Goal: Task Accomplishment & Management: Complete application form

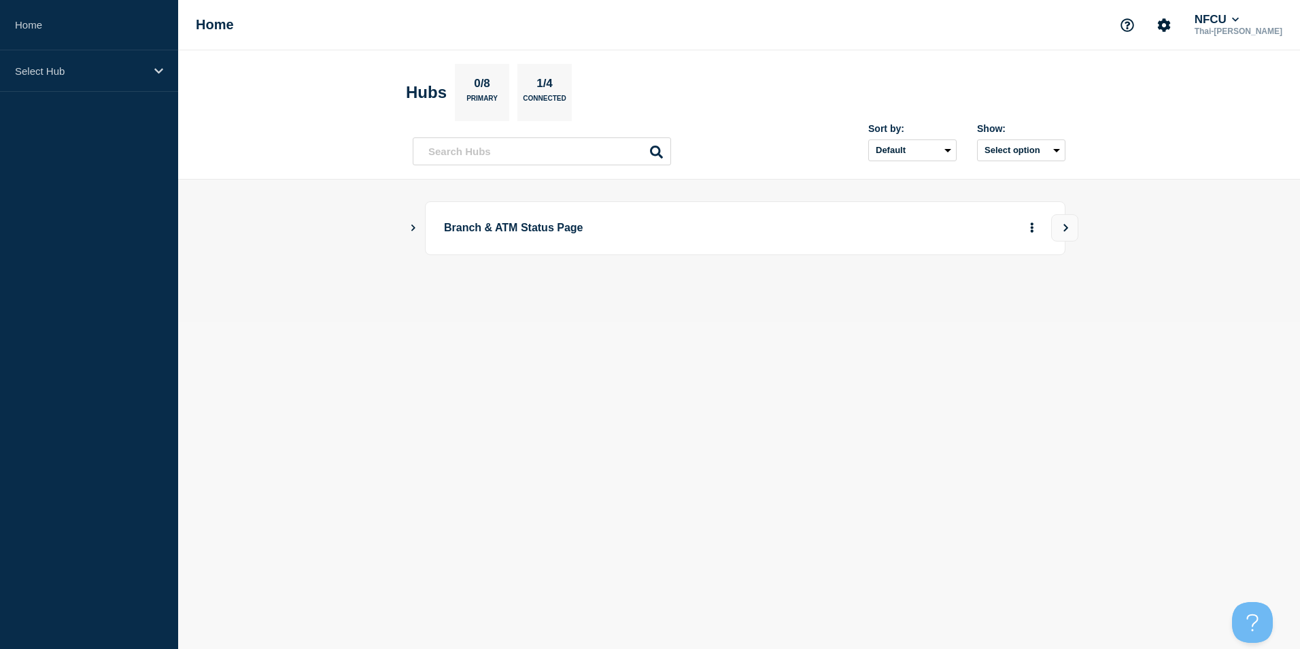
click at [672, 360] on body "Home Select Hub Home NFCU Thai-Luan Nguyen Hubs 0/8 Primary 1/4 Connected Sort …" at bounding box center [650, 324] width 1300 height 649
drag, startPoint x: 603, startPoint y: 32, endPoint x: 596, endPoint y: 32, distance: 7.5
click at [596, 32] on div "Home NFCU Thai-[PERSON_NAME]" at bounding box center [739, 25] width 1122 height 50
click at [96, 97] on aside "Home Select Hub" at bounding box center [89, 324] width 178 height 649
click at [97, 79] on div "Select Hub" at bounding box center [89, 70] width 178 height 41
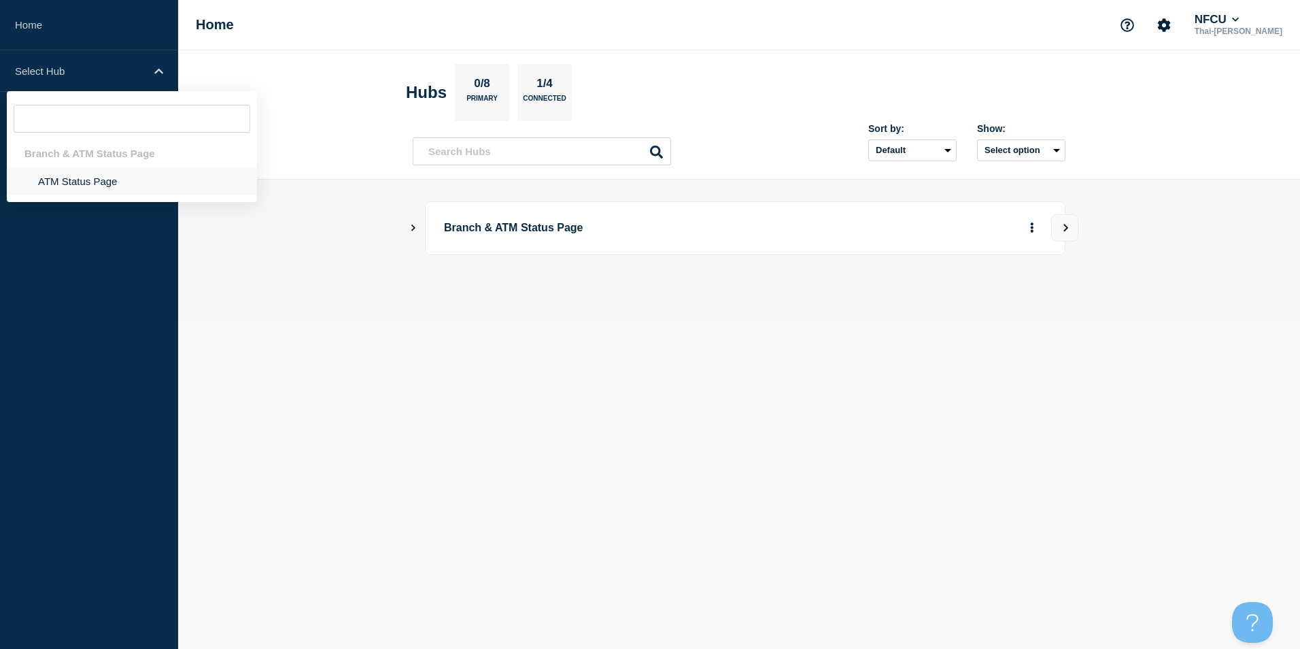
click at [77, 179] on li "ATM Status Page" at bounding box center [132, 181] width 250 height 28
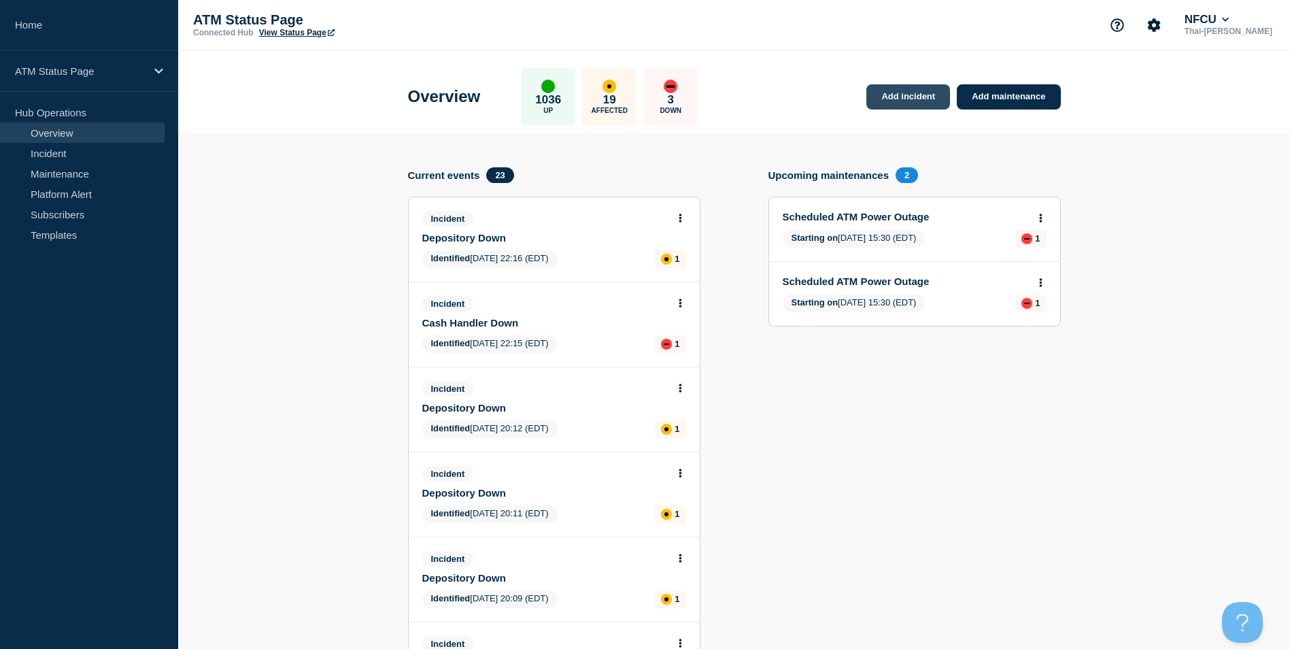
click at [905, 100] on link "Add incident" at bounding box center [908, 96] width 84 height 25
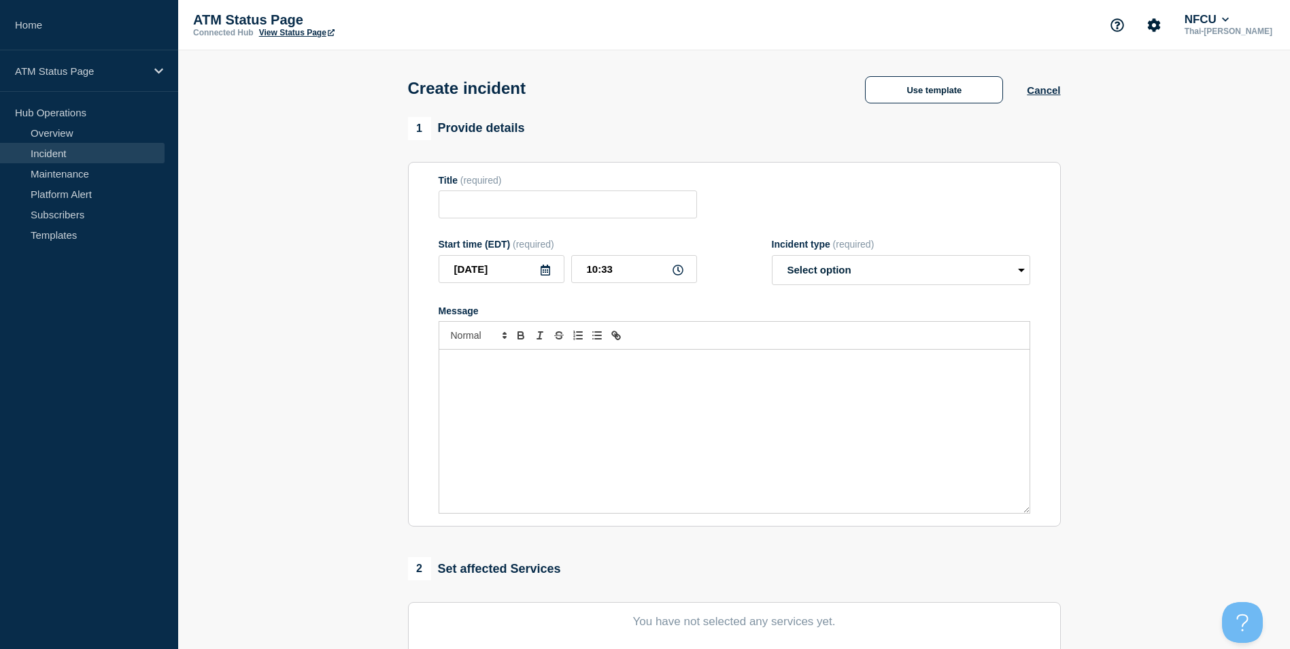
scroll to position [272, 0]
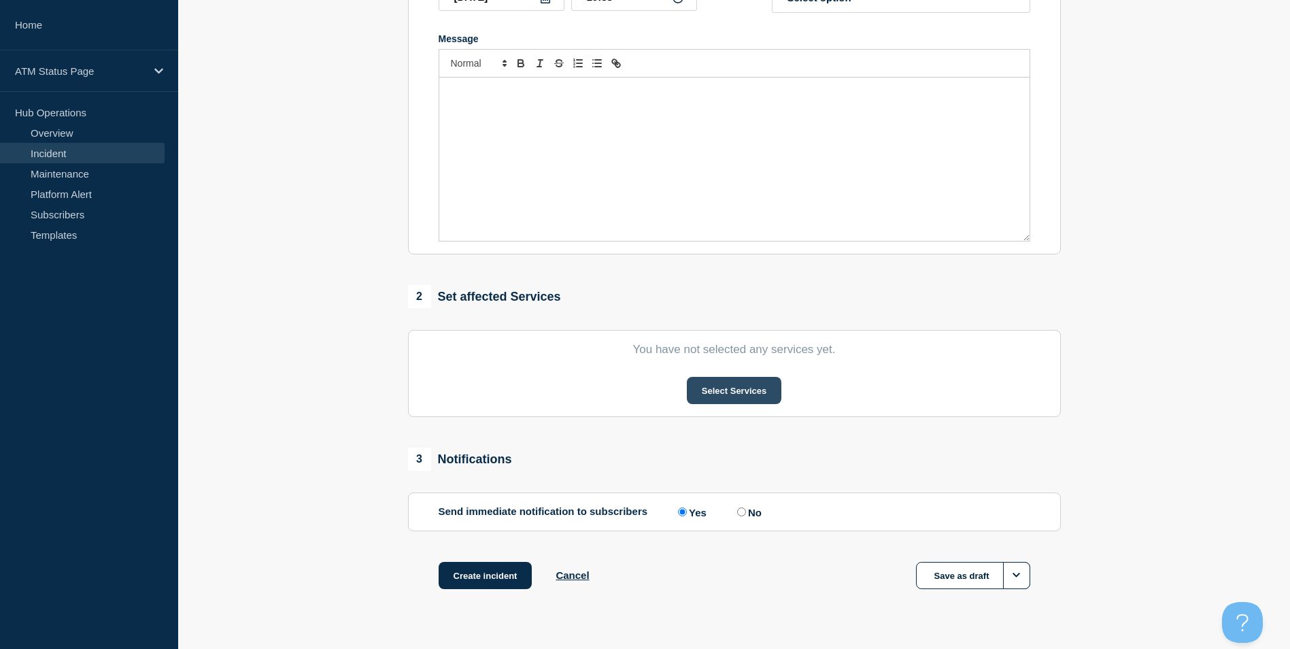
click at [750, 394] on button "Select Services" at bounding box center [734, 390] width 94 height 27
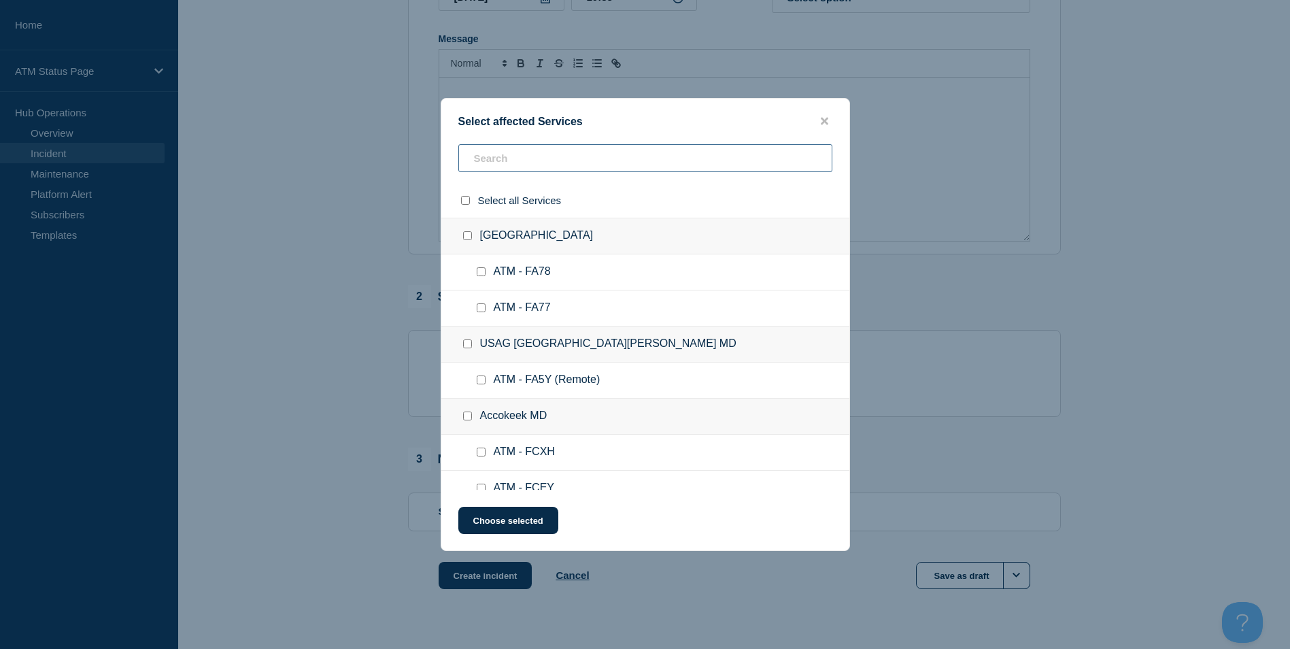
click at [536, 164] on input "text" at bounding box center [645, 158] width 374 height 28
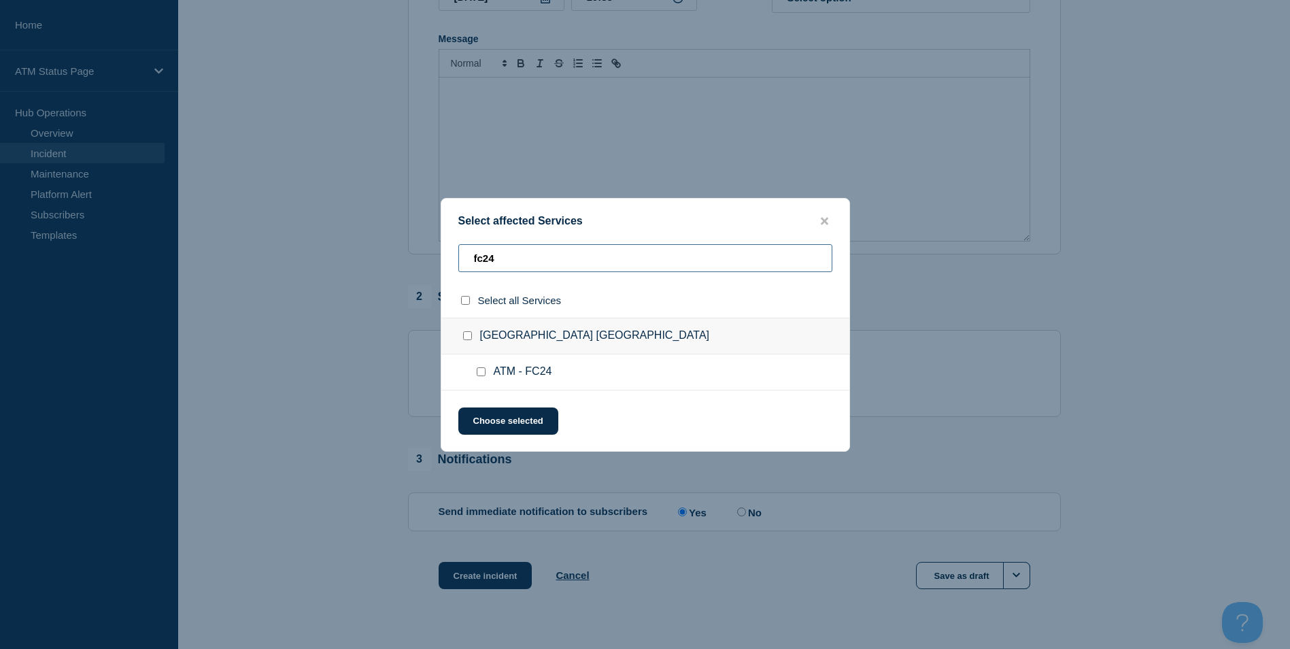
type input "fc24"
click at [483, 376] on input "ATM - FC24 checkbox" at bounding box center [481, 371] width 9 height 9
checkbox input "true"
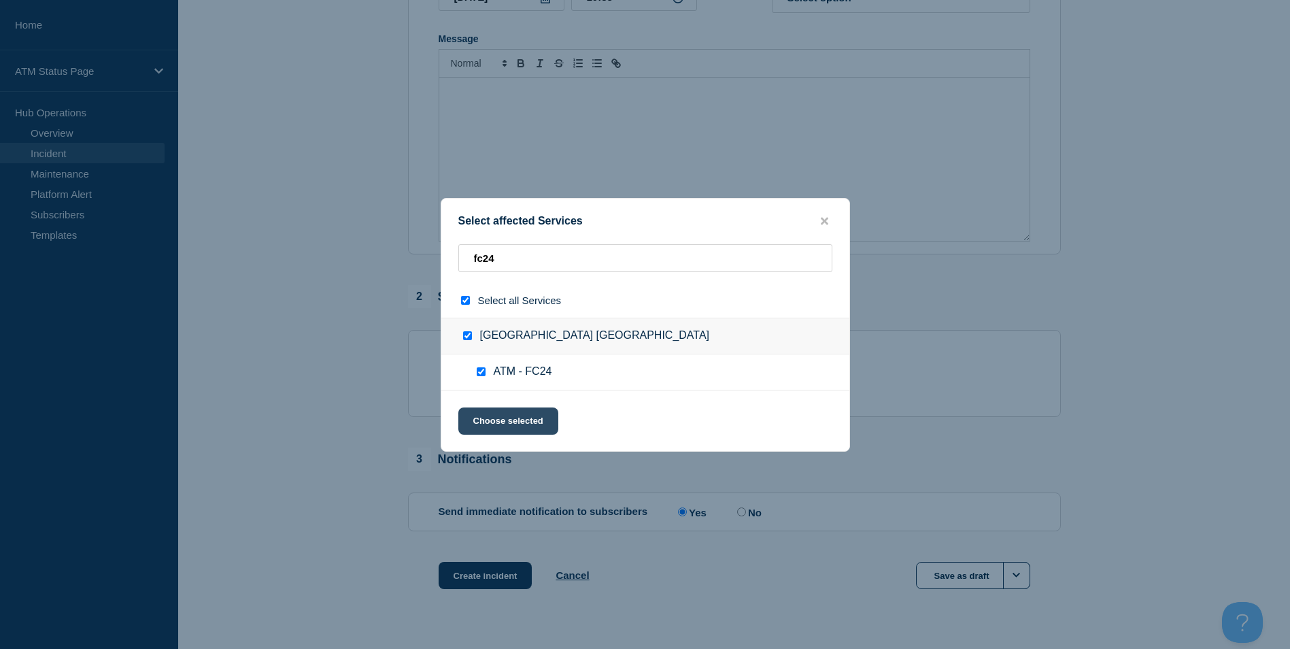
click at [500, 417] on button "Choose selected" at bounding box center [508, 420] width 100 height 27
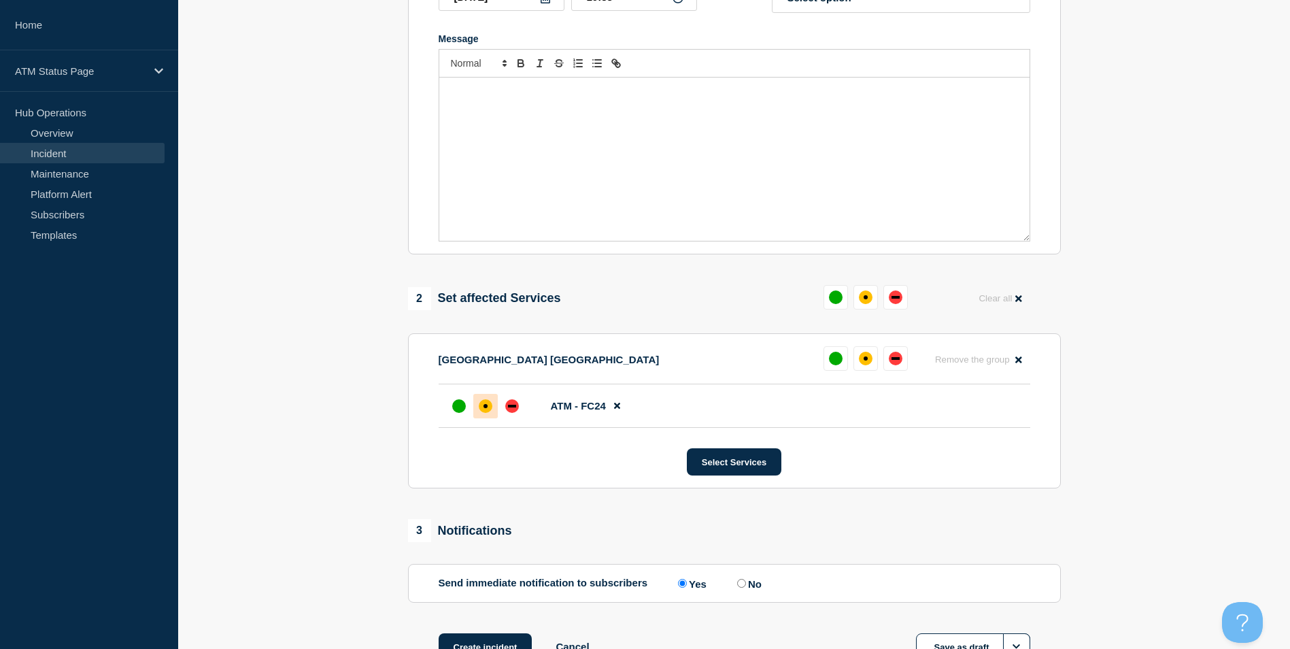
click at [495, 414] on div at bounding box center [485, 406] width 24 height 24
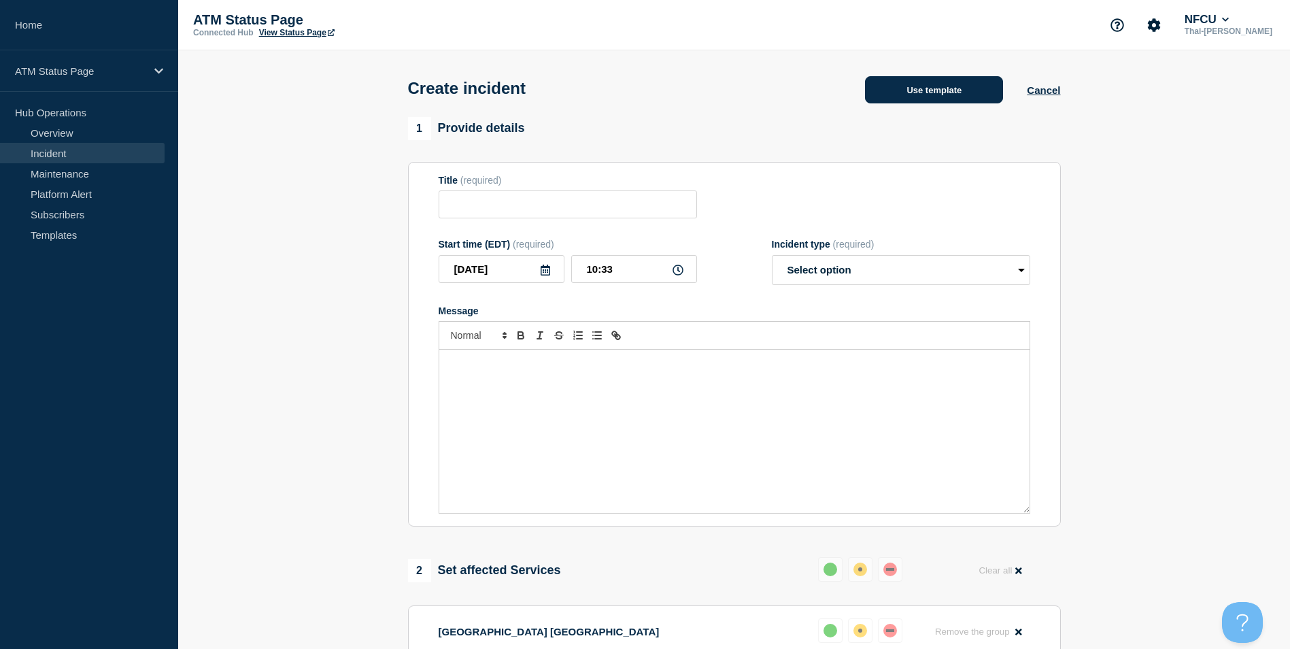
click at [940, 96] on button "Use template" at bounding box center [934, 89] width 138 height 27
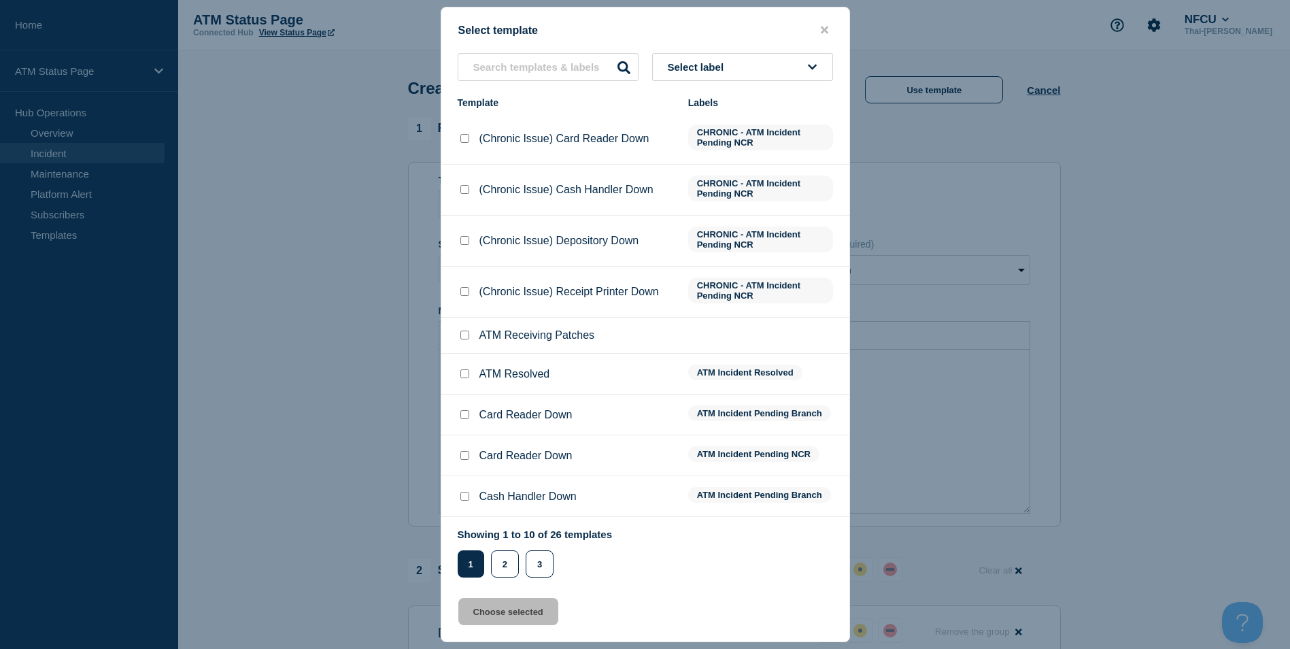
click at [545, 90] on div "Select label Template Labels (Chronic Issue) Card Reader Down CHRONIC - ATM Inc…" at bounding box center [645, 315] width 408 height 524
click at [548, 77] on input "text" at bounding box center [548, 67] width 181 height 28
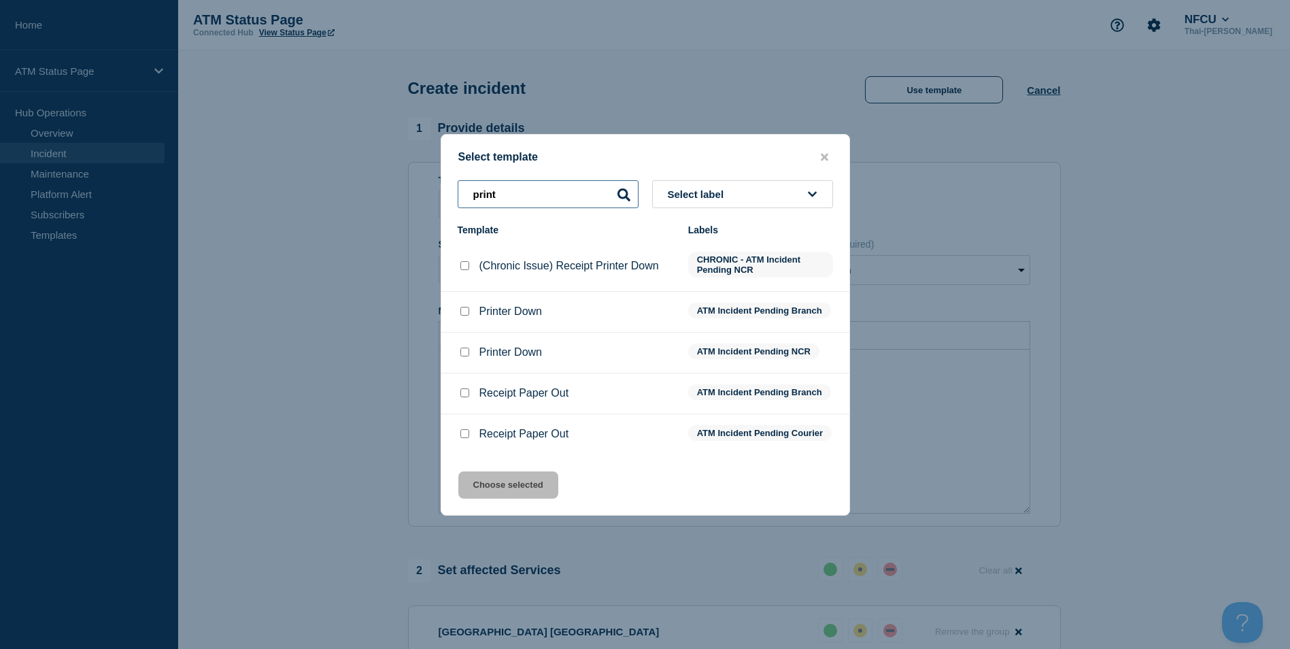
type input "print"
click at [460, 309] on input "Printer Down checkbox" at bounding box center [464, 311] width 9 height 9
checkbox input "true"
click at [511, 491] on button "Choose selected" at bounding box center [508, 484] width 100 height 27
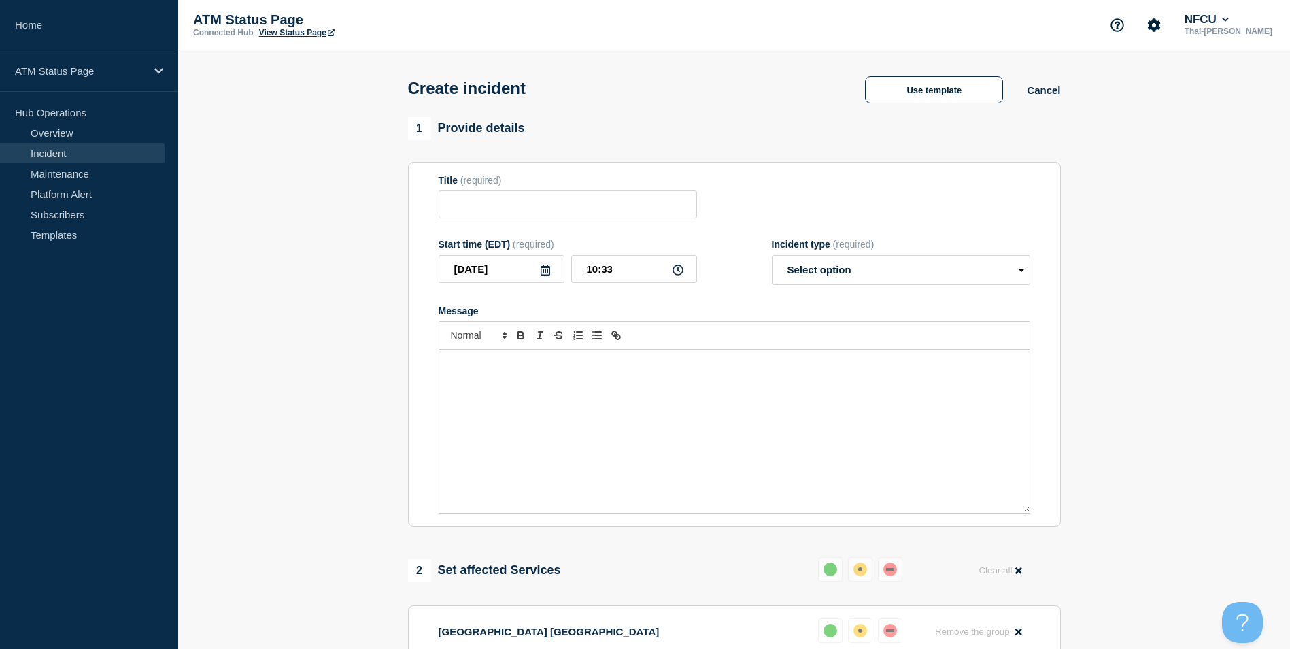
type input "Printer Down"
select select "identified"
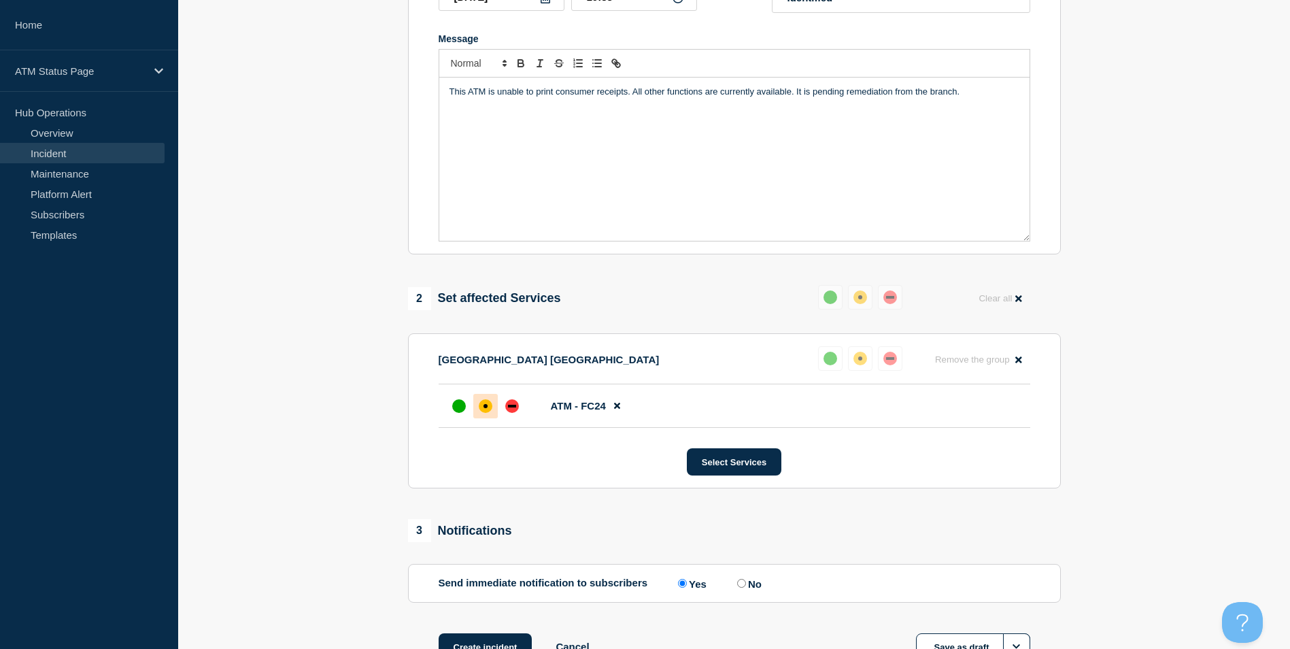
scroll to position [375, 0]
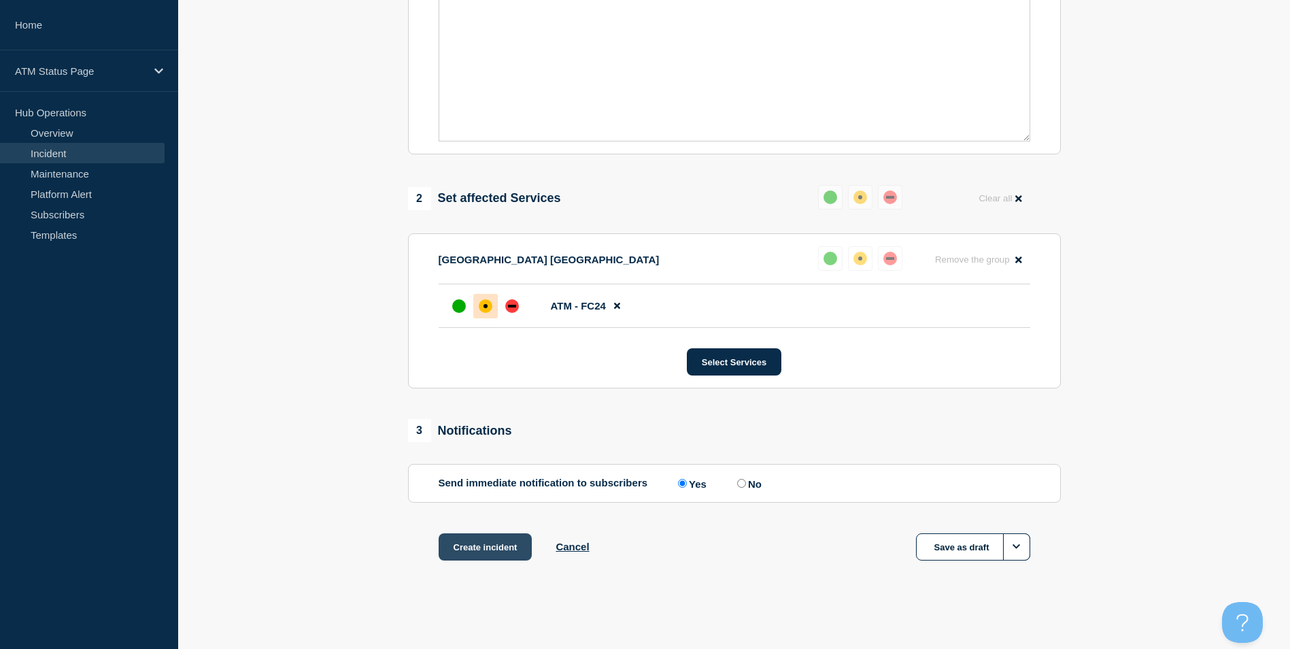
click at [506, 542] on button "Create incident" at bounding box center [485, 546] width 94 height 27
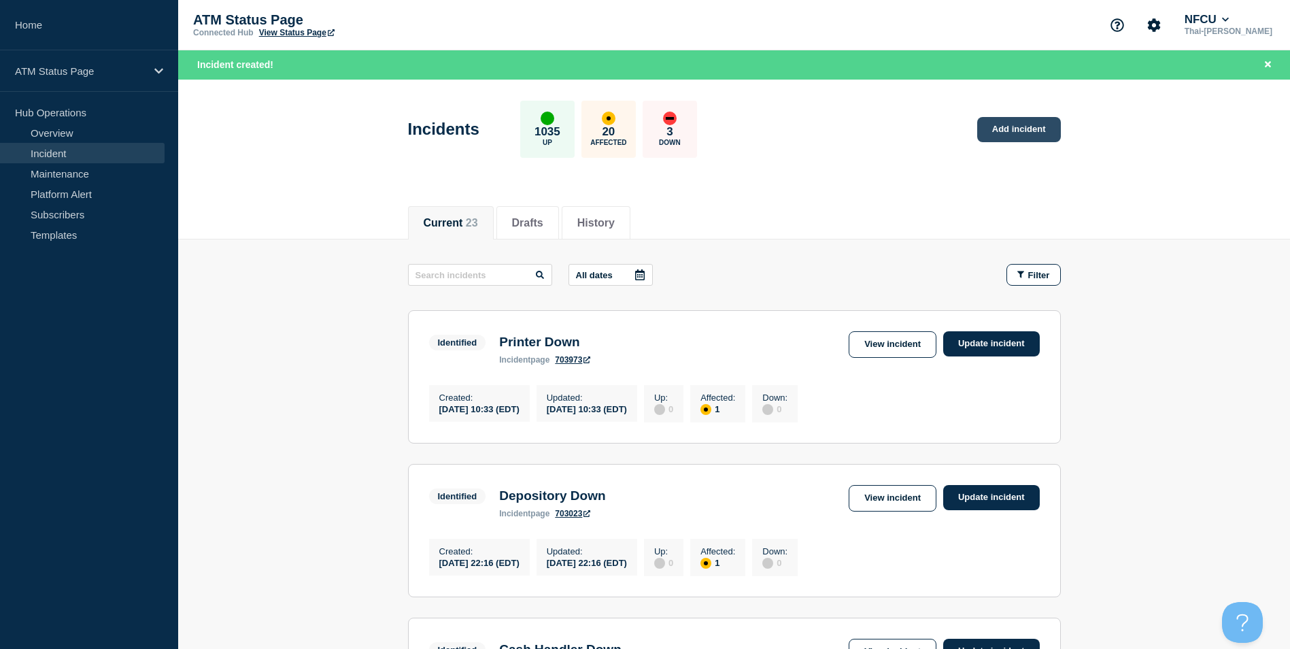
click at [1031, 137] on link "Add incident" at bounding box center [1019, 129] width 84 height 25
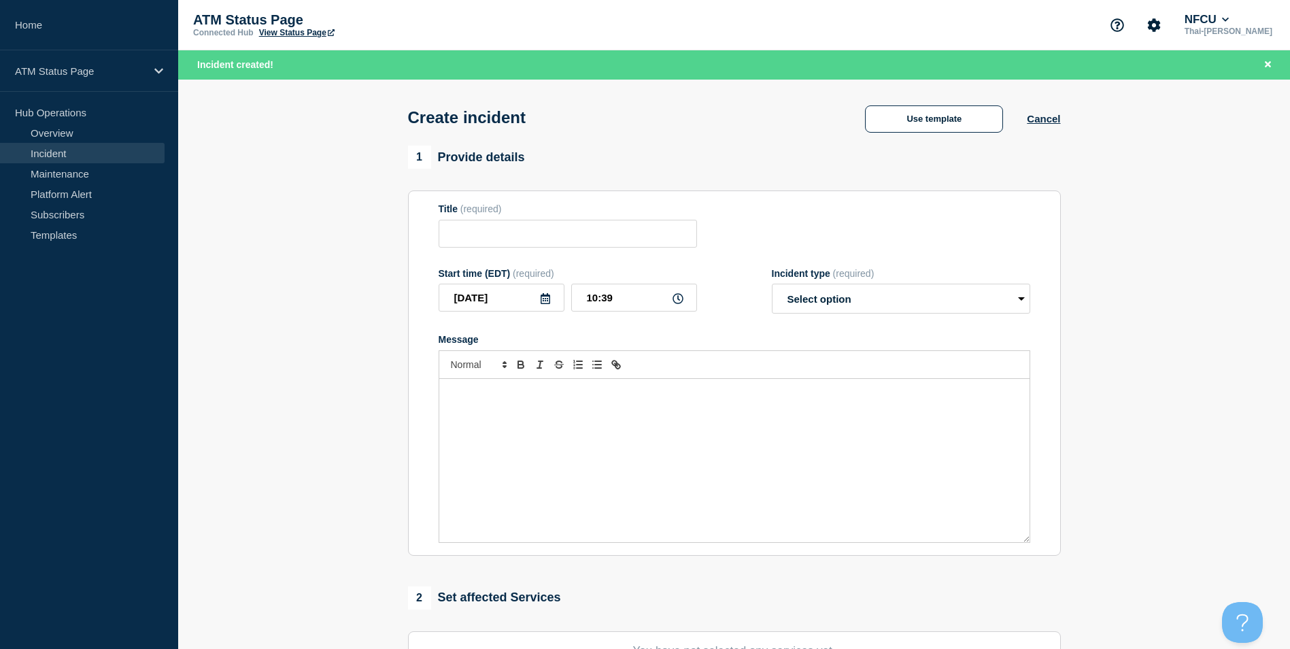
scroll to position [333, 0]
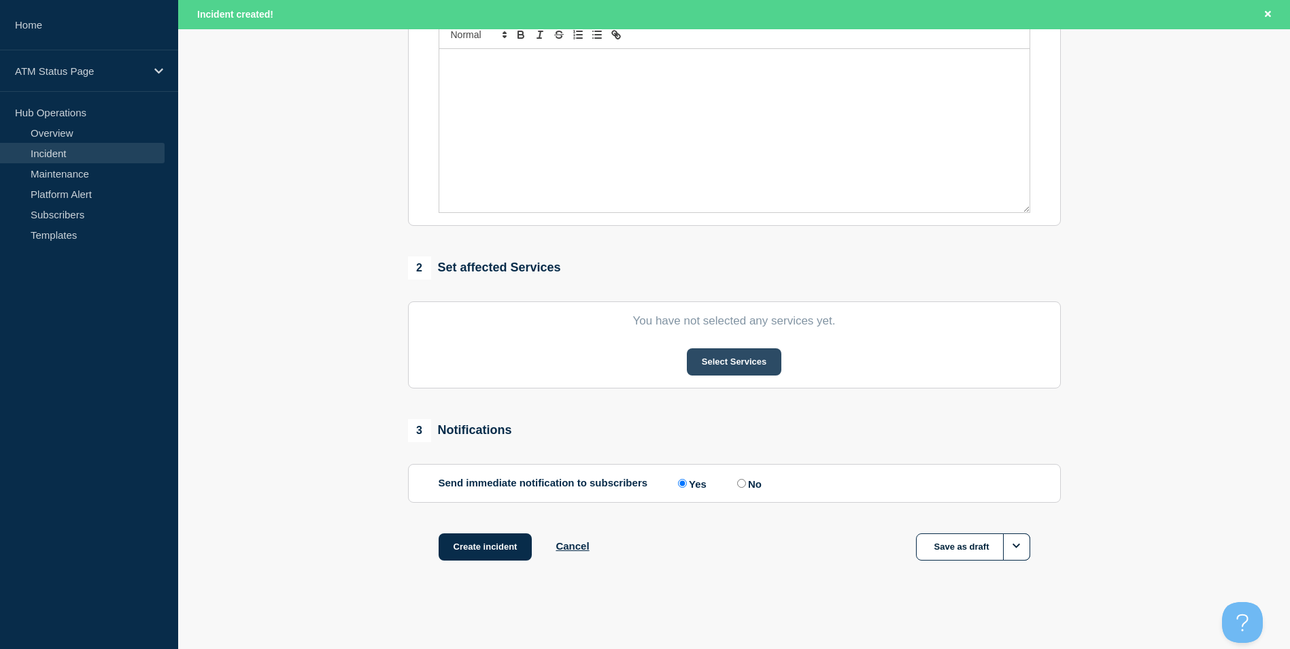
click at [761, 371] on button "Select Services" at bounding box center [734, 361] width 94 height 27
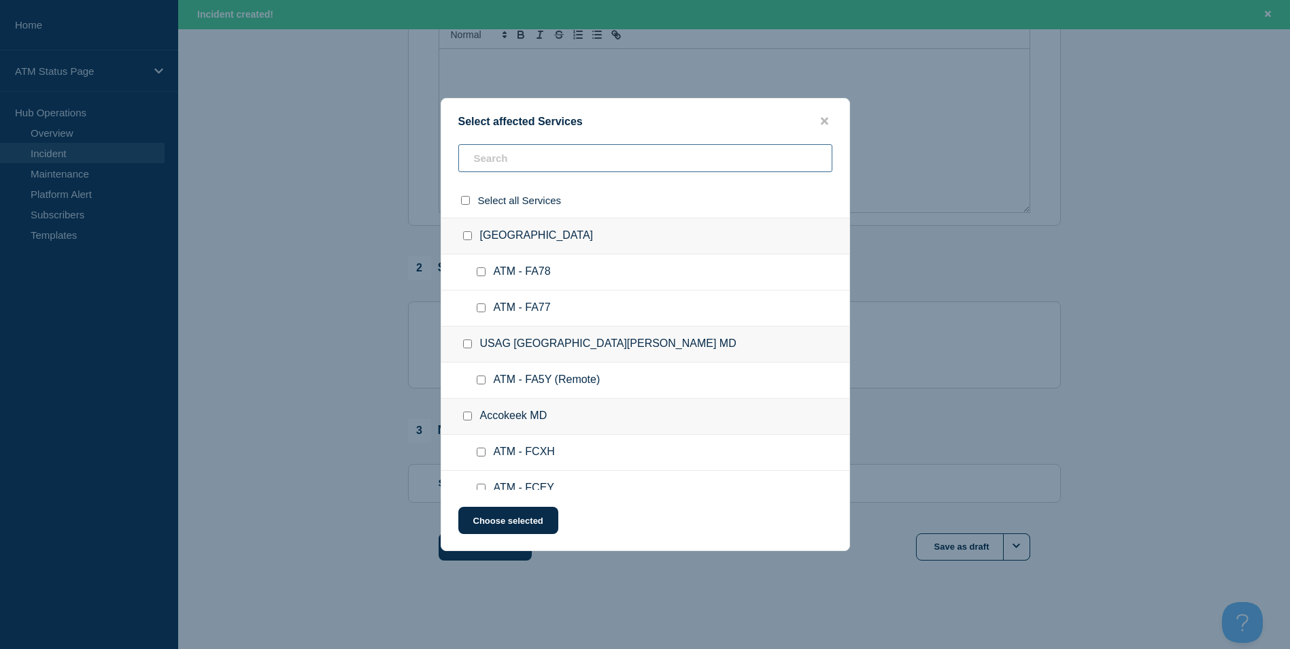
click at [528, 162] on input "text" at bounding box center [645, 158] width 374 height 28
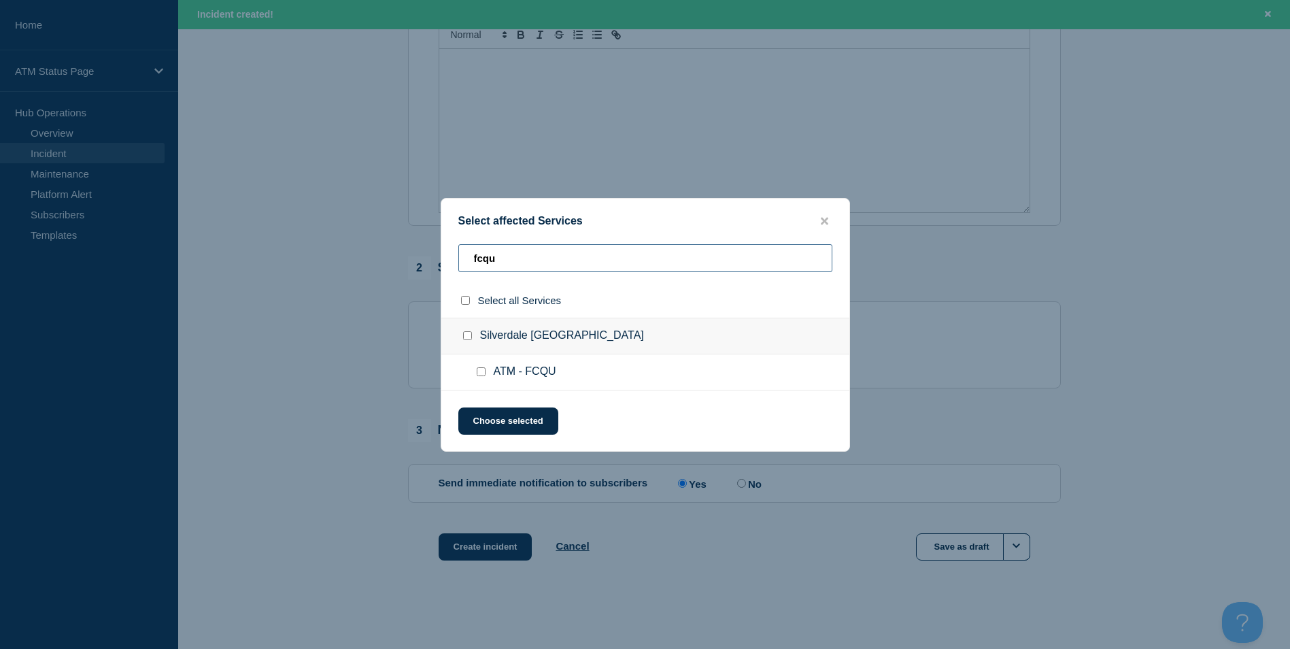
type input "fcqu"
click at [477, 370] on input "ATM - FCQU checkbox" at bounding box center [481, 371] width 9 height 9
checkbox input "true"
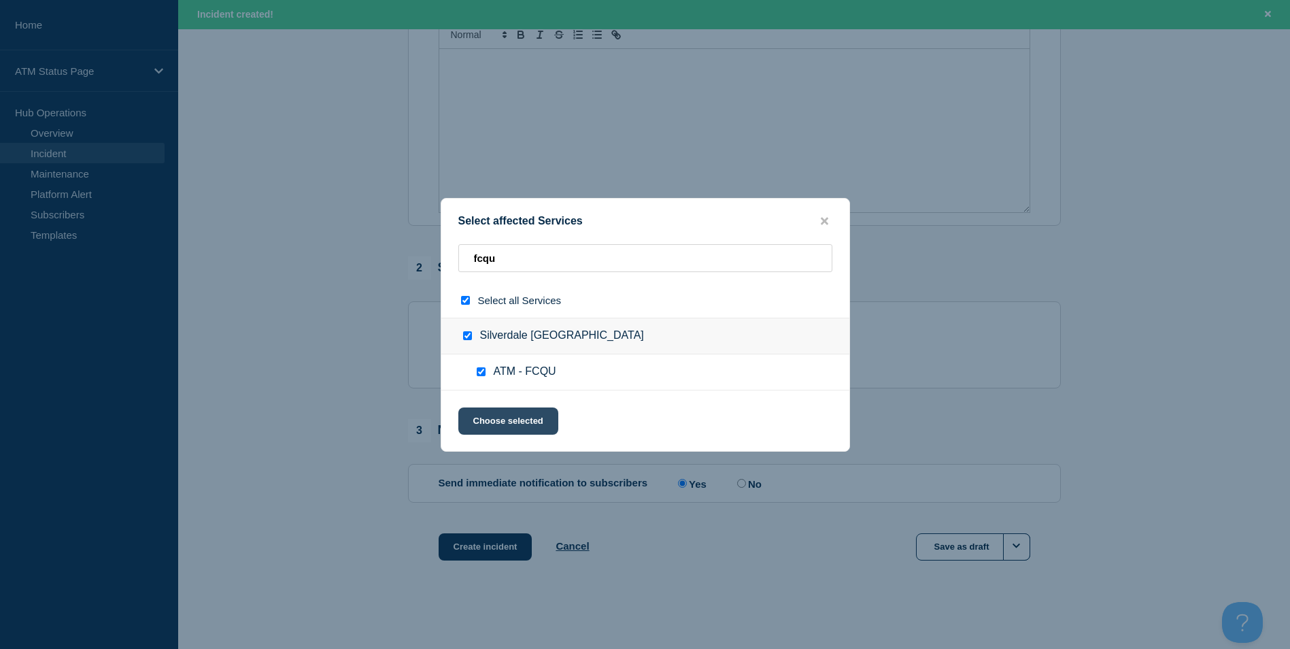
click at [510, 426] on button "Choose selected" at bounding box center [508, 420] width 100 height 27
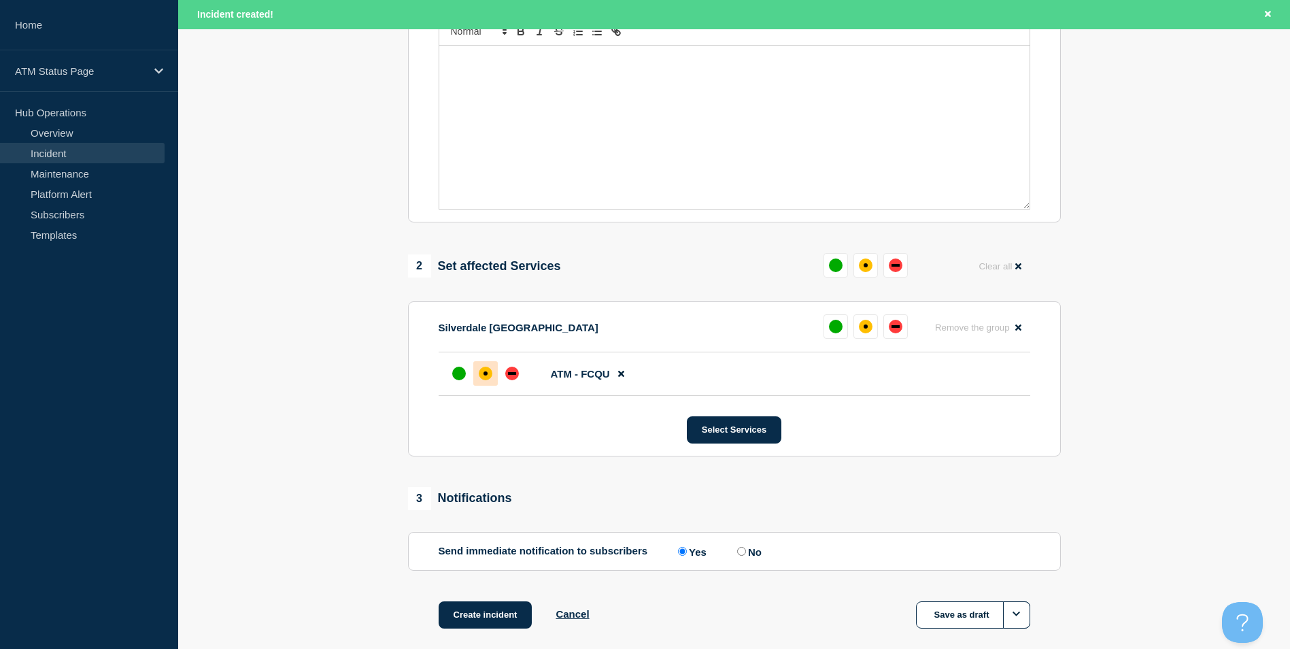
click at [493, 368] on div at bounding box center [485, 373] width 24 height 24
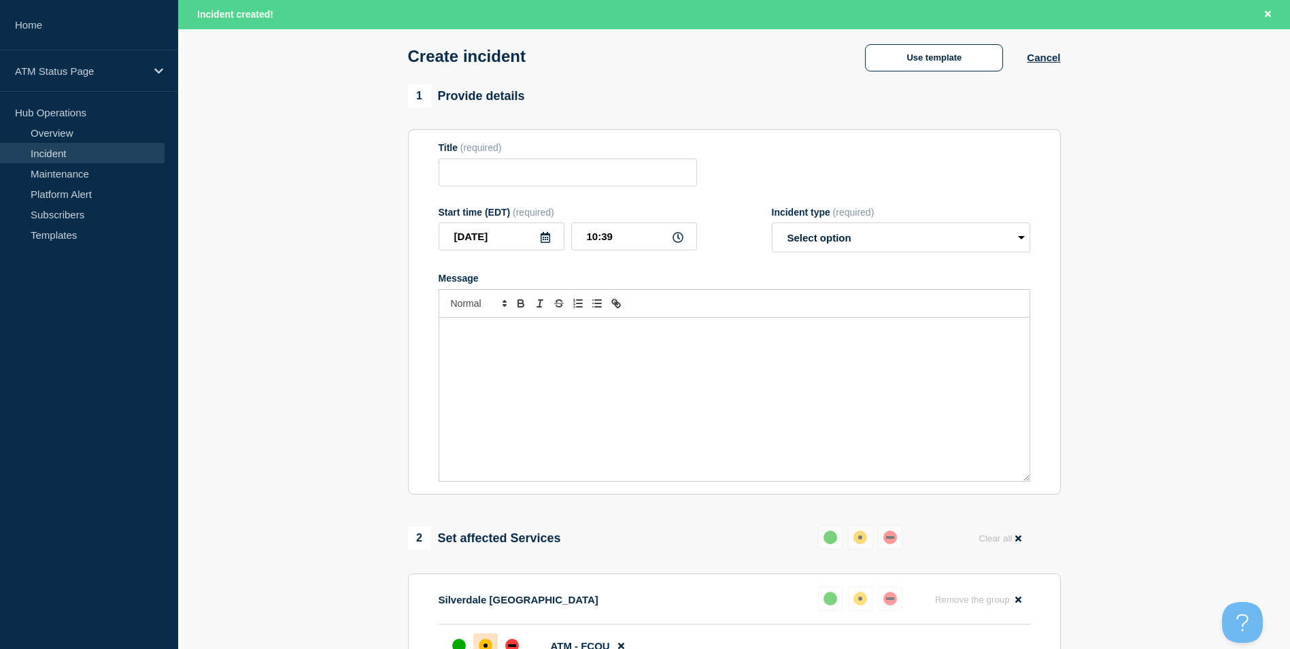
scroll to position [0, 0]
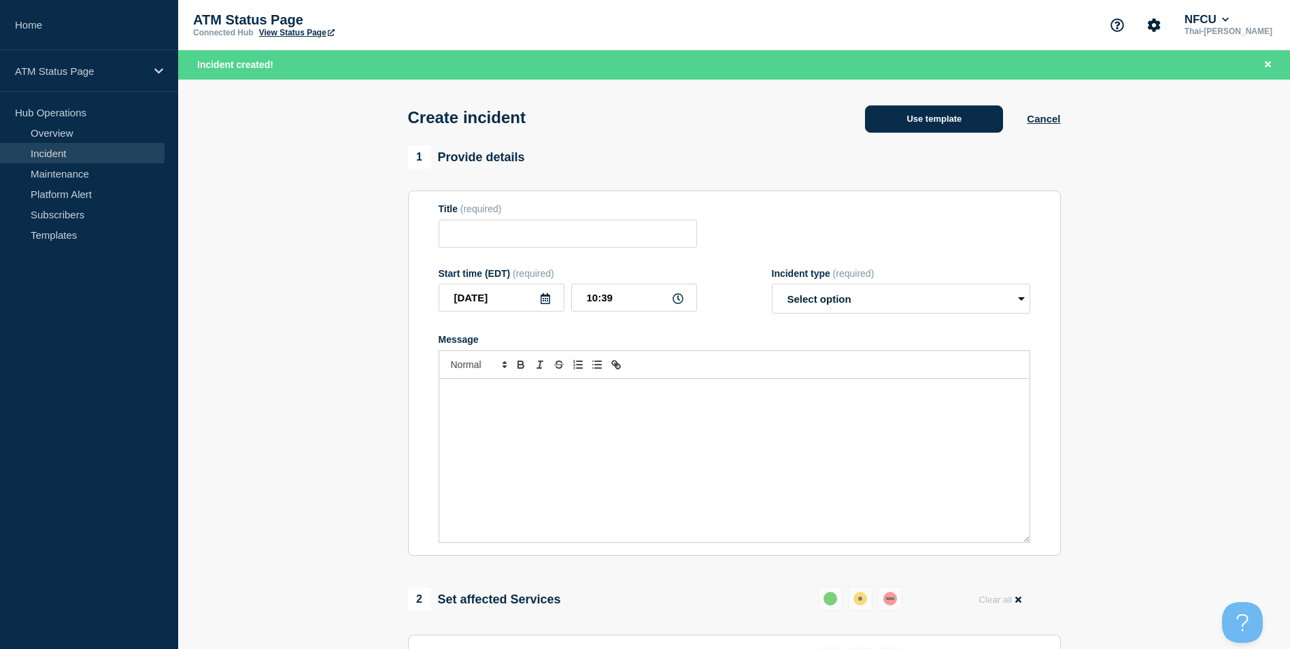
click at [931, 122] on button "Use template" at bounding box center [934, 118] width 138 height 27
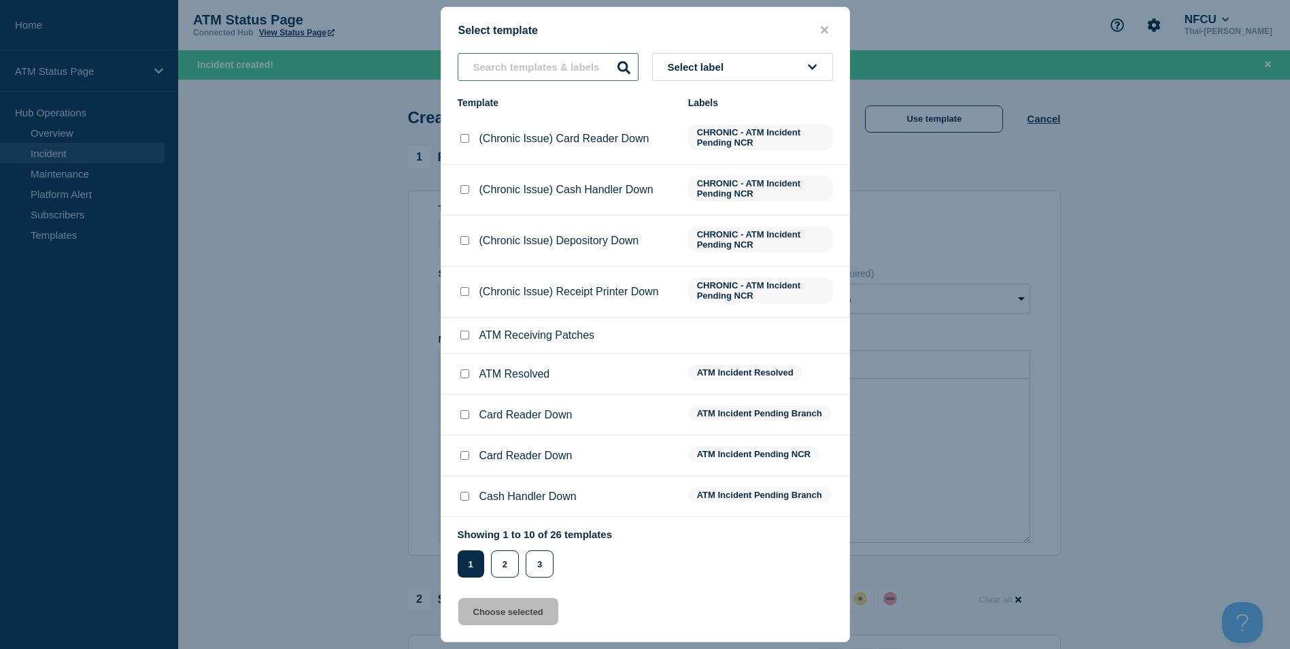
click at [527, 67] on input "text" at bounding box center [548, 67] width 181 height 28
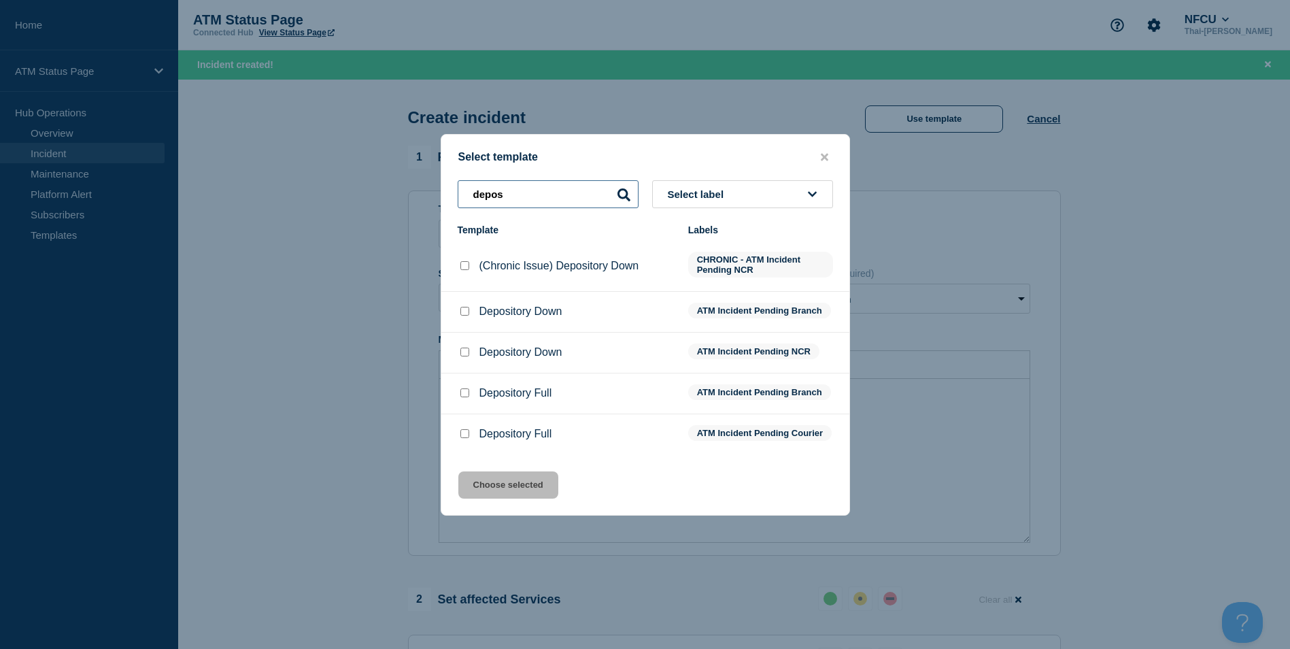
type input "depos"
click at [460, 309] on input "Depository Down checkbox" at bounding box center [464, 311] width 9 height 9
checkbox input "true"
click at [520, 487] on button "Choose selected" at bounding box center [508, 484] width 100 height 27
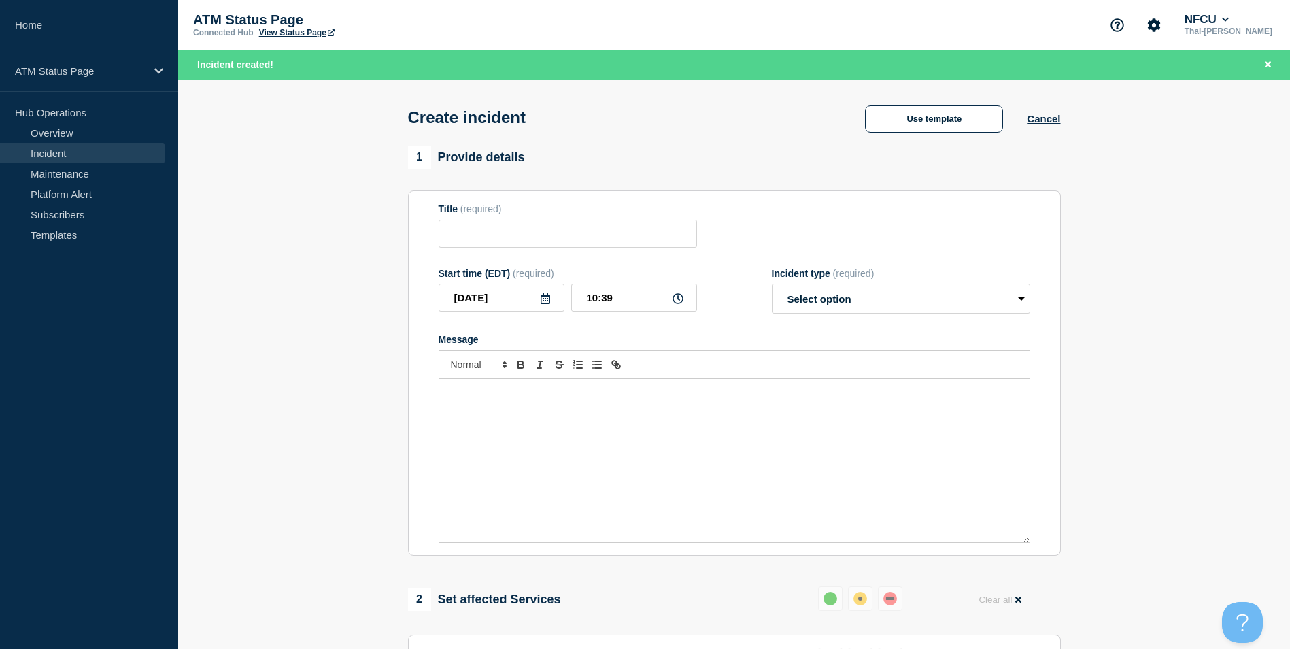
type input "Depository Down"
select select "identified"
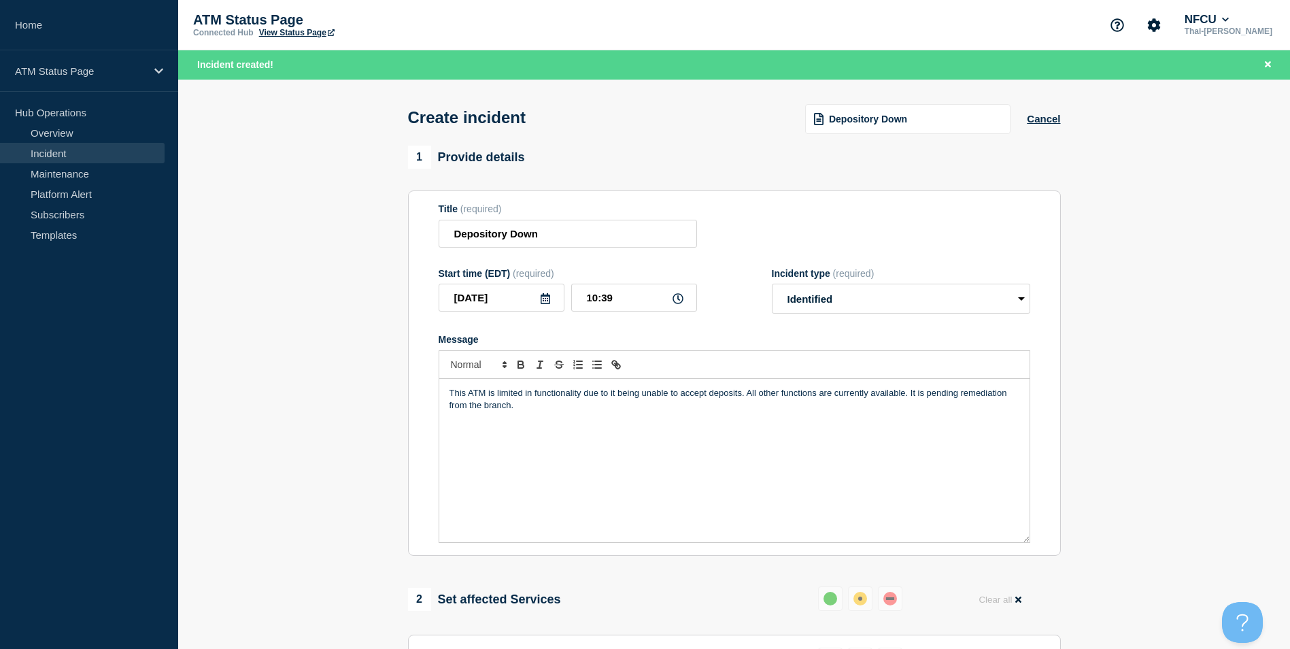
scroll to position [404, 0]
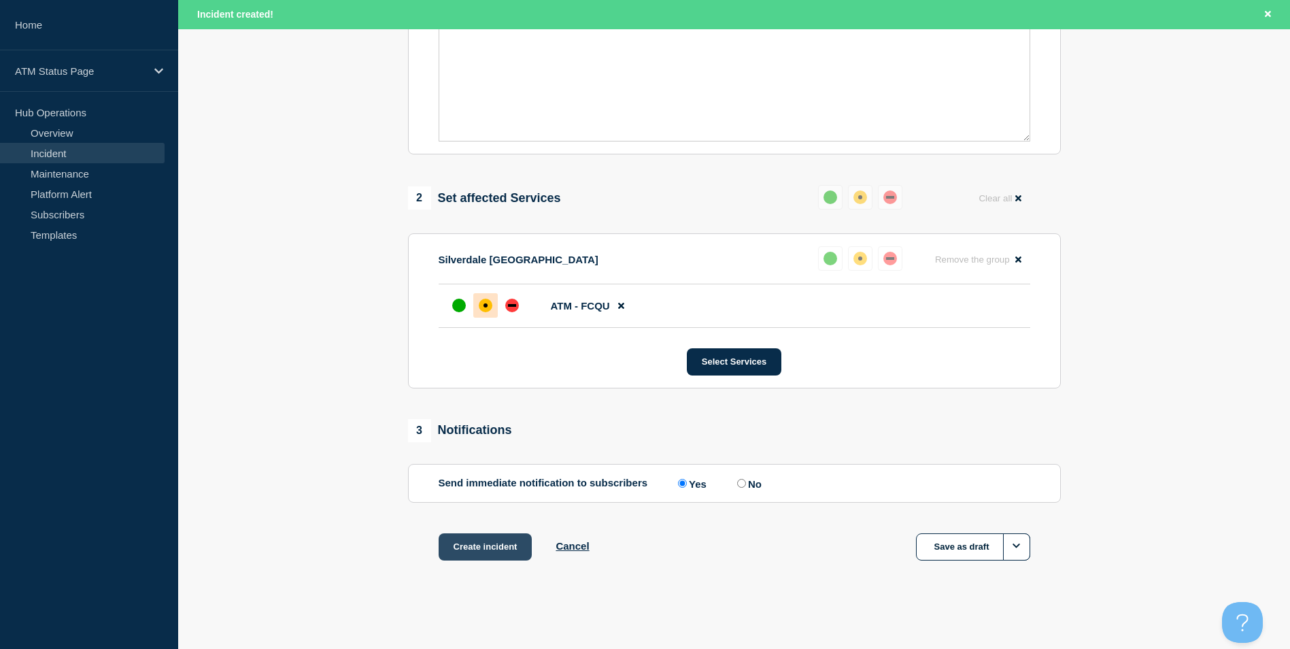
click at [494, 553] on button "Create incident" at bounding box center [485, 546] width 94 height 27
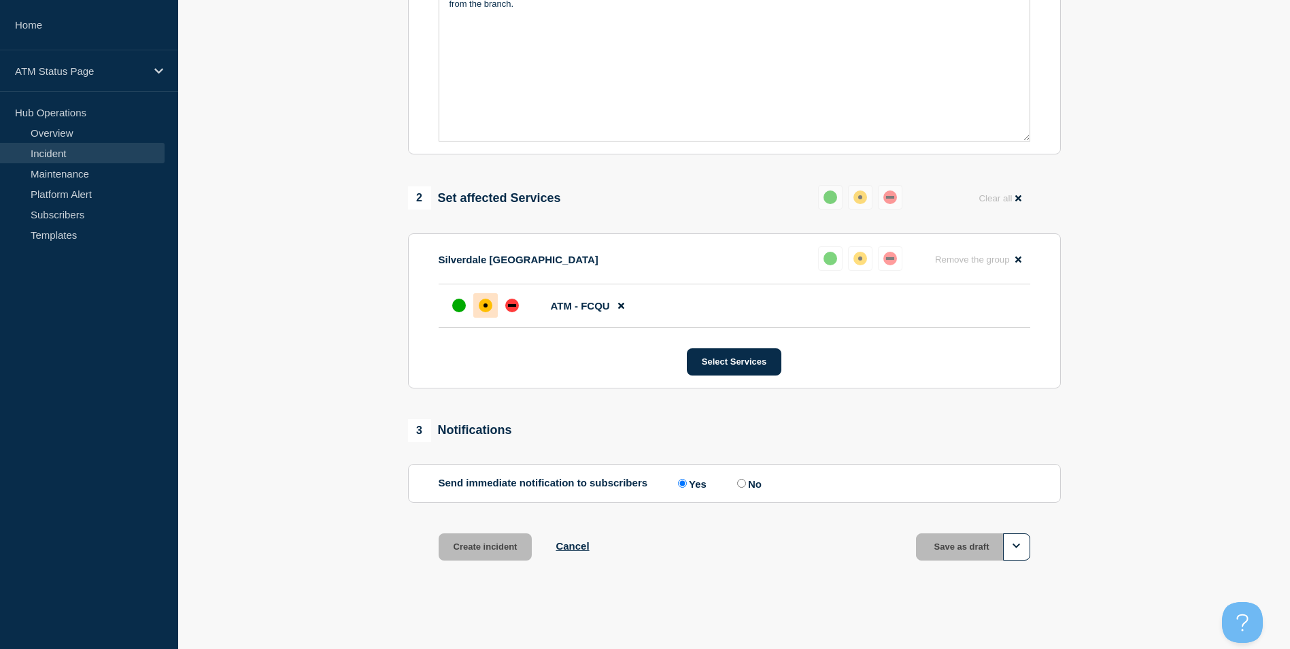
scroll to position [375, 0]
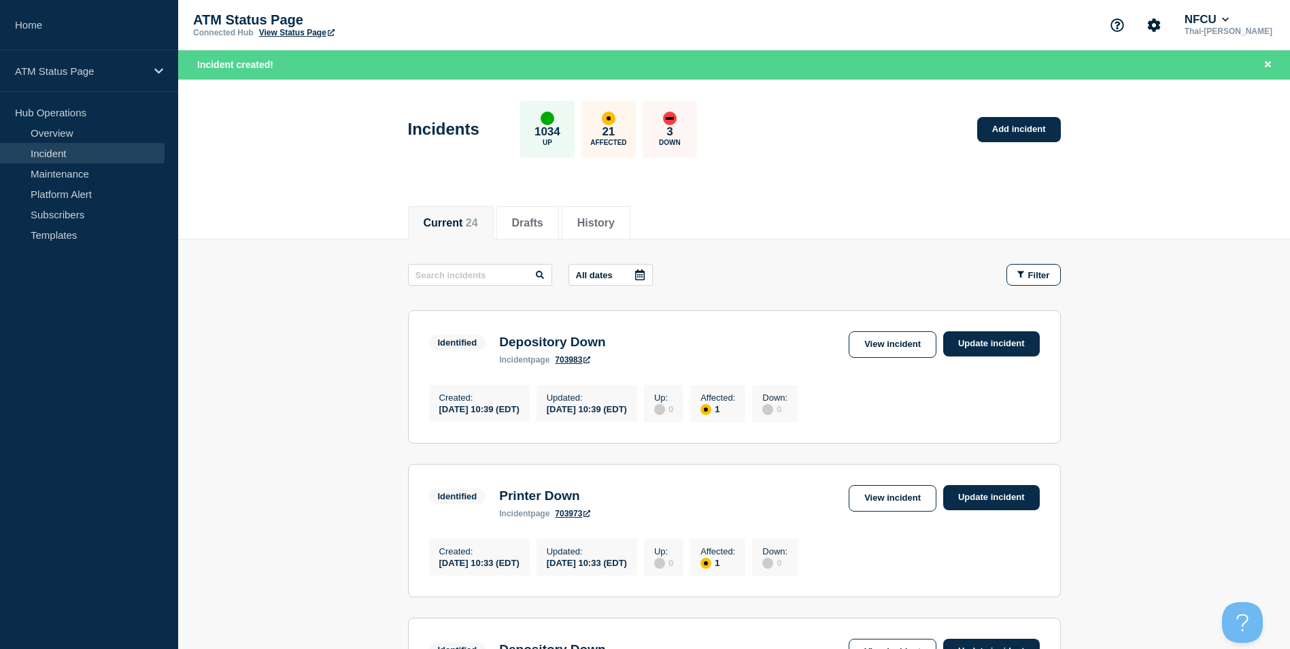
click at [984, 145] on div "Incidents 1034 Up 21 Affected 3 Down Add incident" at bounding box center [733, 124] width 683 height 83
click at [1011, 112] on div "Incidents 1034 Up 21 Affected 3 Down Add incident" at bounding box center [733, 124] width 683 height 83
click at [1010, 133] on link "Add incident" at bounding box center [1019, 129] width 84 height 25
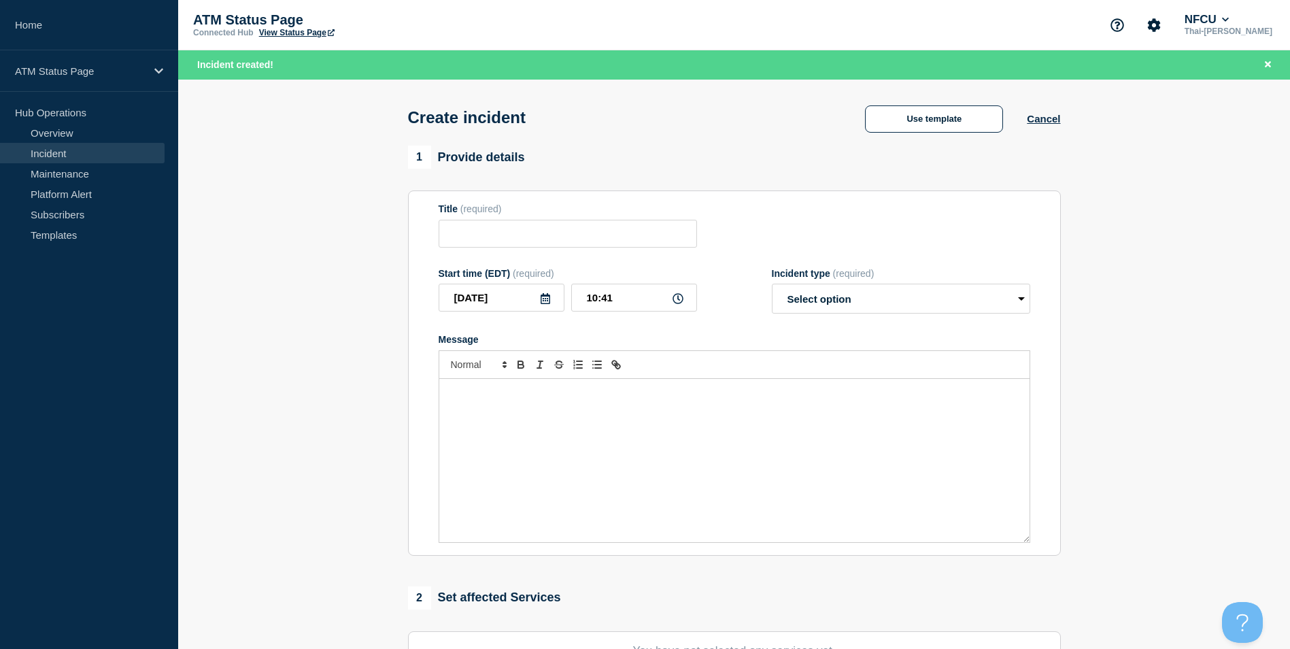
scroll to position [333, 0]
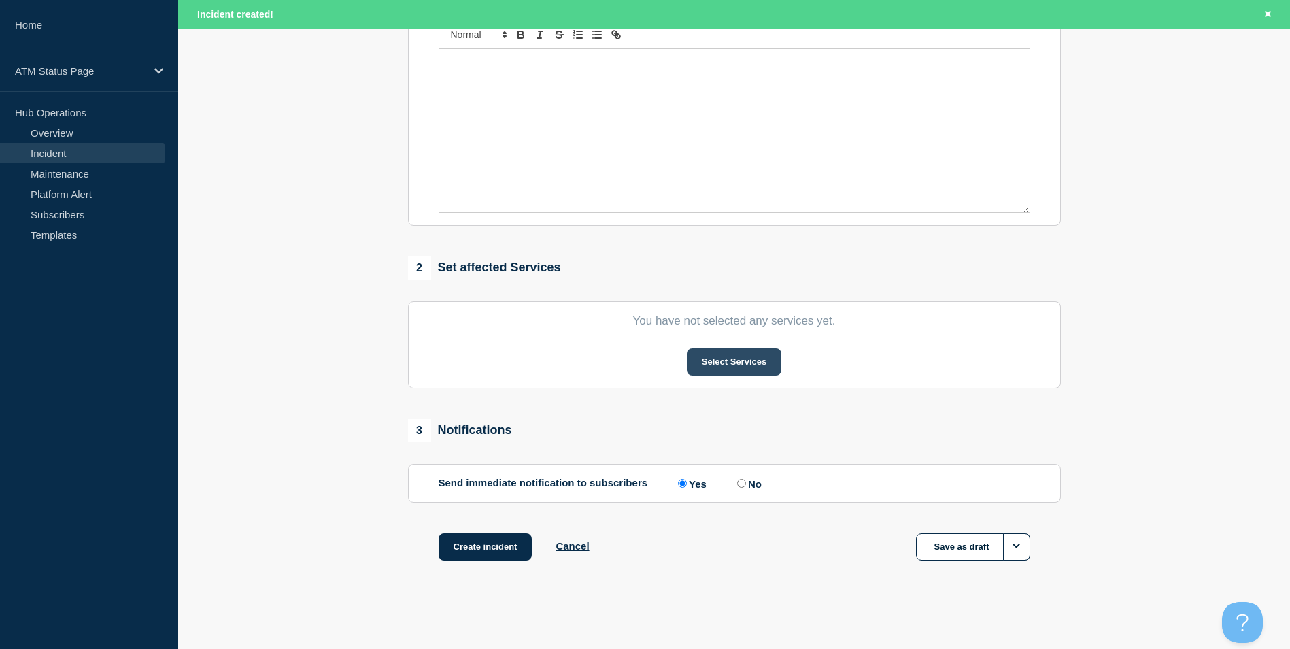
click at [744, 361] on button "Select Services" at bounding box center [734, 361] width 94 height 27
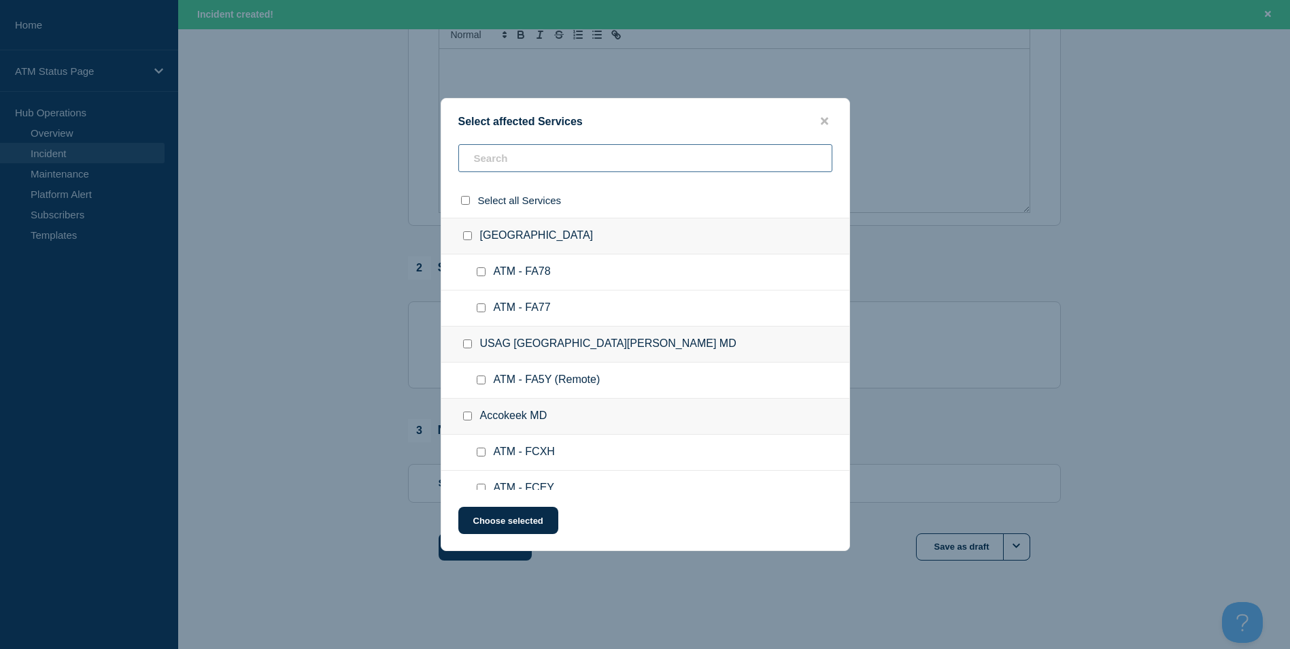
click at [502, 151] on input "text" at bounding box center [645, 158] width 374 height 28
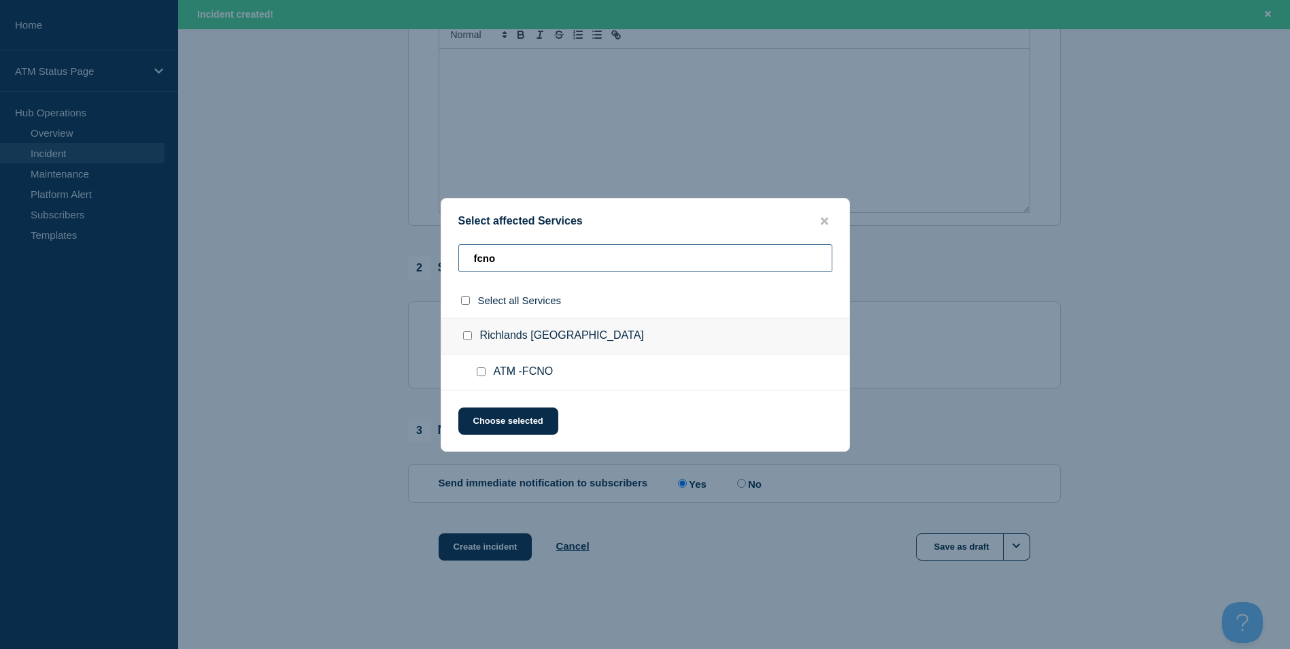
type input "fcno"
click at [479, 378] on div at bounding box center [484, 372] width 20 height 14
click at [482, 379] on div at bounding box center [484, 372] width 20 height 14
click at [478, 375] on input "ATM -FCNO checkbox" at bounding box center [481, 371] width 9 height 9
checkbox input "true"
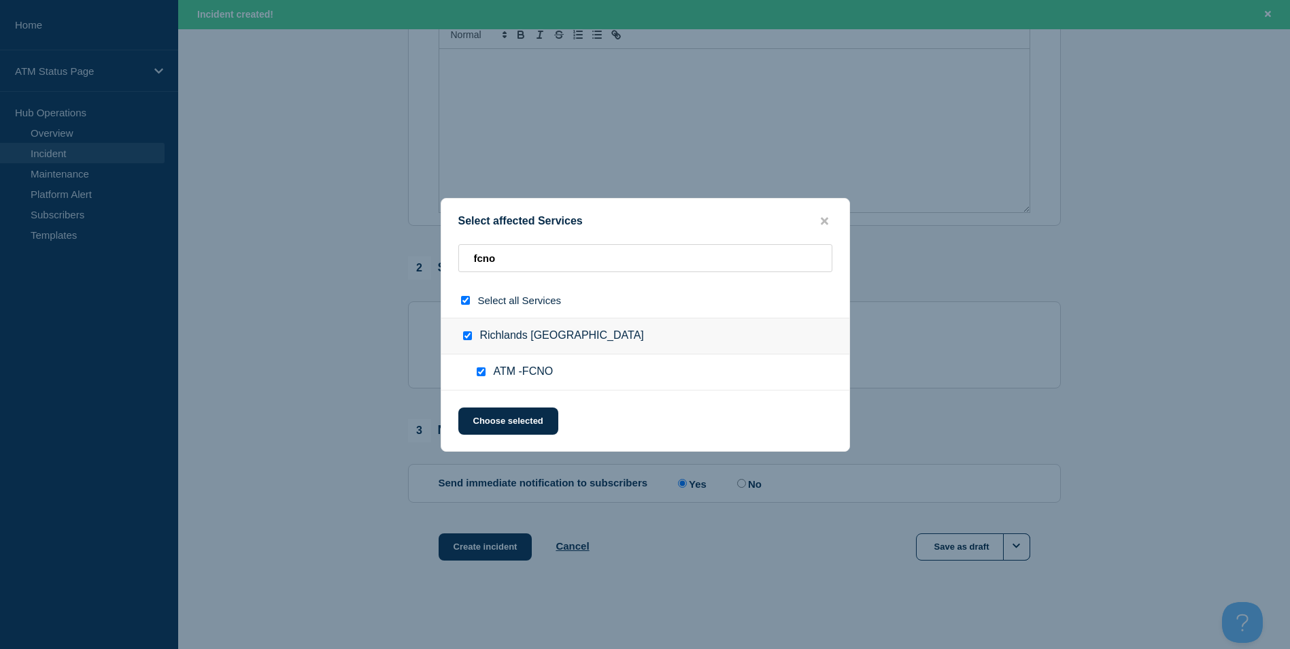
checkbox input "true"
click at [519, 421] on button "Choose selected" at bounding box center [508, 420] width 100 height 27
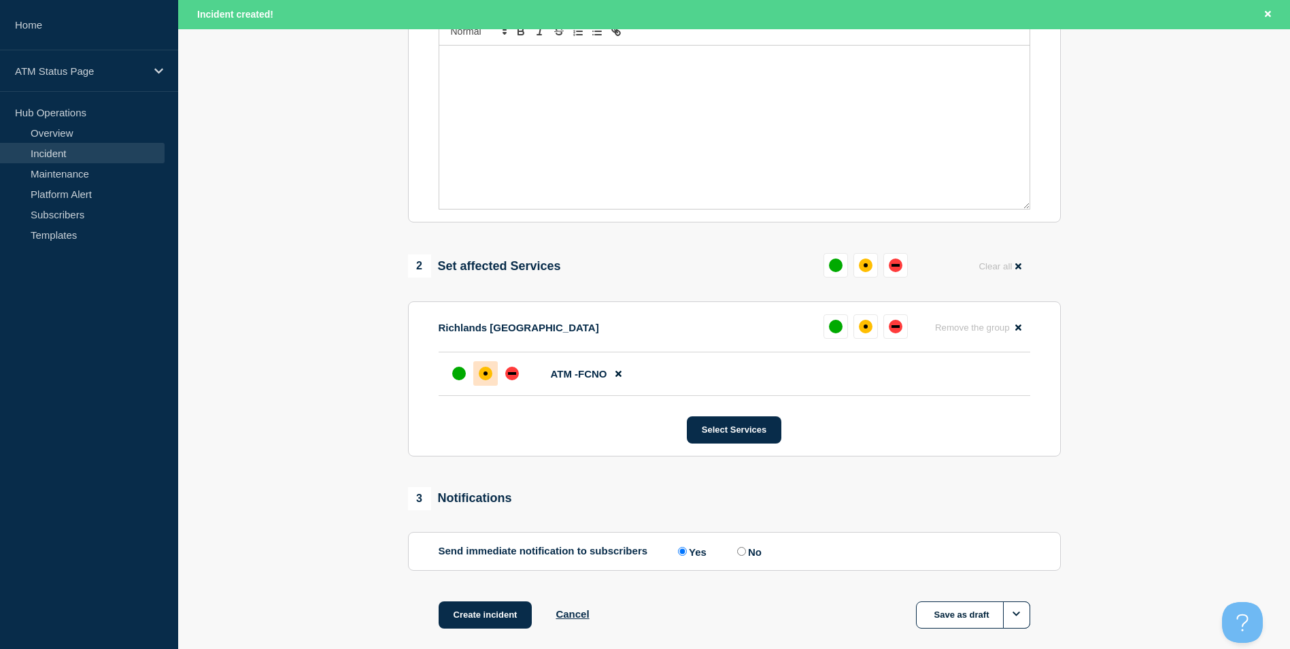
click at [486, 380] on div "affected" at bounding box center [486, 373] width 14 height 14
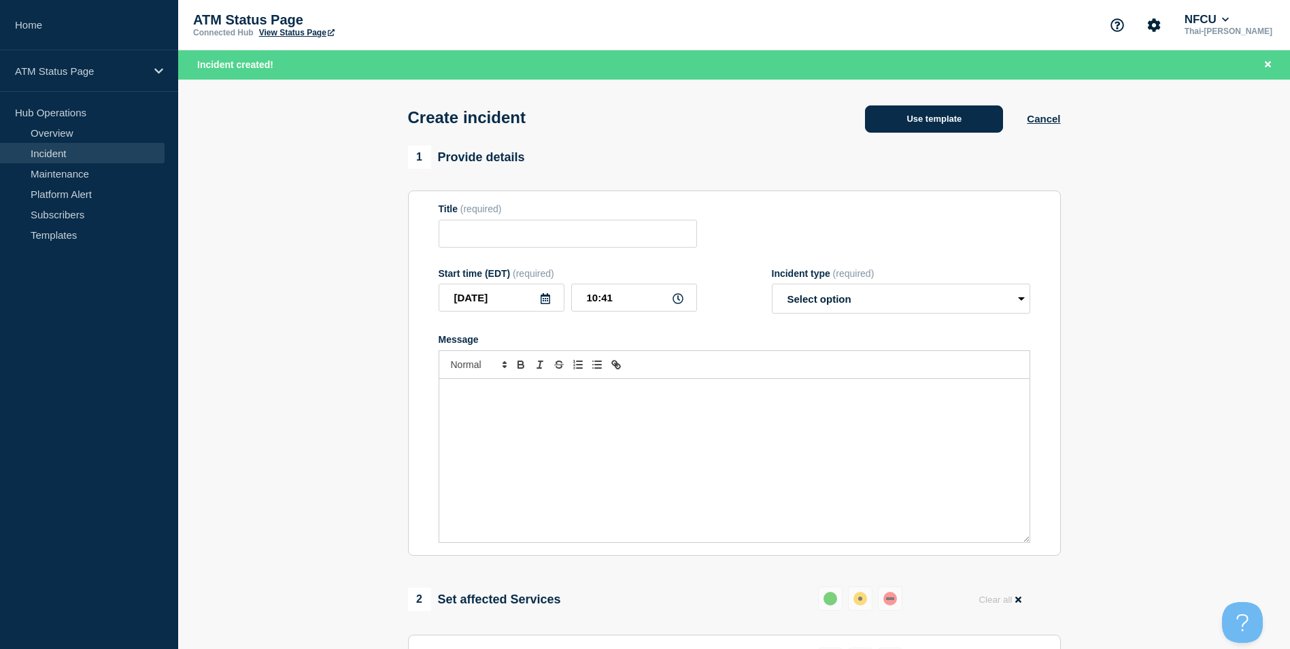
click at [952, 117] on button "Use template" at bounding box center [934, 118] width 138 height 27
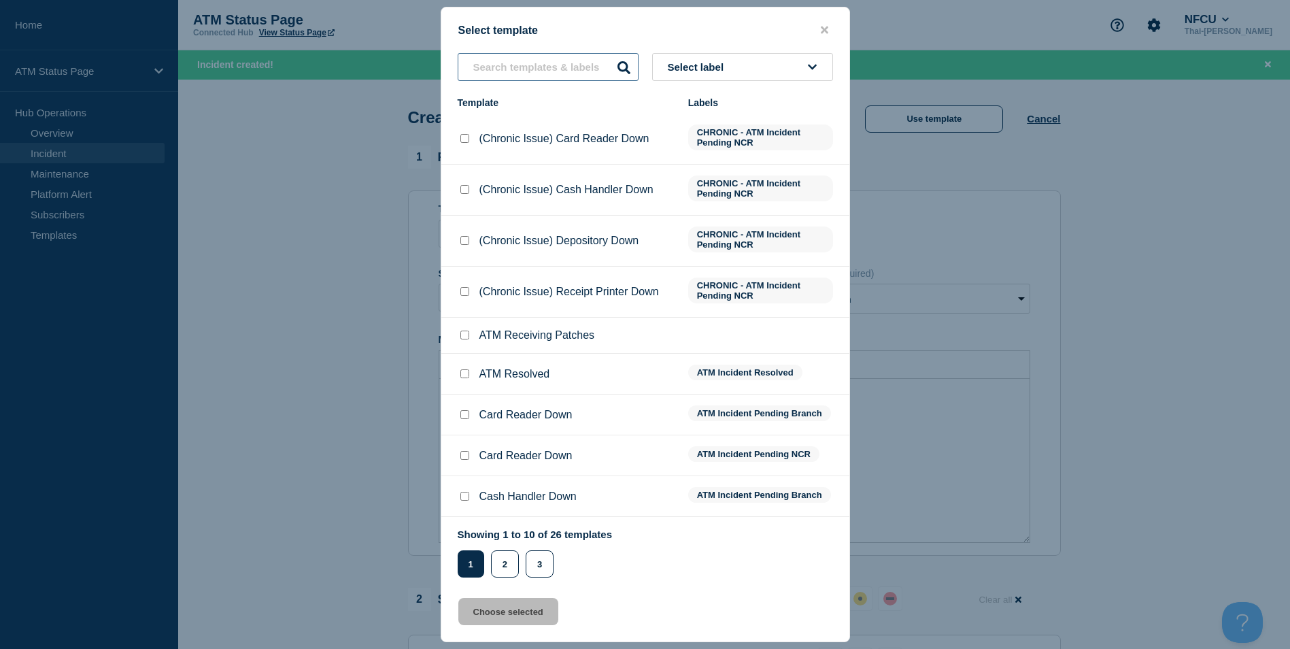
click at [528, 81] on input "text" at bounding box center [548, 67] width 181 height 28
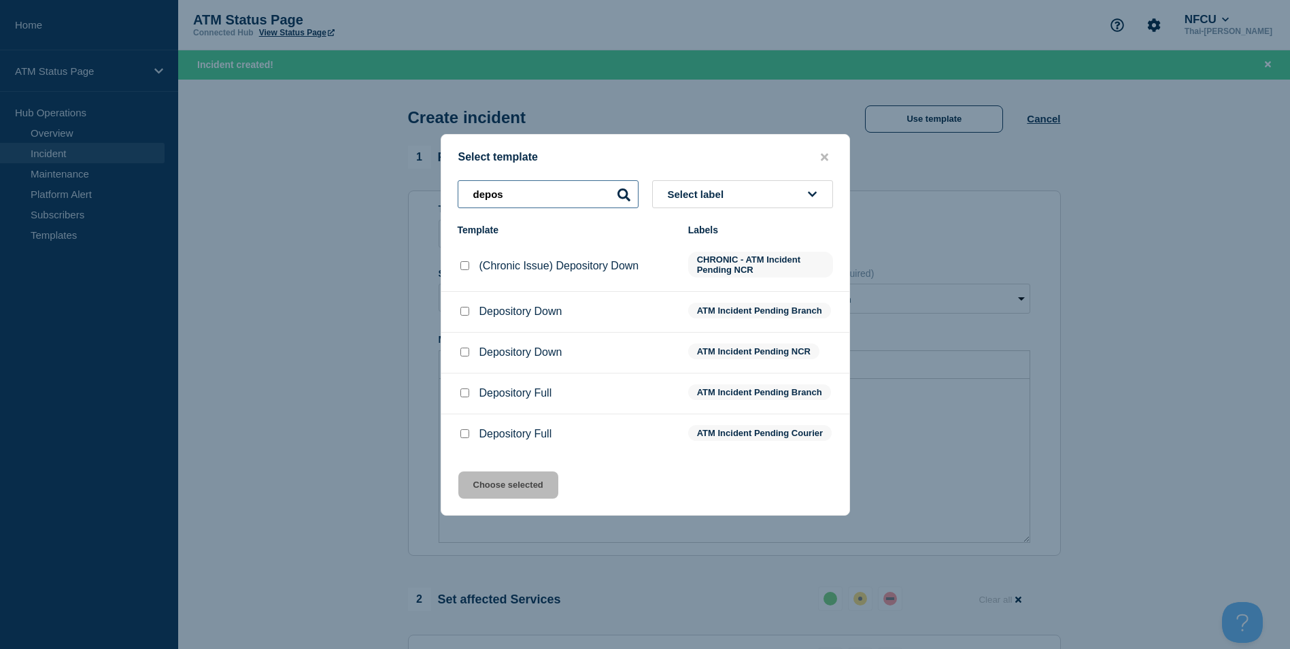
type input "depos"
click at [465, 307] on input "Depository Down checkbox" at bounding box center [464, 311] width 9 height 9
checkbox input "true"
click at [520, 493] on button "Choose selected" at bounding box center [508, 484] width 100 height 27
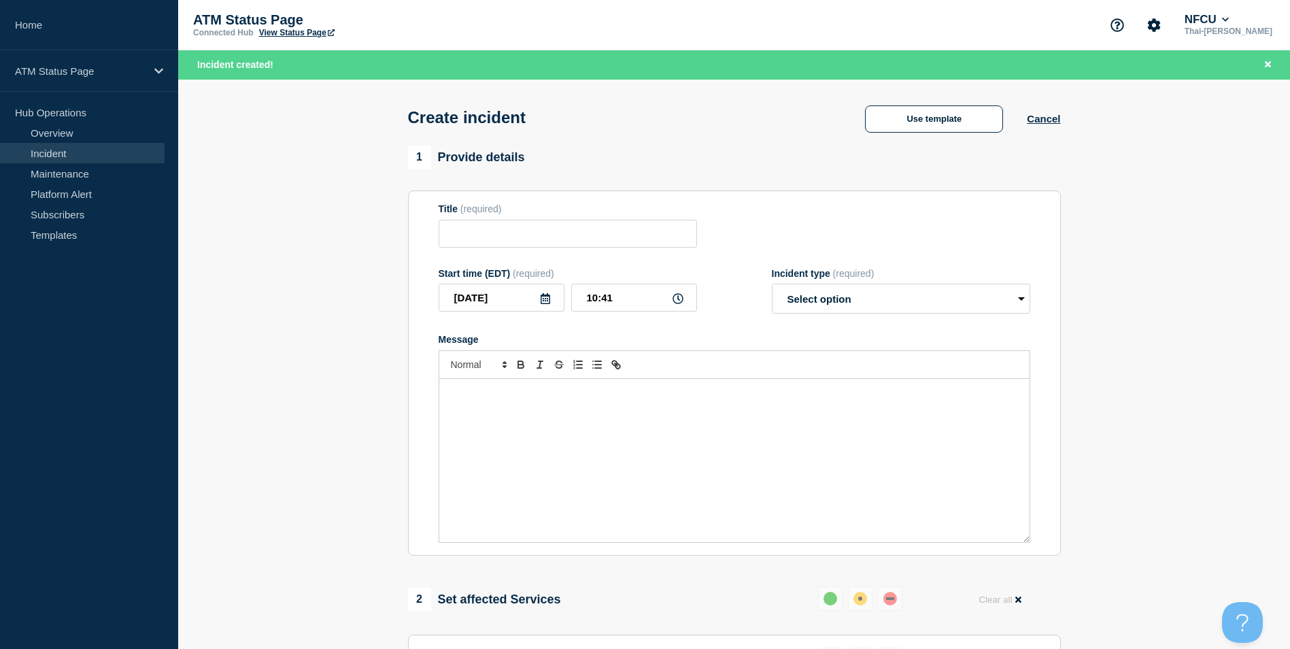
type input "Depository Down"
select select "identified"
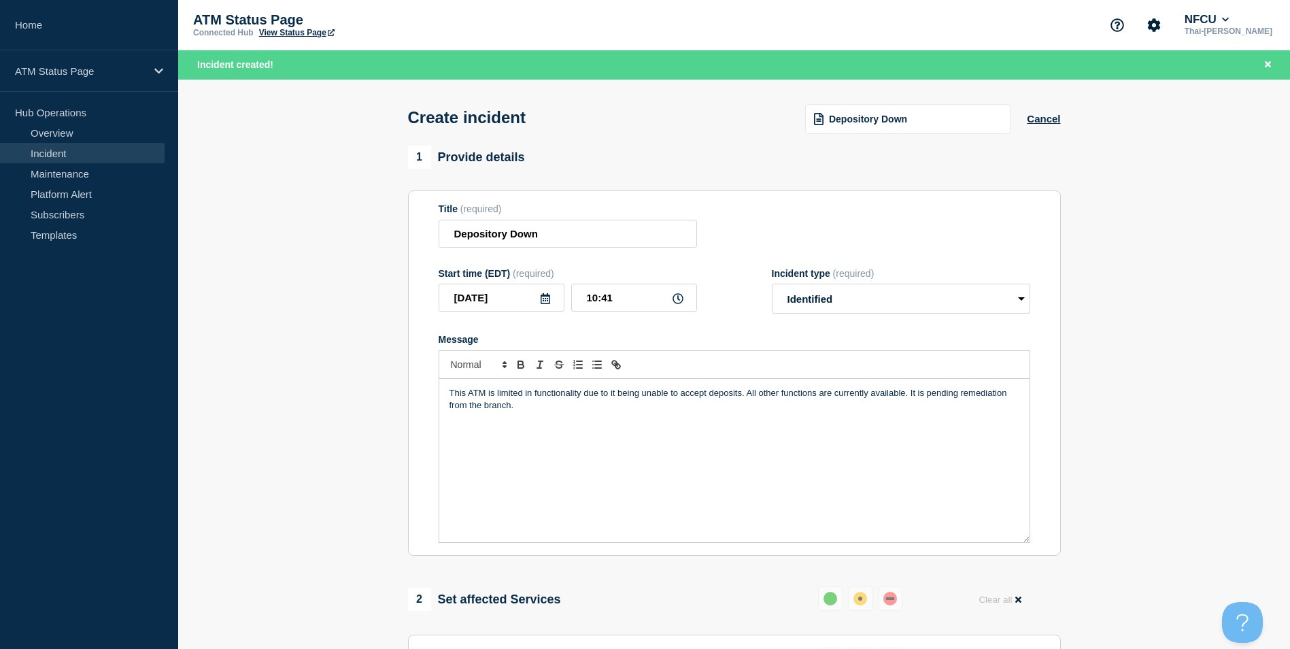
scroll to position [404, 0]
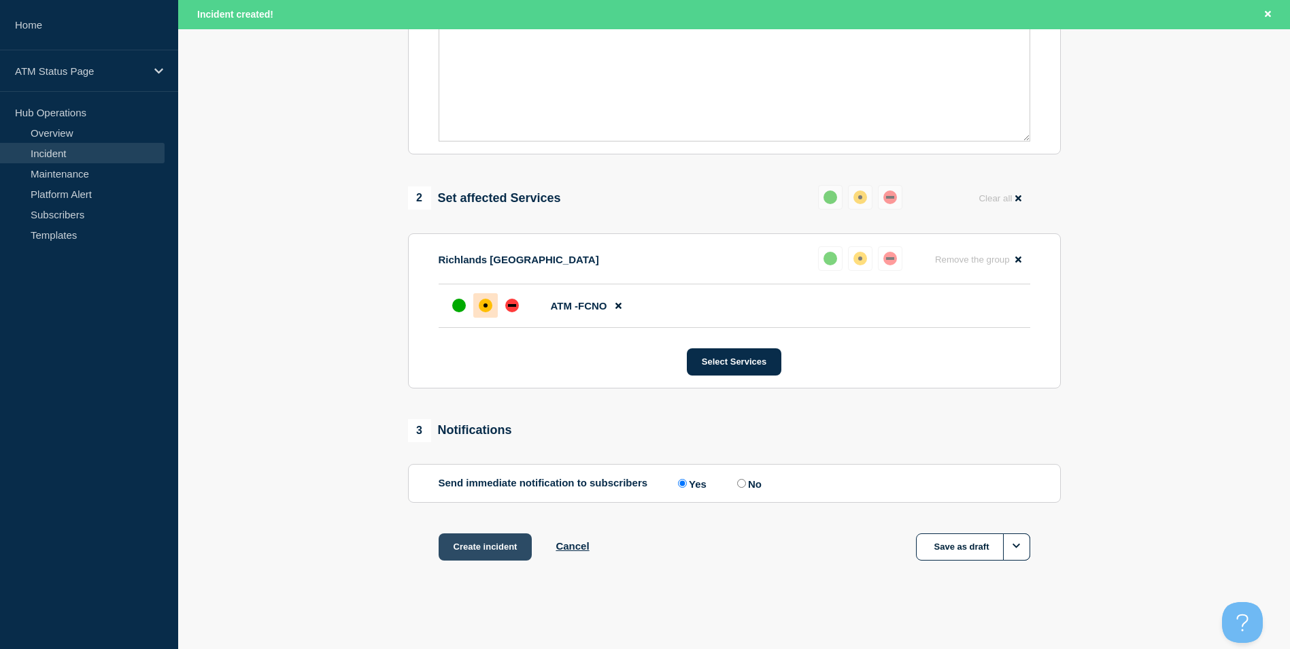
click at [484, 542] on button "Create incident" at bounding box center [485, 546] width 94 height 27
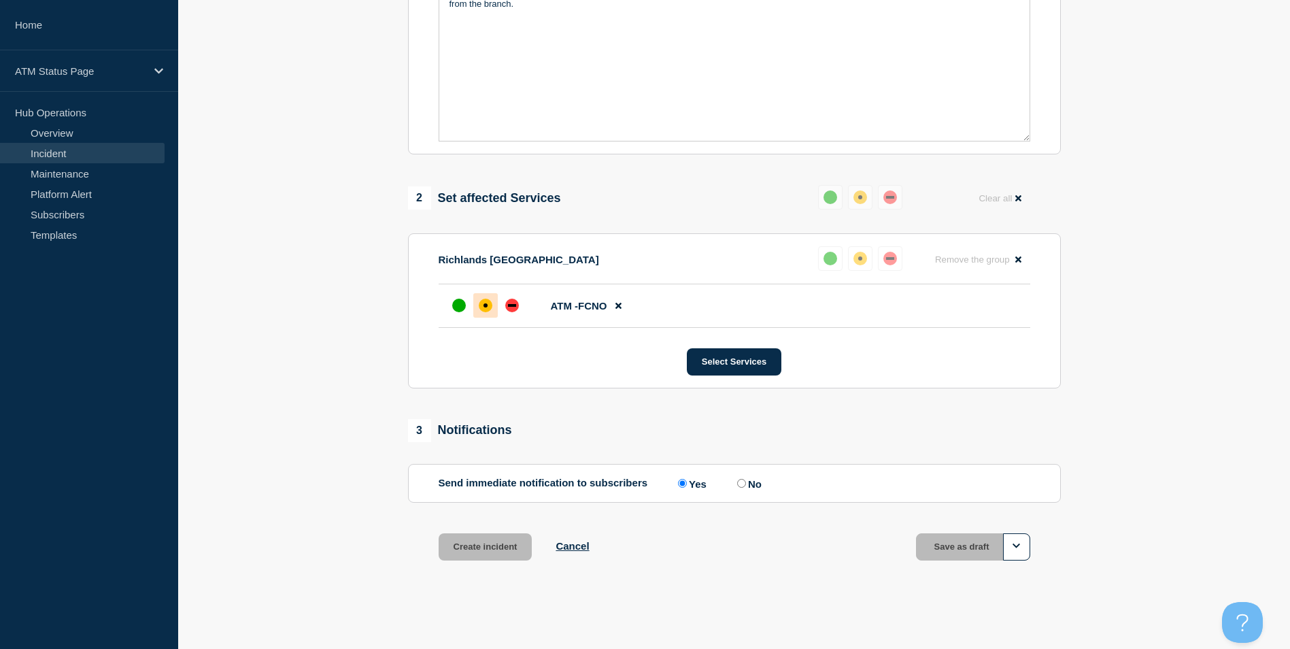
scroll to position [375, 0]
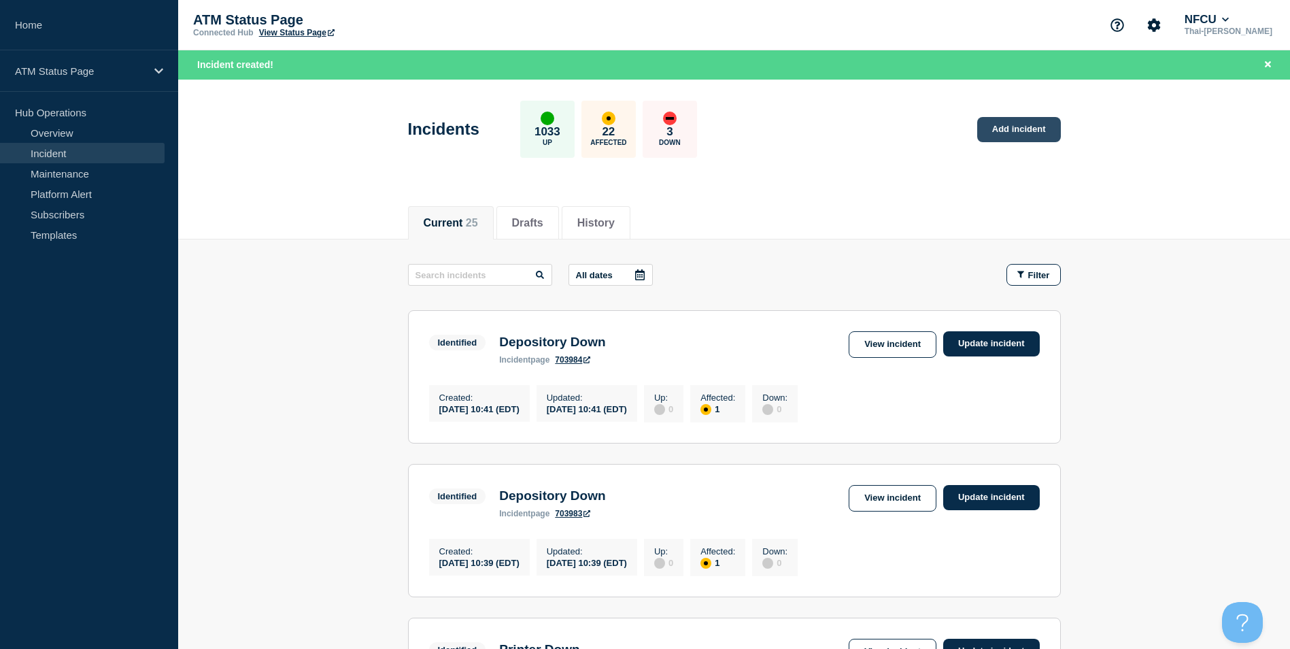
click at [998, 140] on link "Add incident" at bounding box center [1019, 129] width 84 height 25
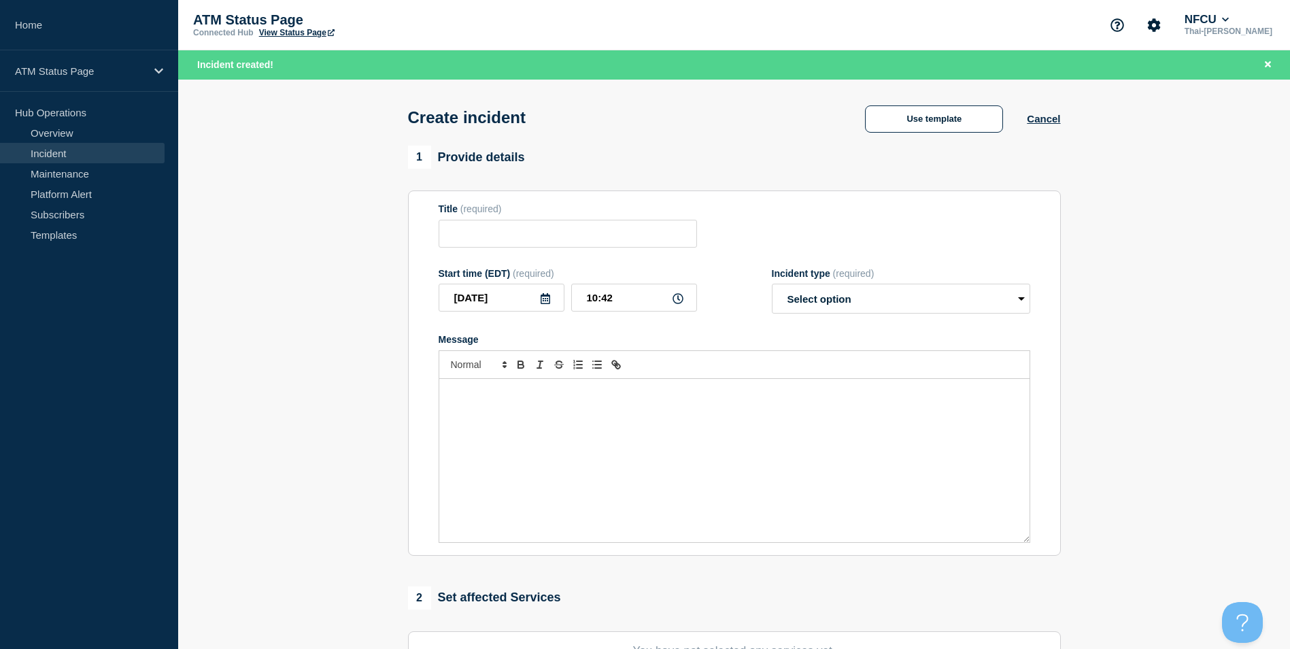
scroll to position [333, 0]
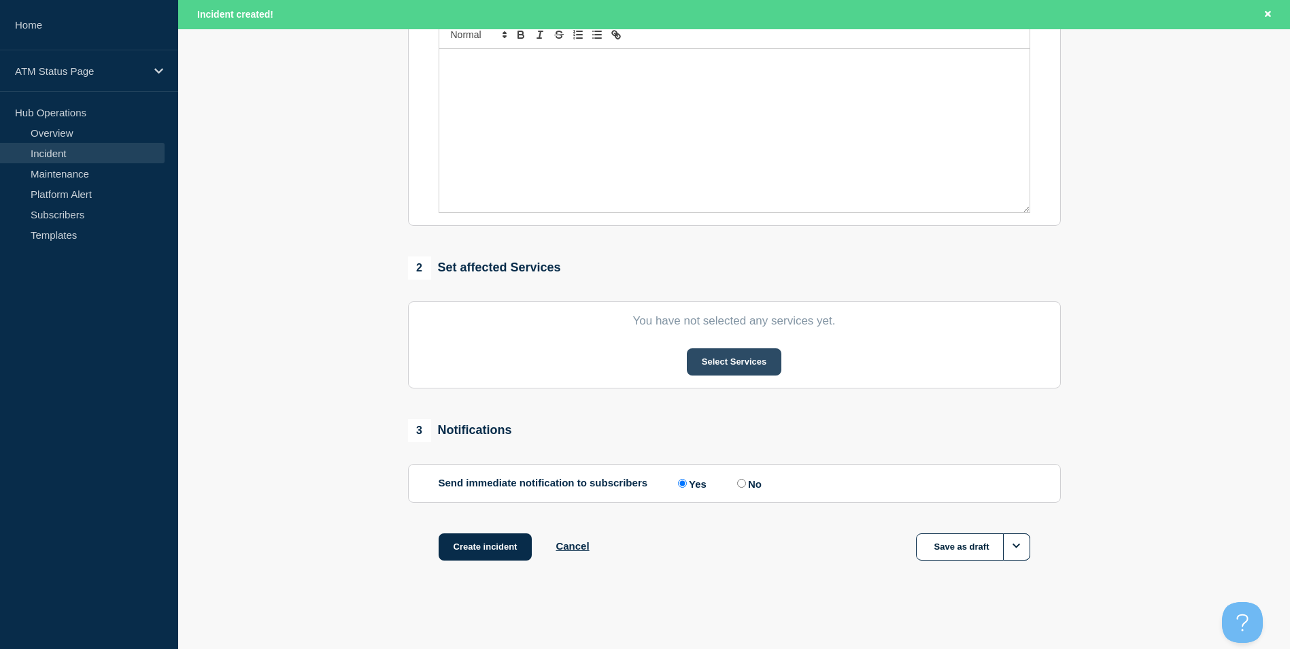
click at [706, 362] on button "Select Services" at bounding box center [734, 361] width 94 height 27
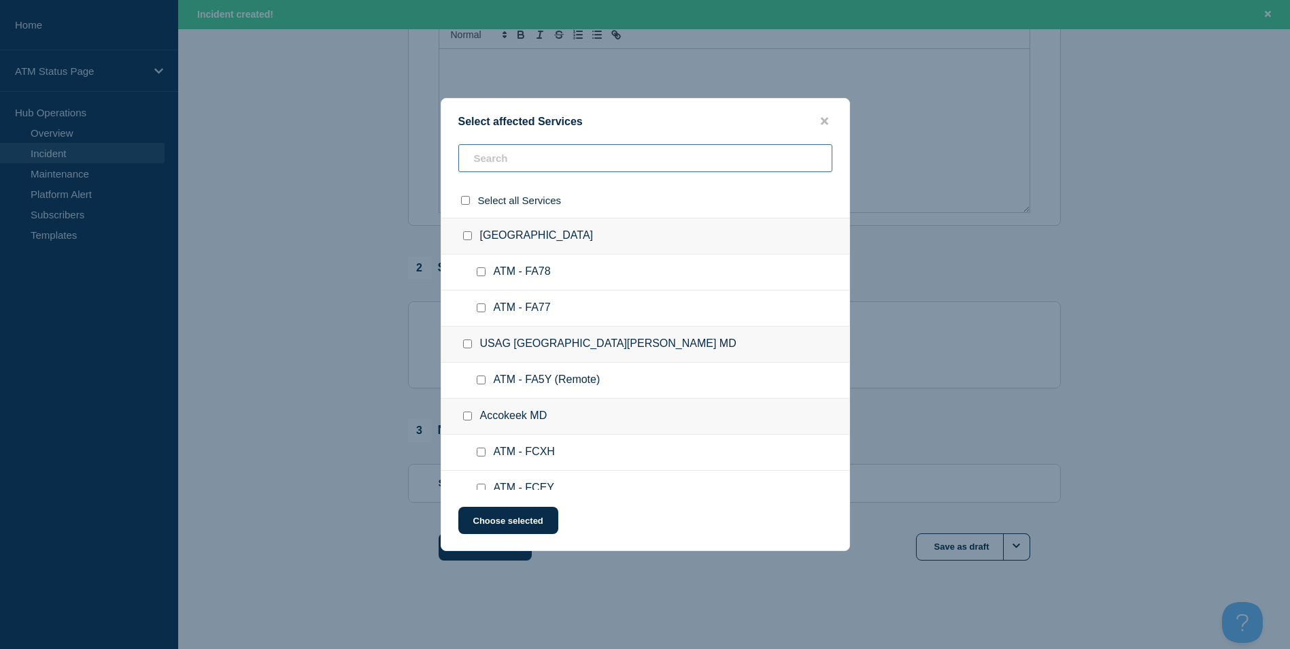
click at [520, 156] on input "text" at bounding box center [645, 158] width 374 height 28
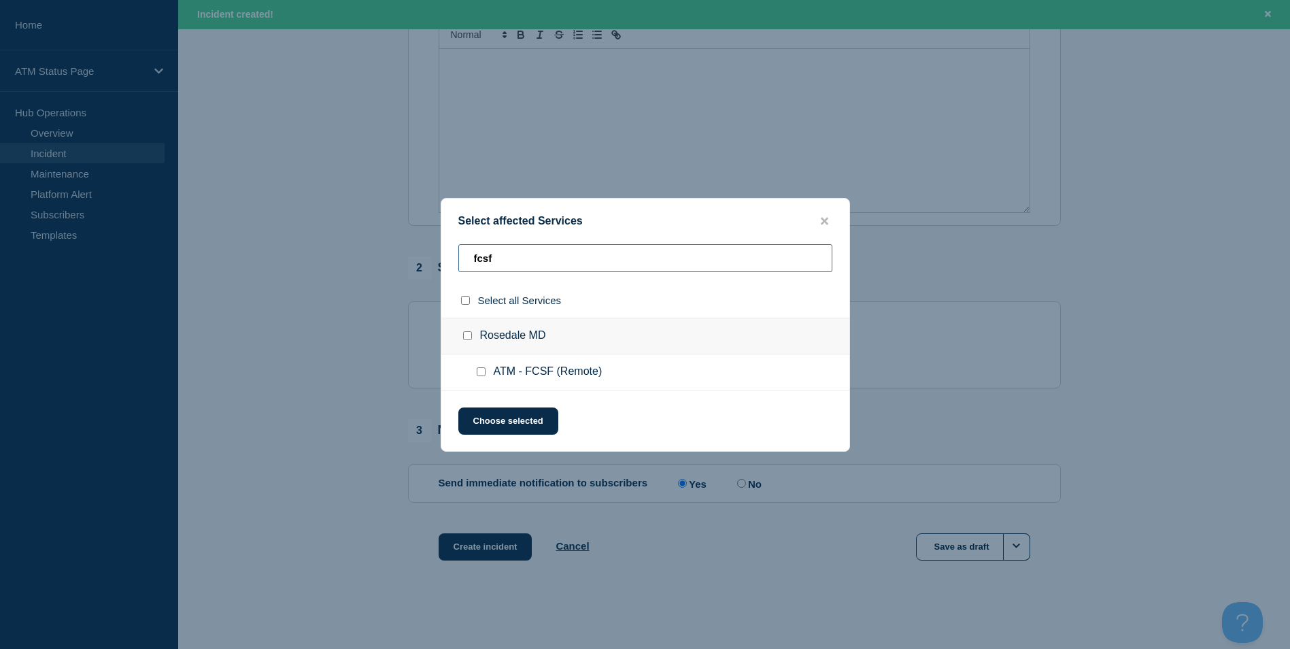
type input "fcsf"
click at [481, 375] on input "ATM - FCSF (Remote) checkbox" at bounding box center [481, 371] width 9 height 9
checkbox input "true"
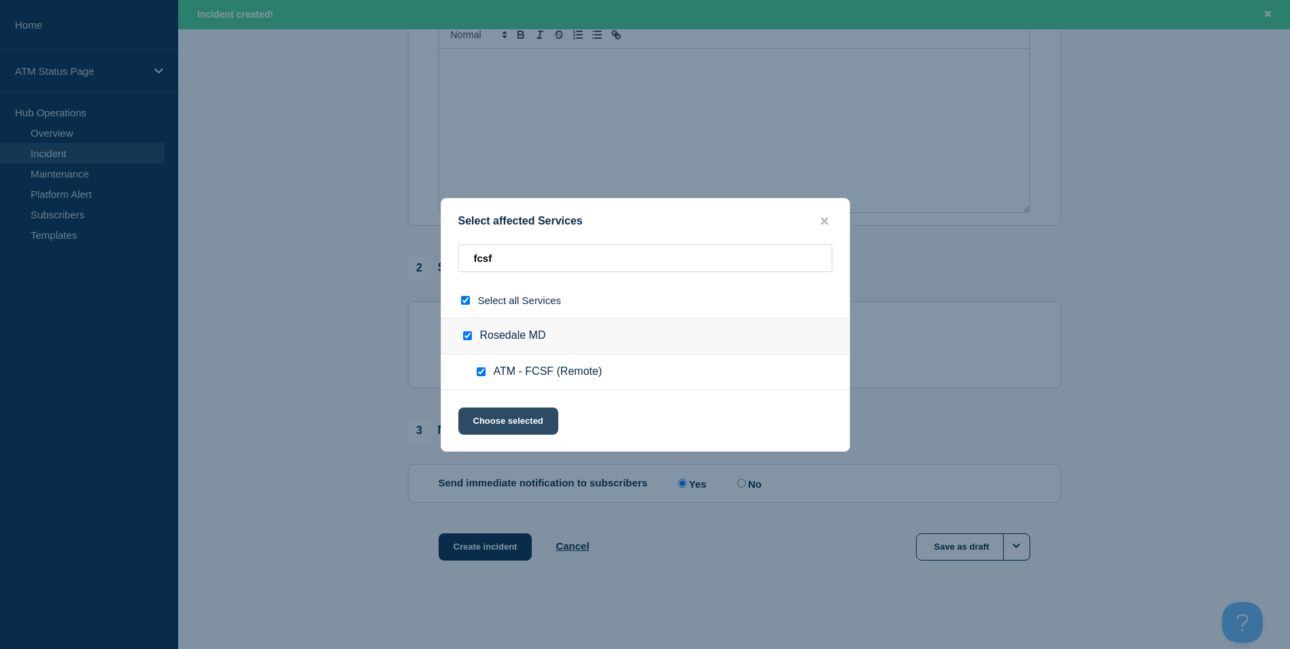
click at [518, 429] on button "Choose selected" at bounding box center [508, 420] width 100 height 27
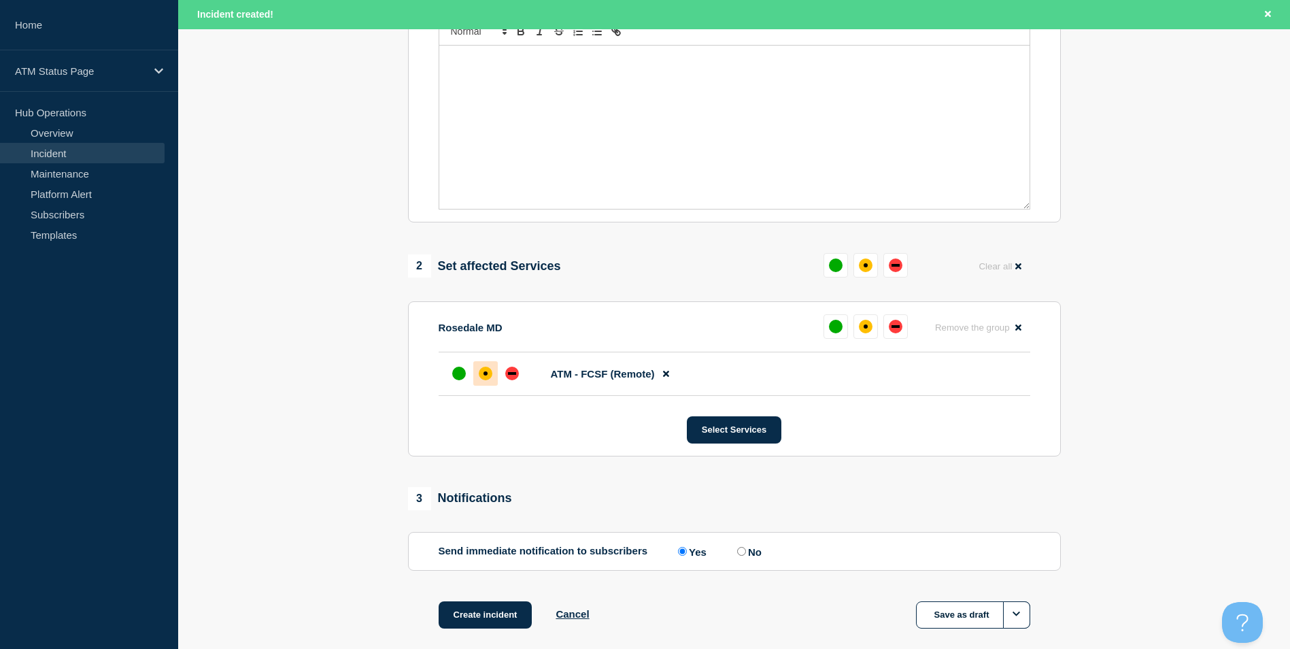
click at [490, 371] on div "affected" at bounding box center [486, 373] width 14 height 14
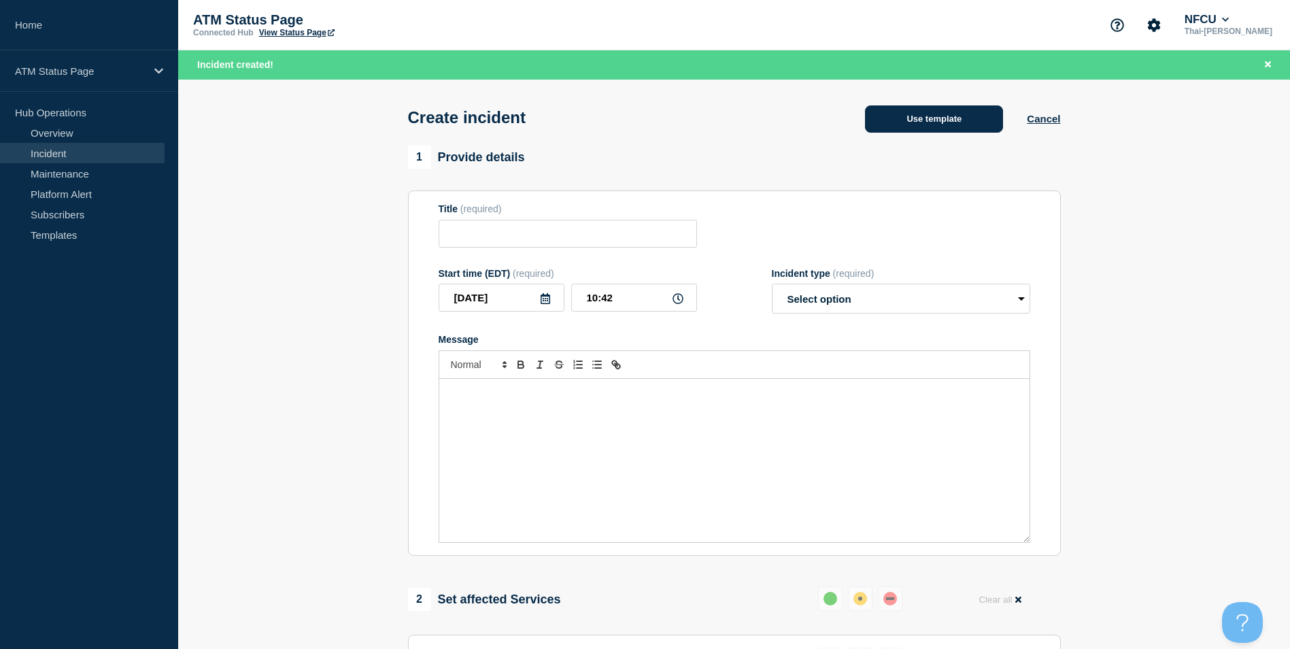
click at [964, 121] on button "Use template" at bounding box center [934, 118] width 138 height 27
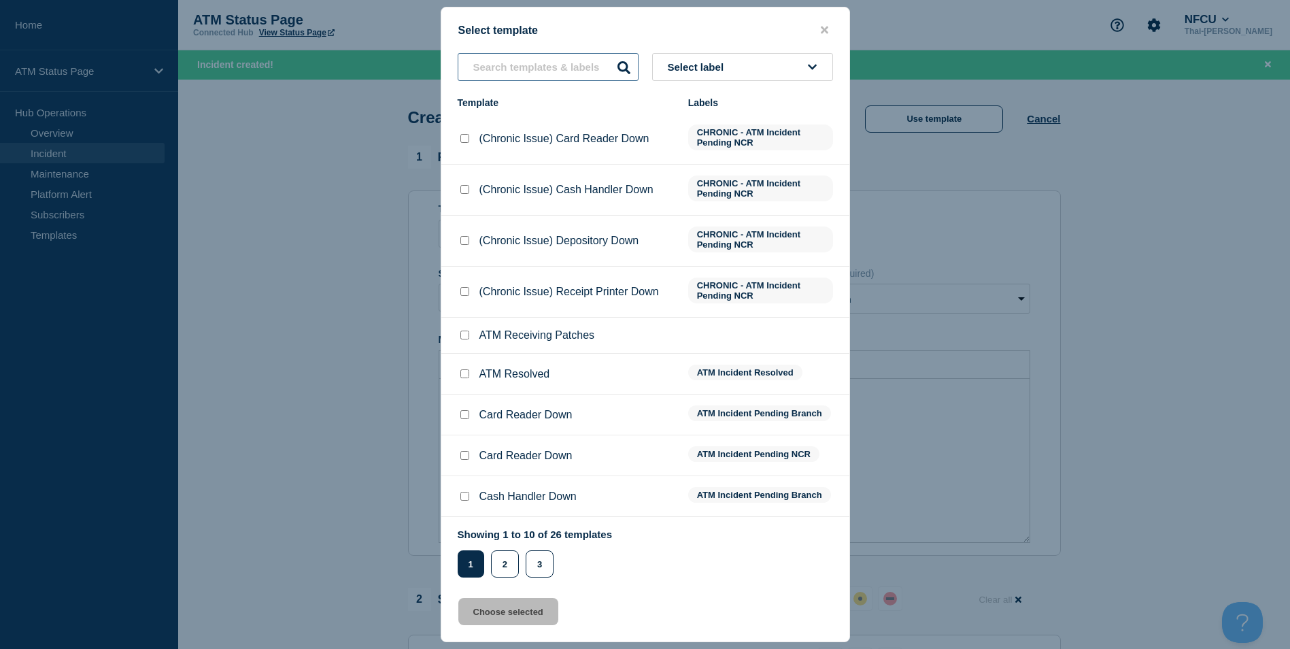
click at [525, 63] on input "text" at bounding box center [548, 67] width 181 height 28
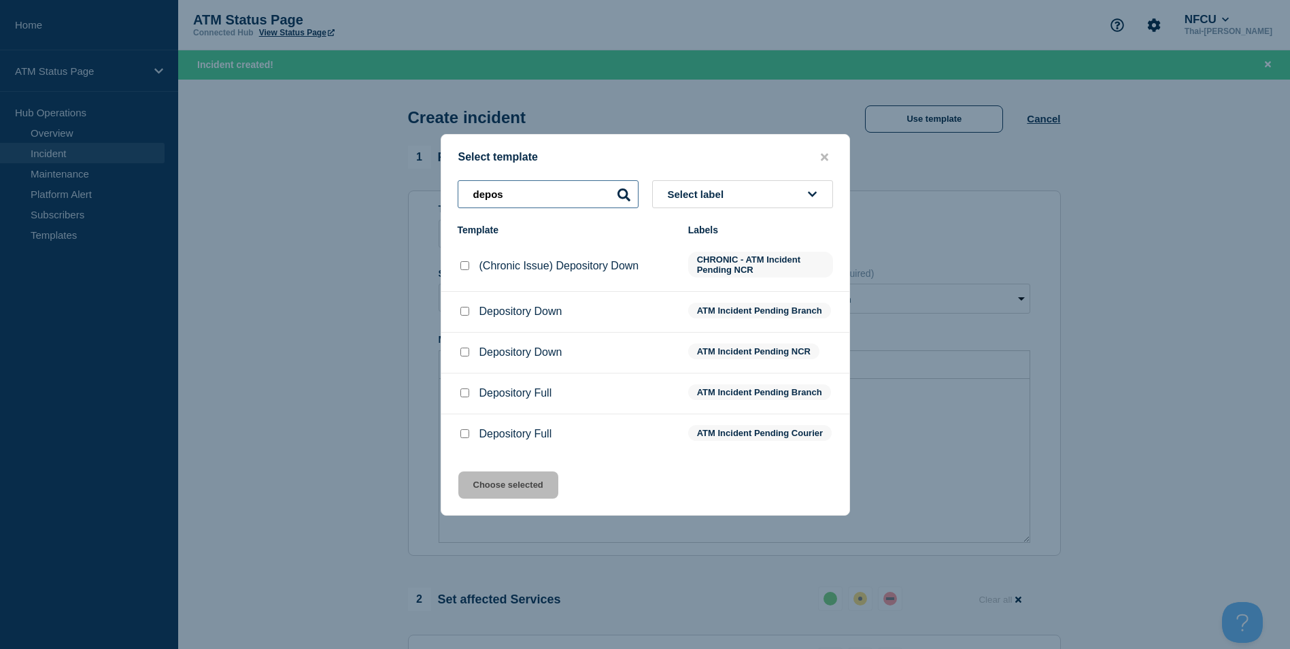
type input "depos"
drag, startPoint x: 467, startPoint y: 351, endPoint x: 475, endPoint y: 371, distance: 21.3
click at [467, 351] on input "Depository Down checkbox" at bounding box center [464, 351] width 9 height 9
checkbox input "true"
click at [531, 483] on button "Choose selected" at bounding box center [508, 484] width 100 height 27
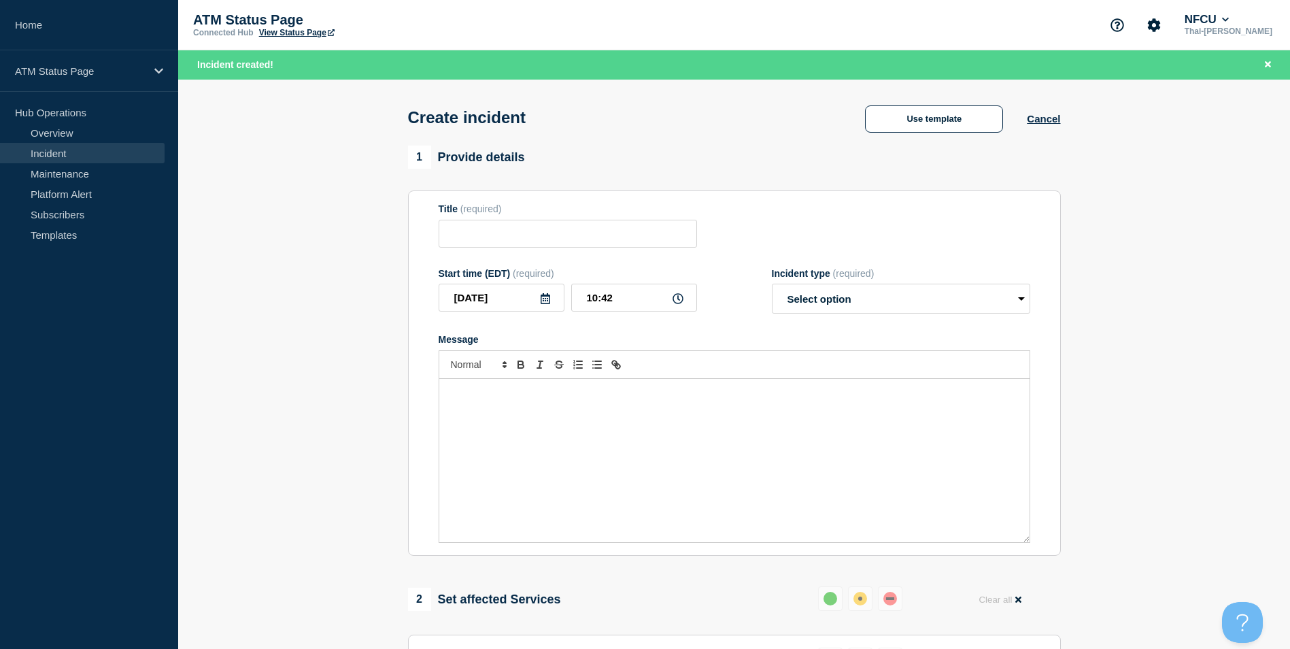
type input "Depository Down"
select select "identified"
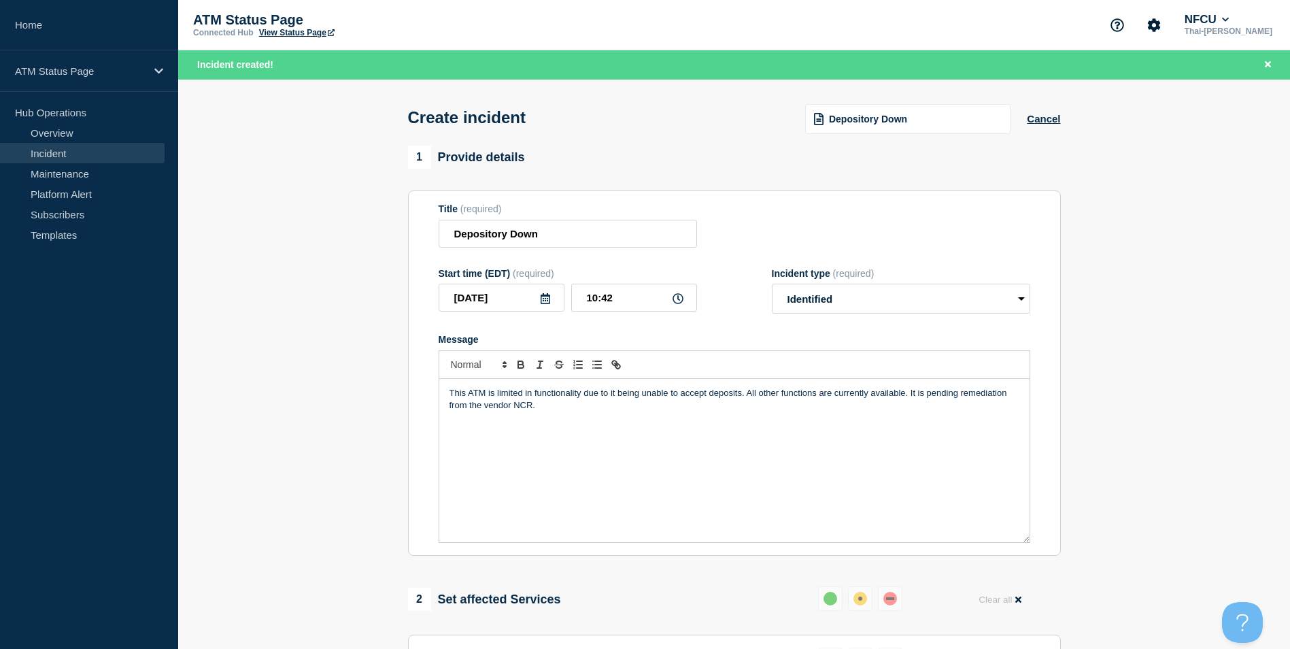
scroll to position [404, 0]
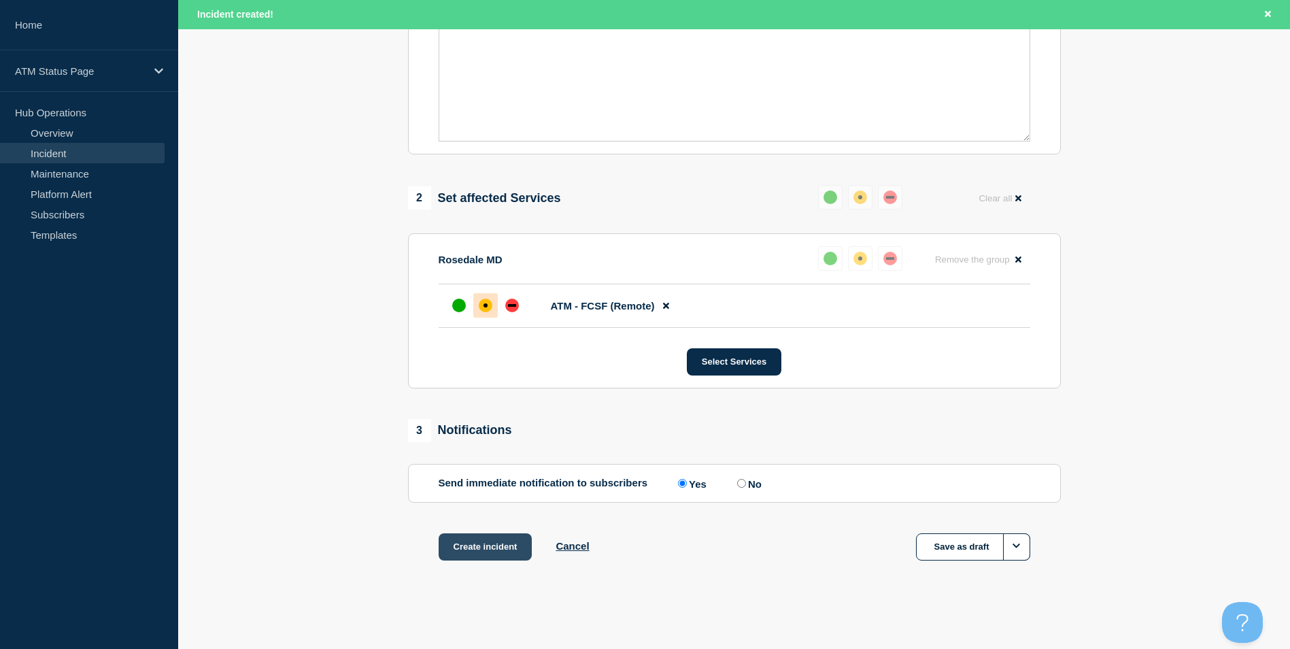
click at [502, 540] on button "Create incident" at bounding box center [485, 546] width 94 height 27
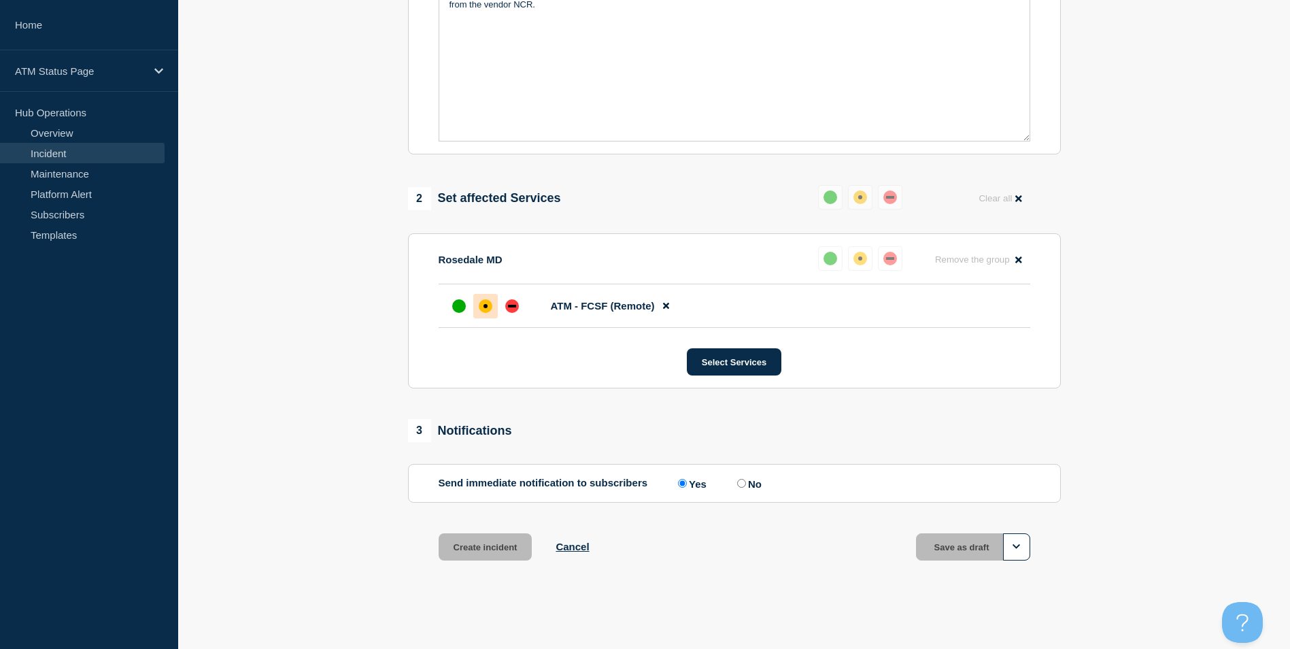
scroll to position [375, 0]
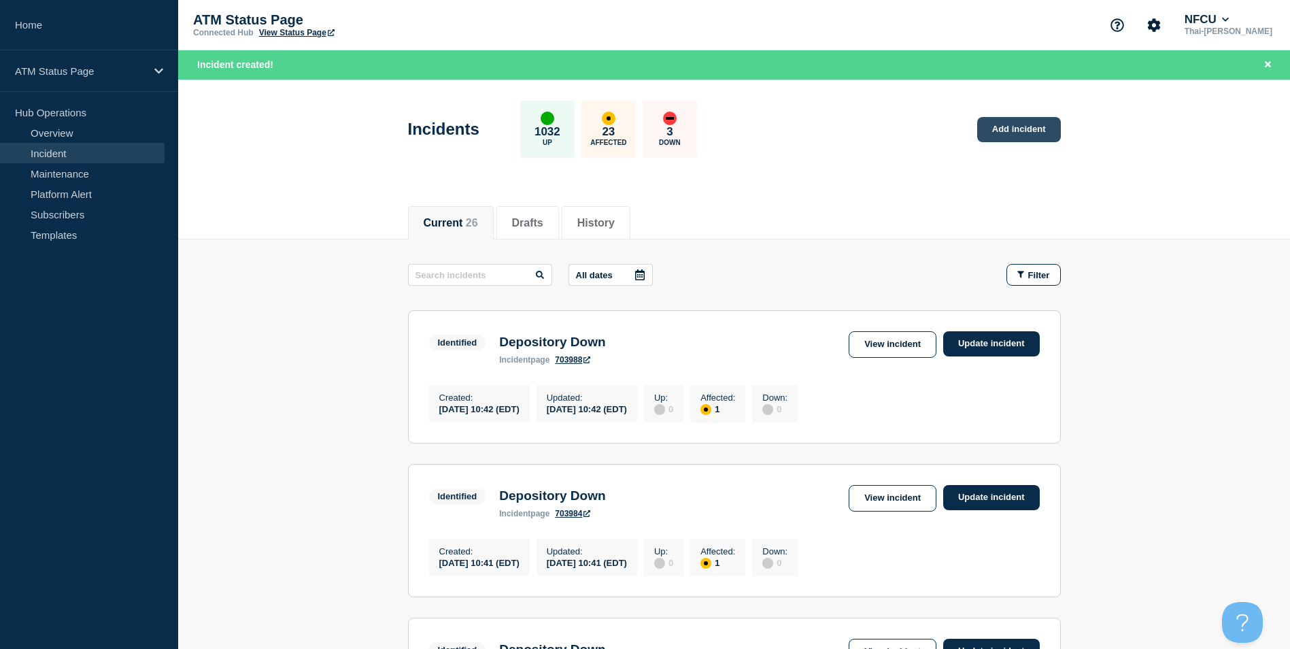
click at [1021, 139] on link "Add incident" at bounding box center [1019, 129] width 84 height 25
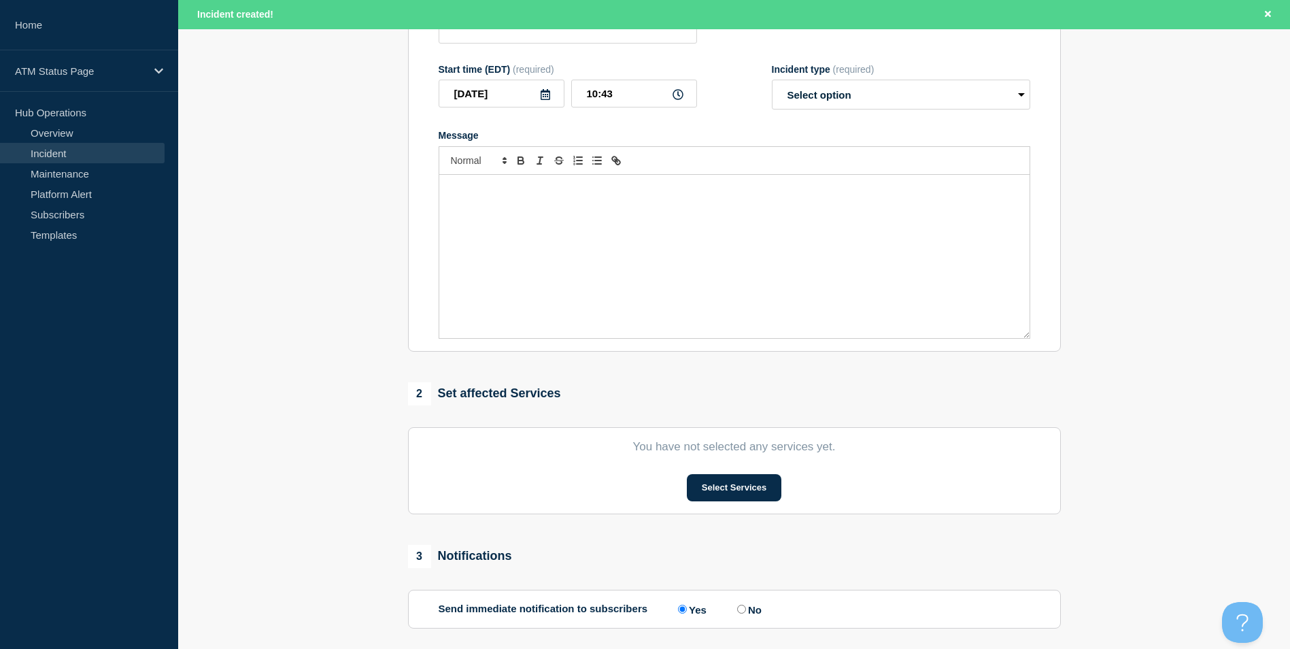
scroll to position [333, 0]
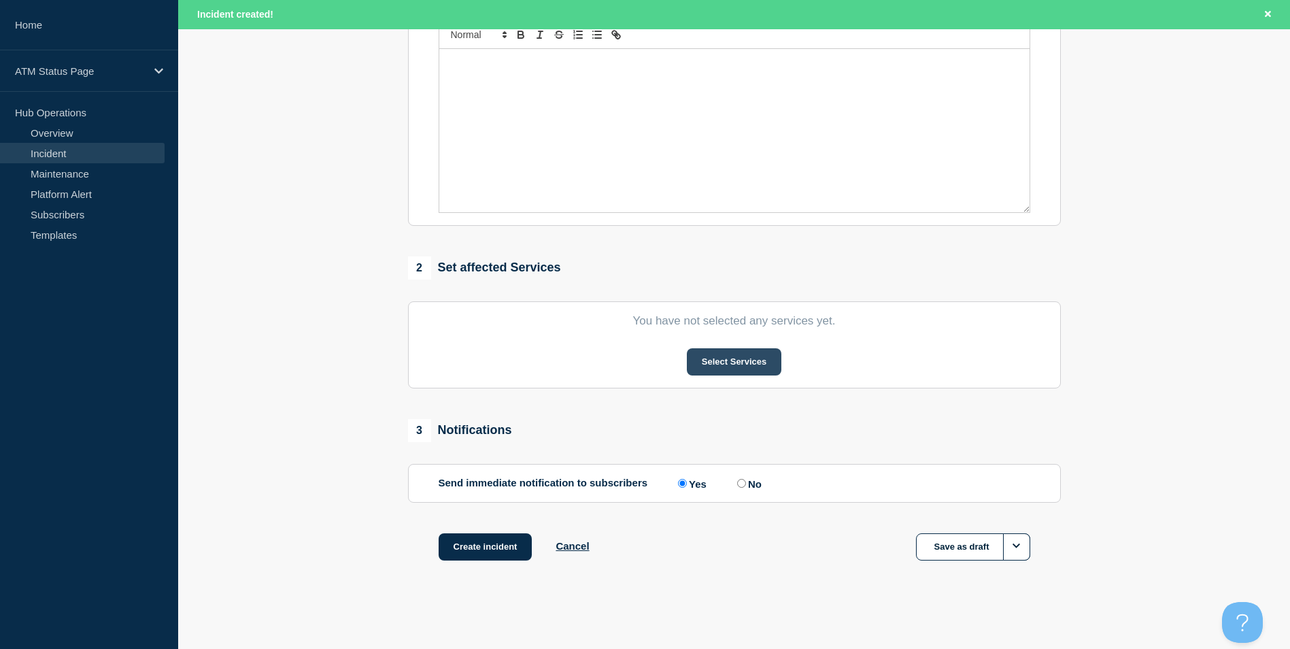
click at [704, 356] on button "Select Services" at bounding box center [734, 361] width 94 height 27
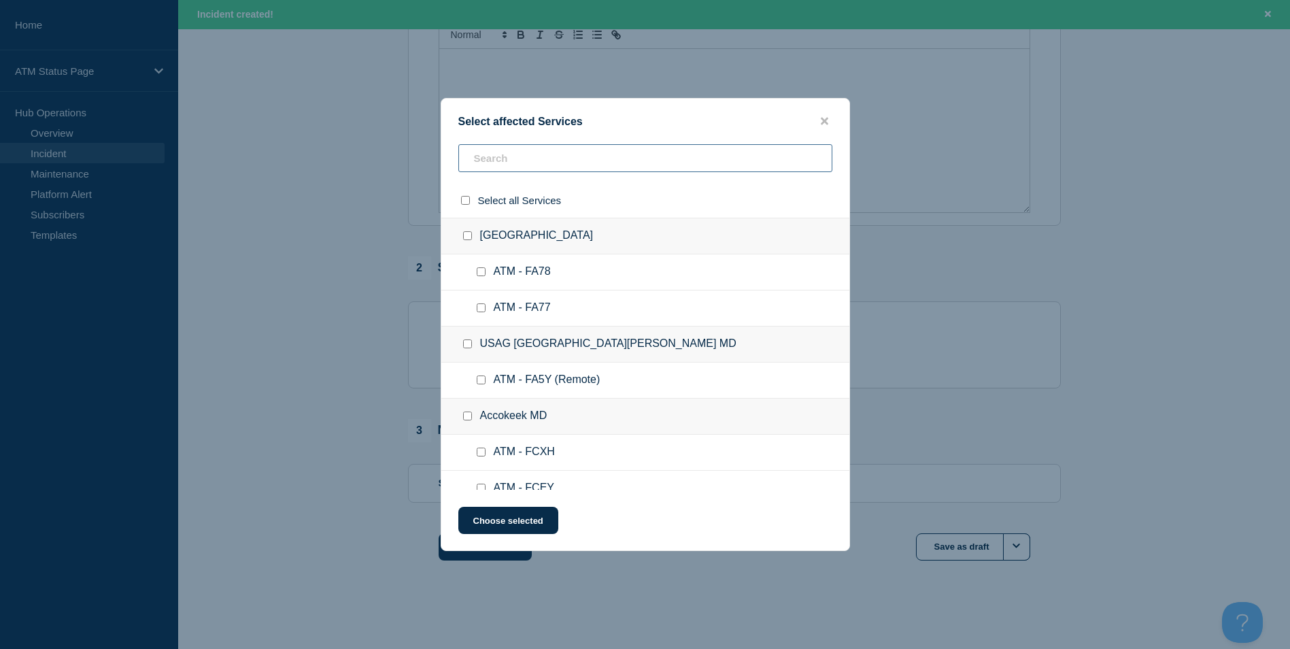
click at [517, 150] on input "text" at bounding box center [645, 158] width 374 height 28
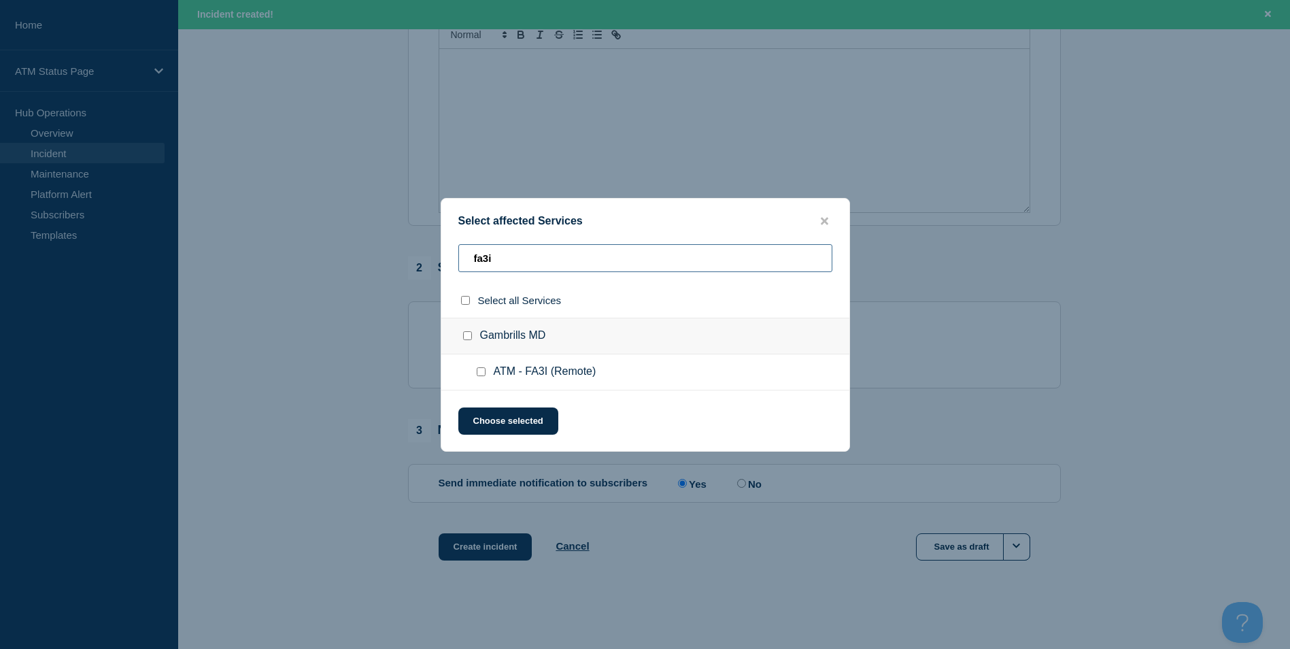
type input "fa3i"
click at [482, 372] on input "ATM - FA3I (Remote) checkbox" at bounding box center [481, 371] width 9 height 9
checkbox input "true"
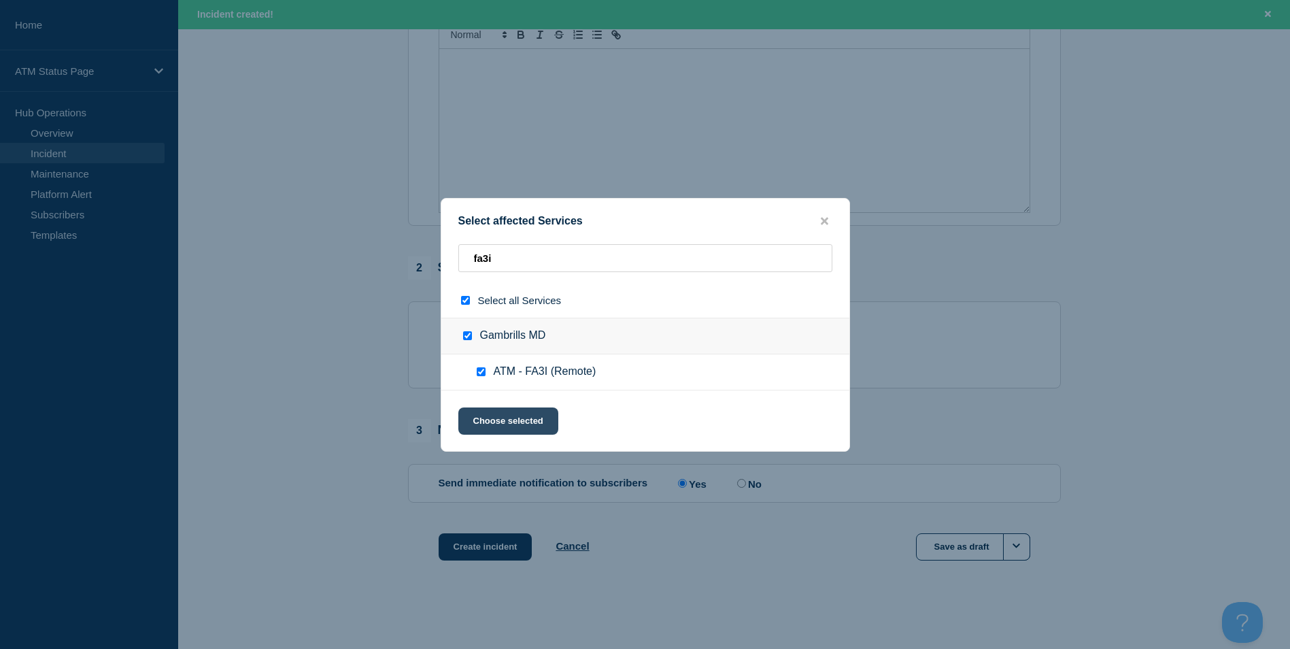
click at [513, 419] on button "Choose selected" at bounding box center [508, 420] width 100 height 27
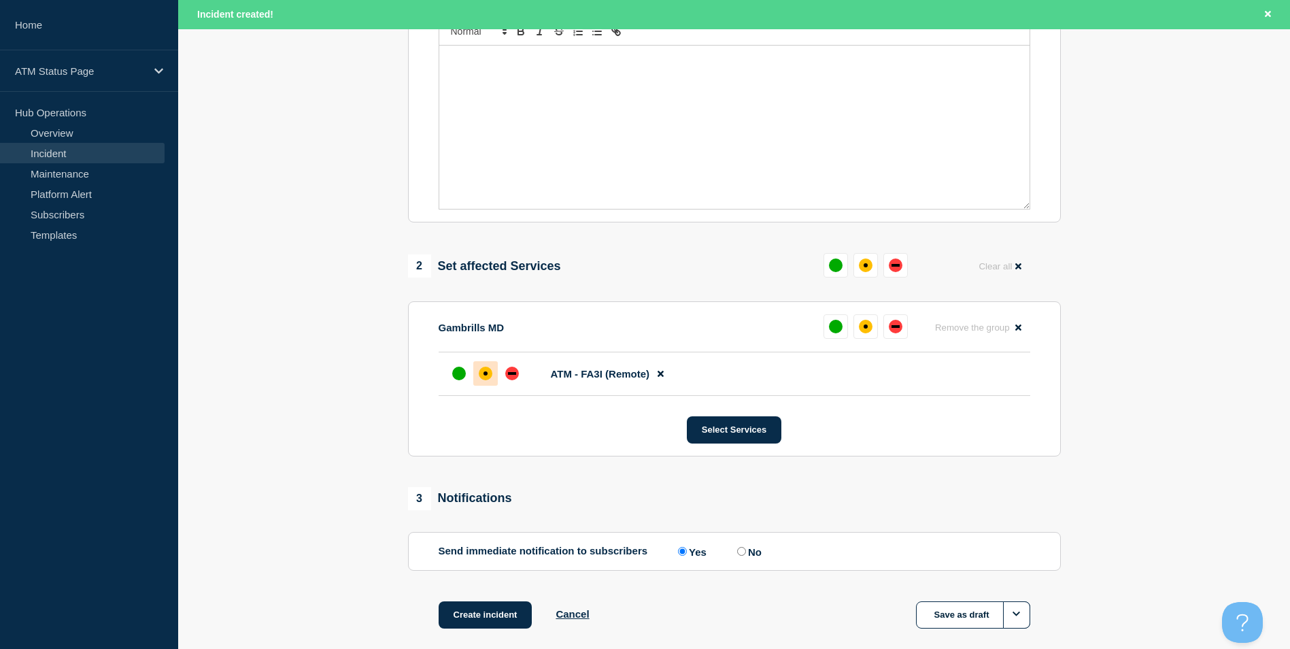
click at [481, 377] on div "affected" at bounding box center [486, 373] width 14 height 14
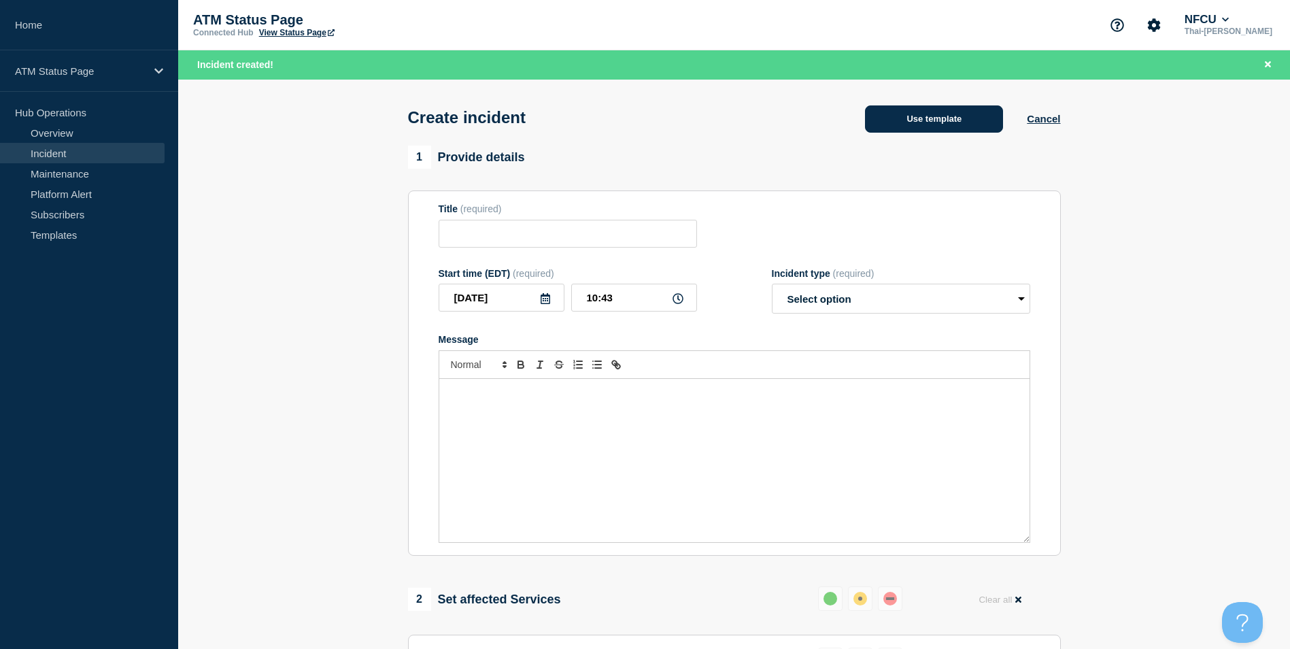
click at [908, 124] on button "Use template" at bounding box center [934, 118] width 138 height 27
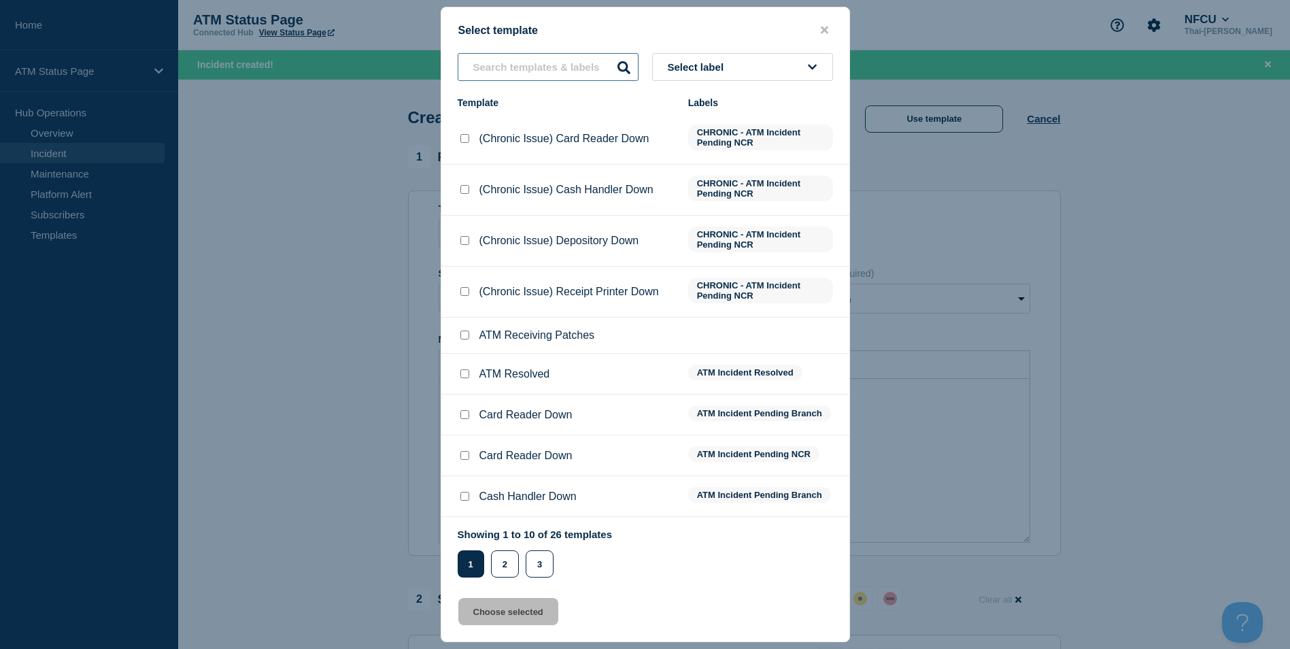
click at [542, 73] on input "text" at bounding box center [548, 67] width 181 height 28
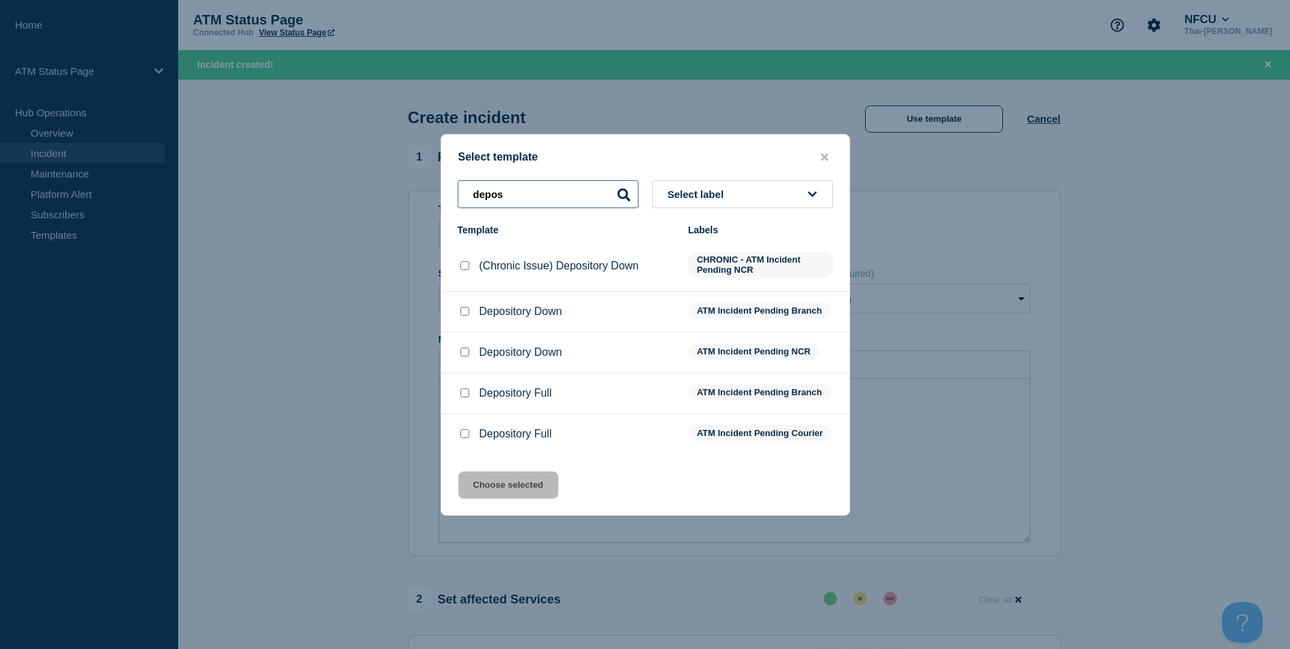
type input "depos"
click at [467, 351] on div at bounding box center [465, 352] width 14 height 14
click at [464, 347] on input "Depository Down checkbox" at bounding box center [464, 351] width 9 height 9
checkbox input "true"
click at [527, 498] on button "Choose selected" at bounding box center [508, 484] width 100 height 27
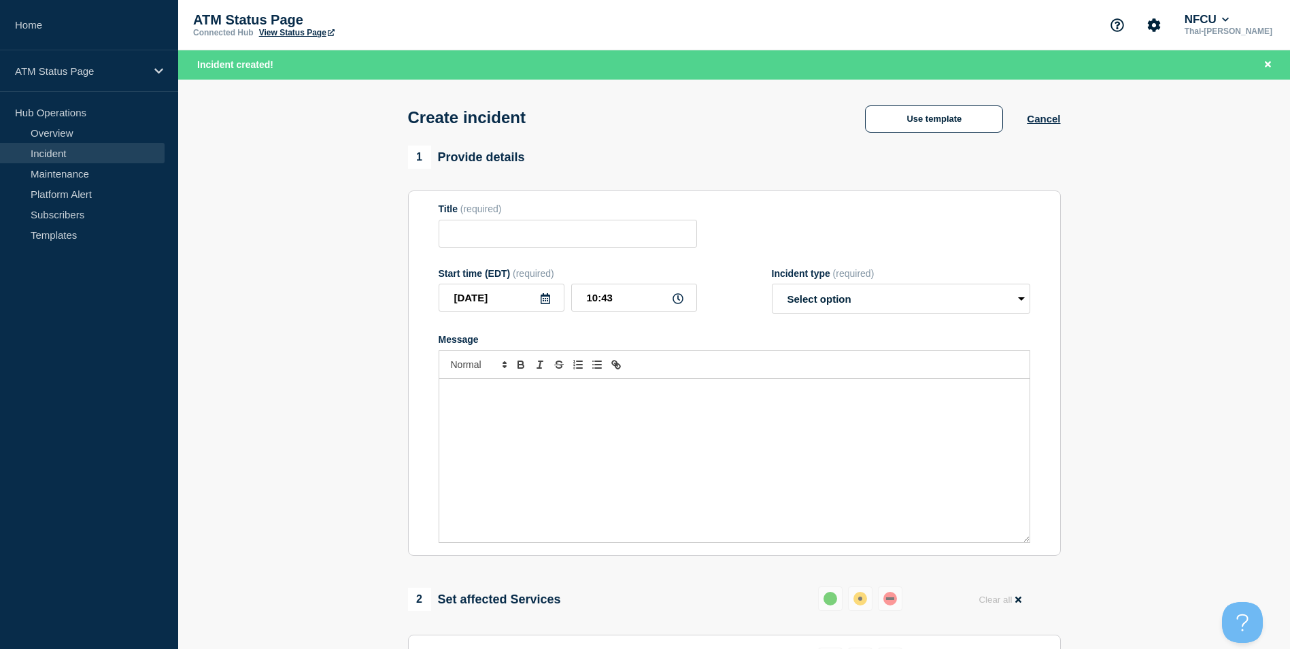
type input "Depository Down"
select select "identified"
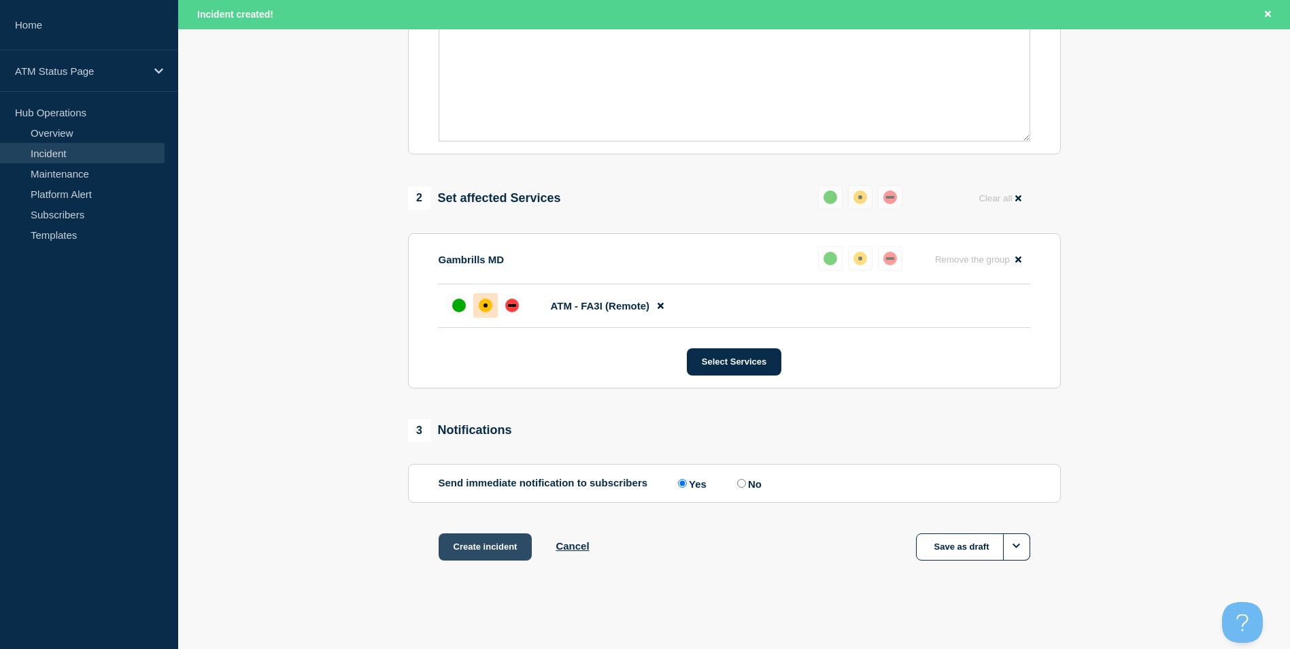
click at [509, 545] on button "Create incident" at bounding box center [485, 546] width 94 height 27
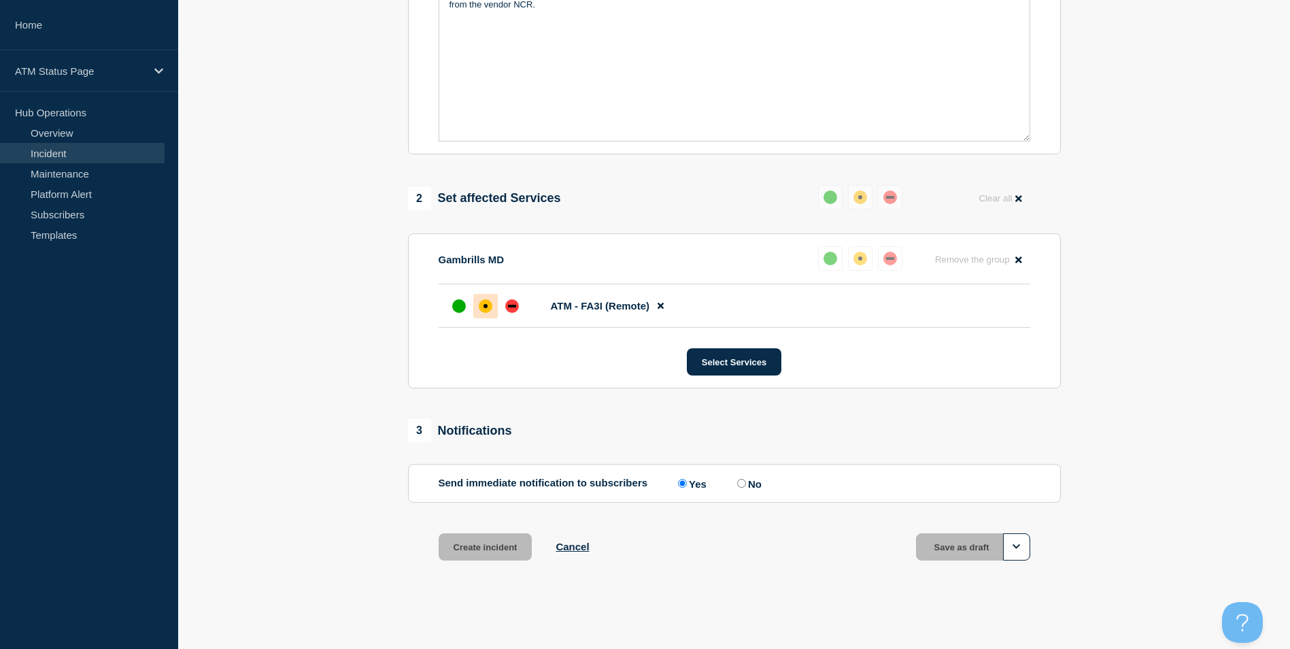
scroll to position [375, 0]
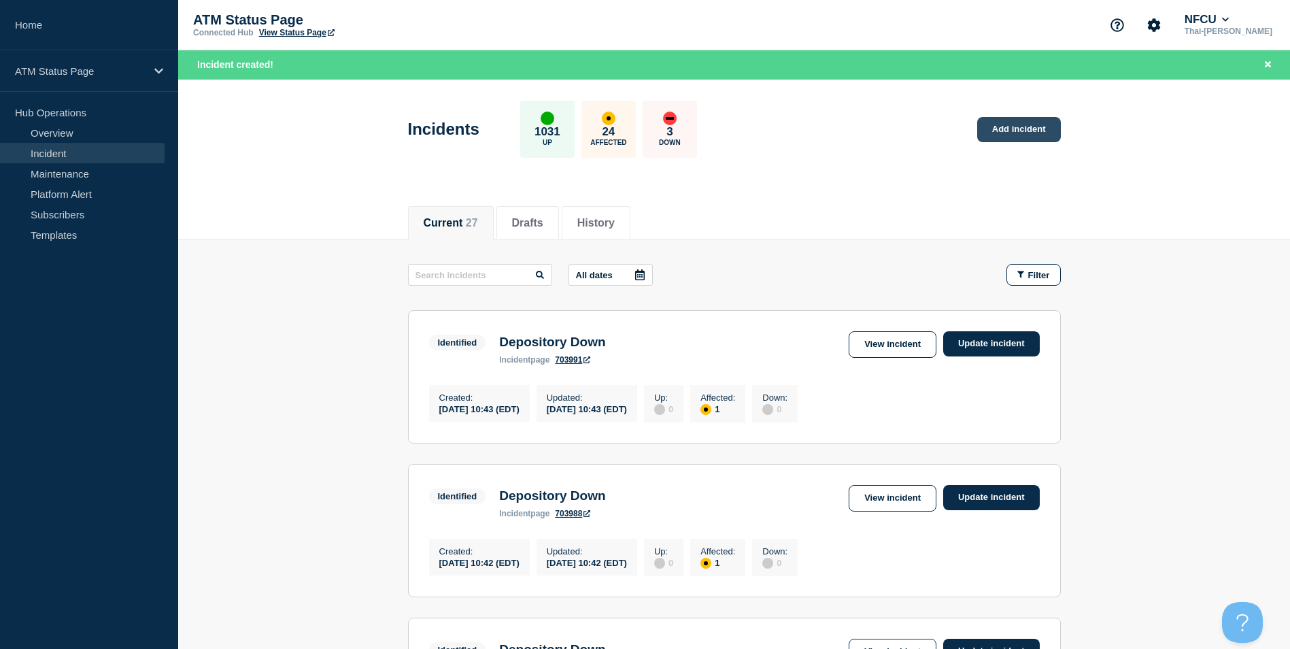
click at [1037, 125] on link "Add incident" at bounding box center [1019, 129] width 84 height 25
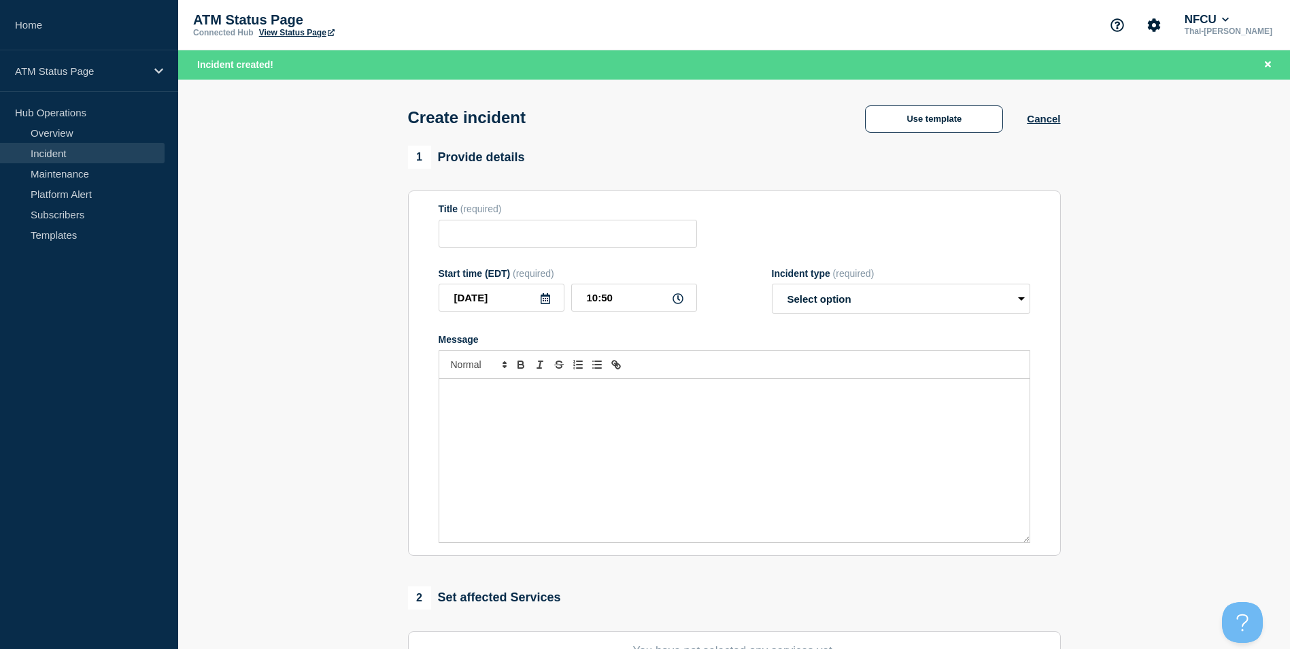
scroll to position [272, 0]
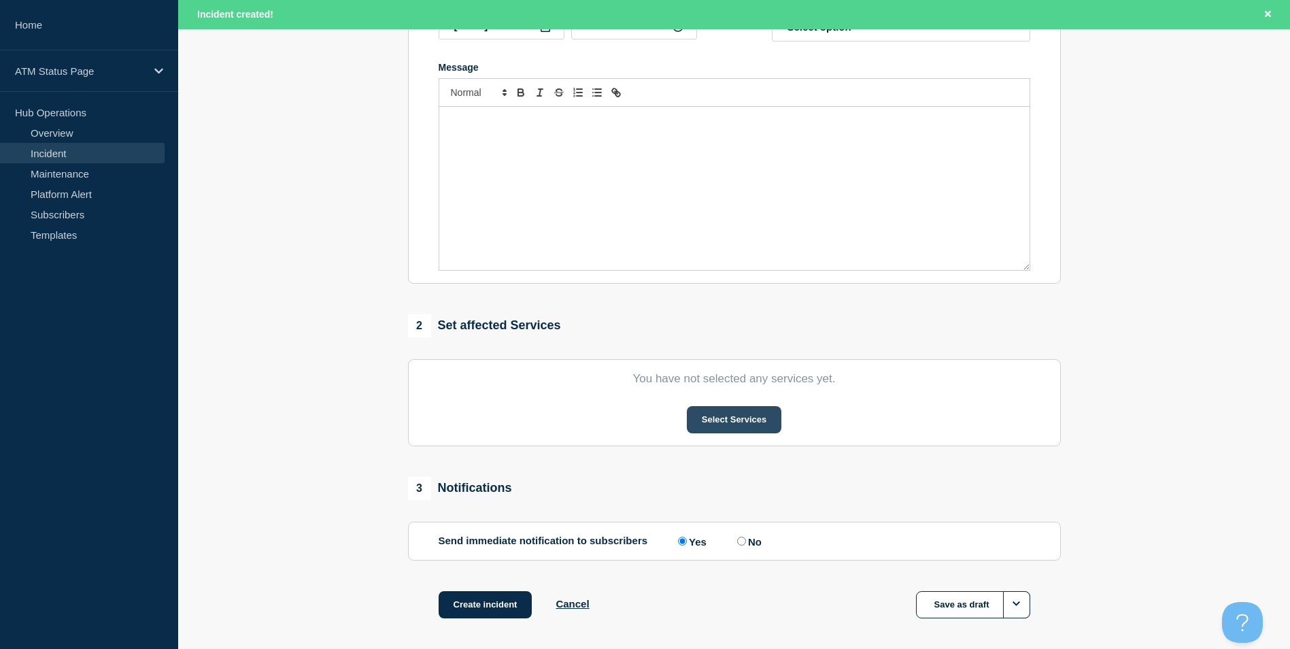
click at [735, 418] on button "Select Services" at bounding box center [734, 419] width 94 height 27
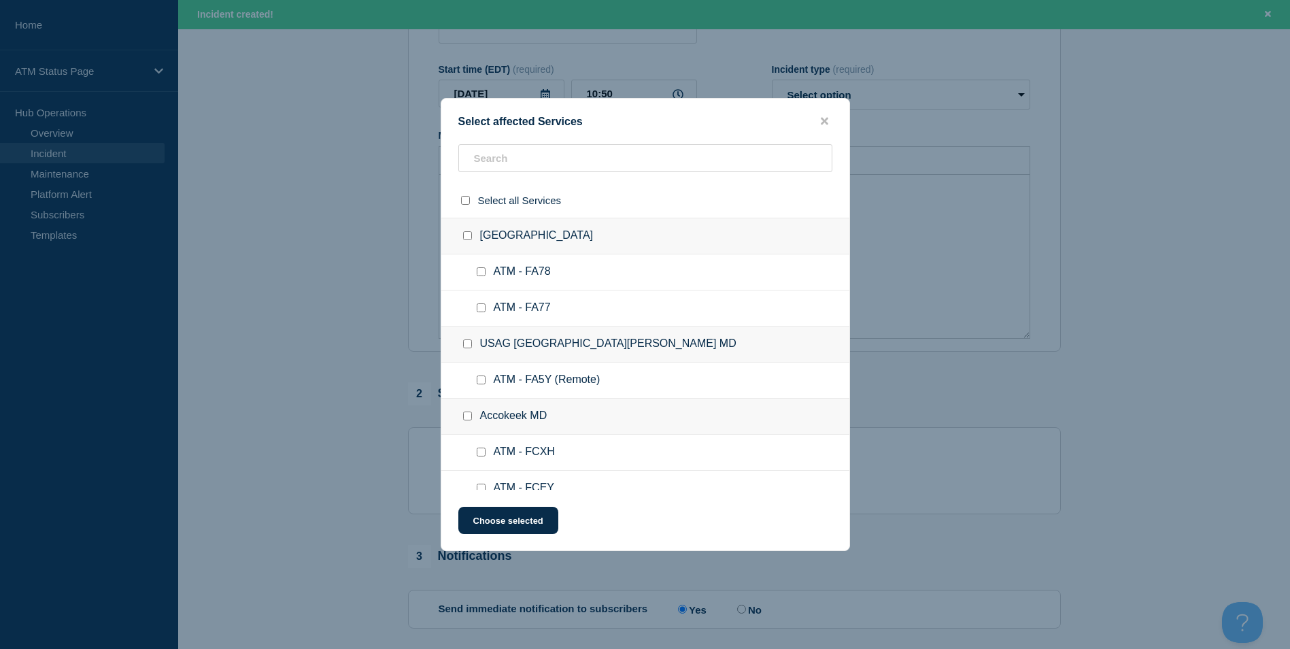
scroll to position [0, 0]
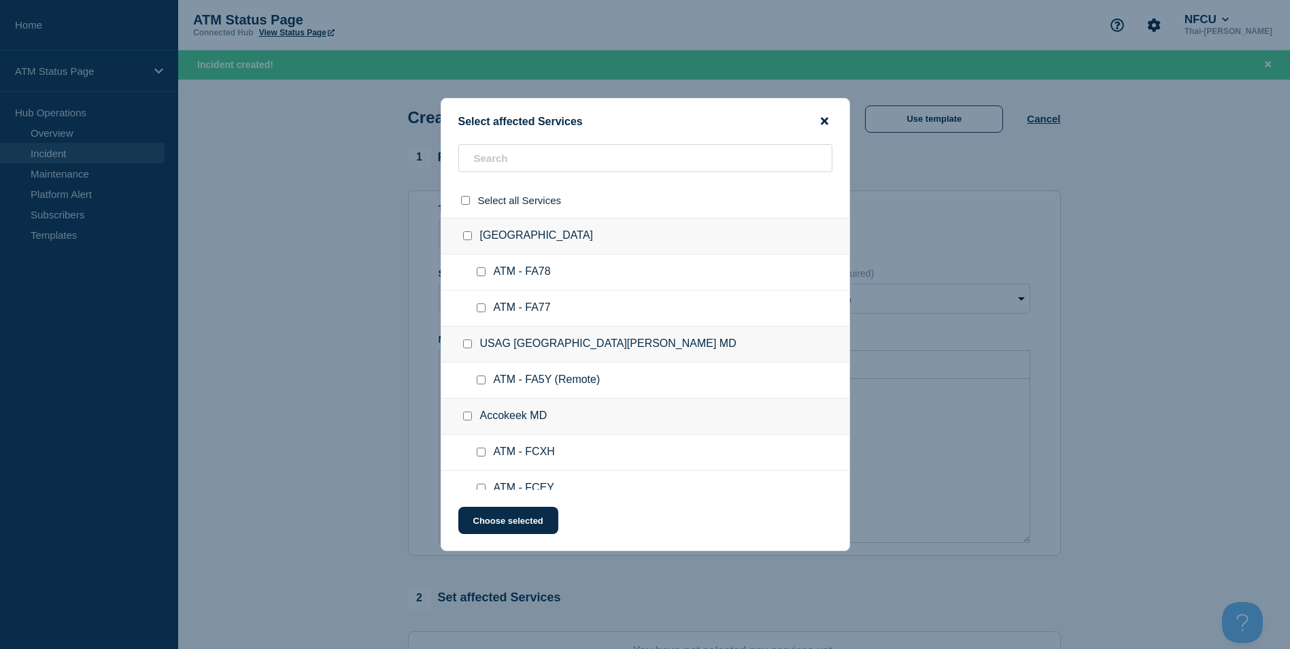
click at [827, 120] on icon "close button" at bounding box center [824, 121] width 7 height 11
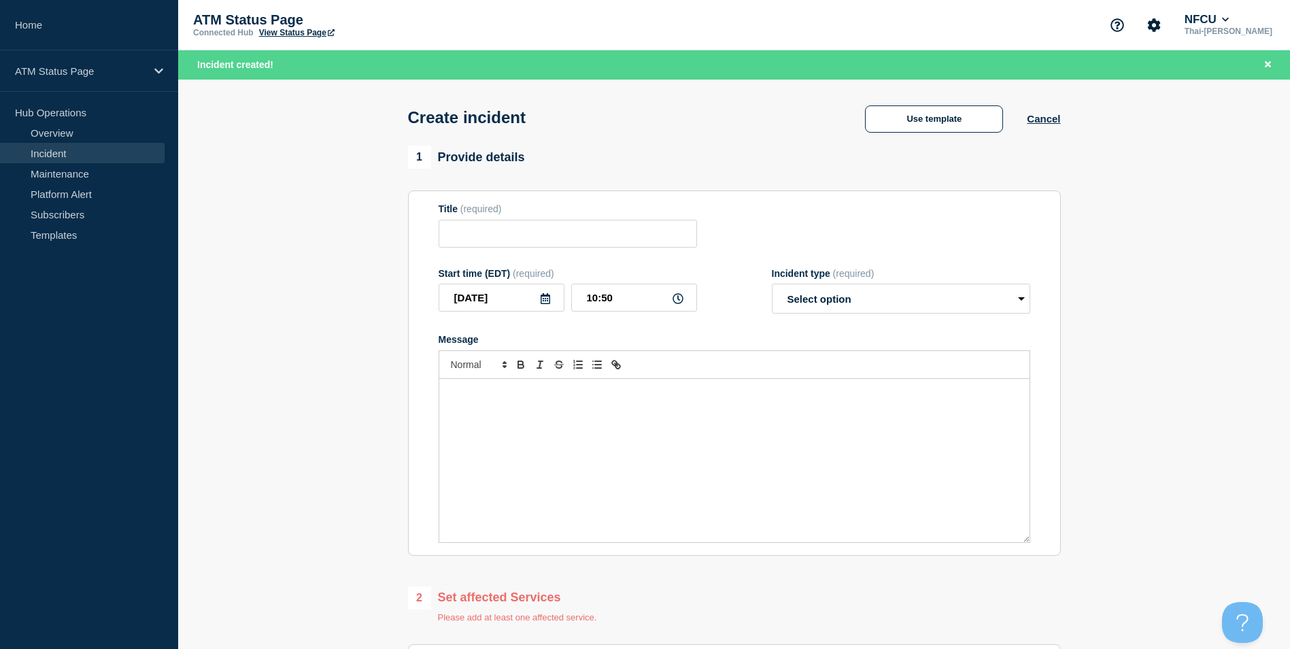
click at [1131, 199] on section "1 Provide details Title (required) Start time (EDT) (required) [DATE] 10:50 Inc…" at bounding box center [733, 540] width 1111 height 791
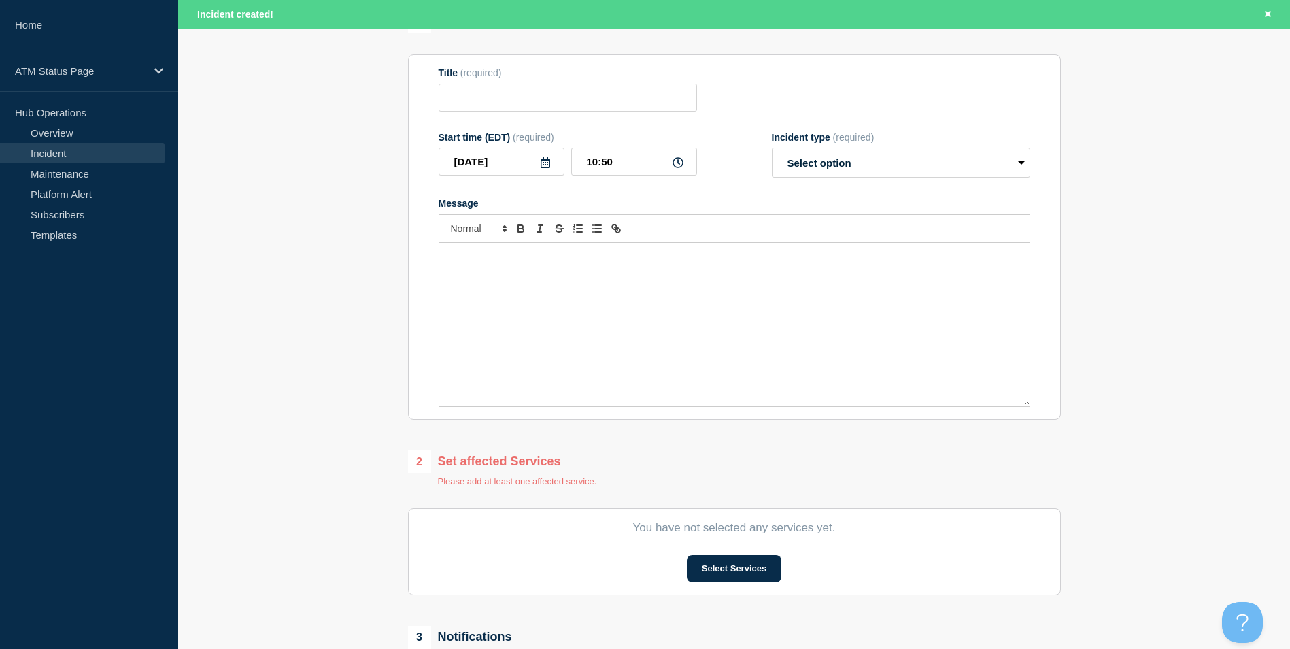
scroll to position [340, 0]
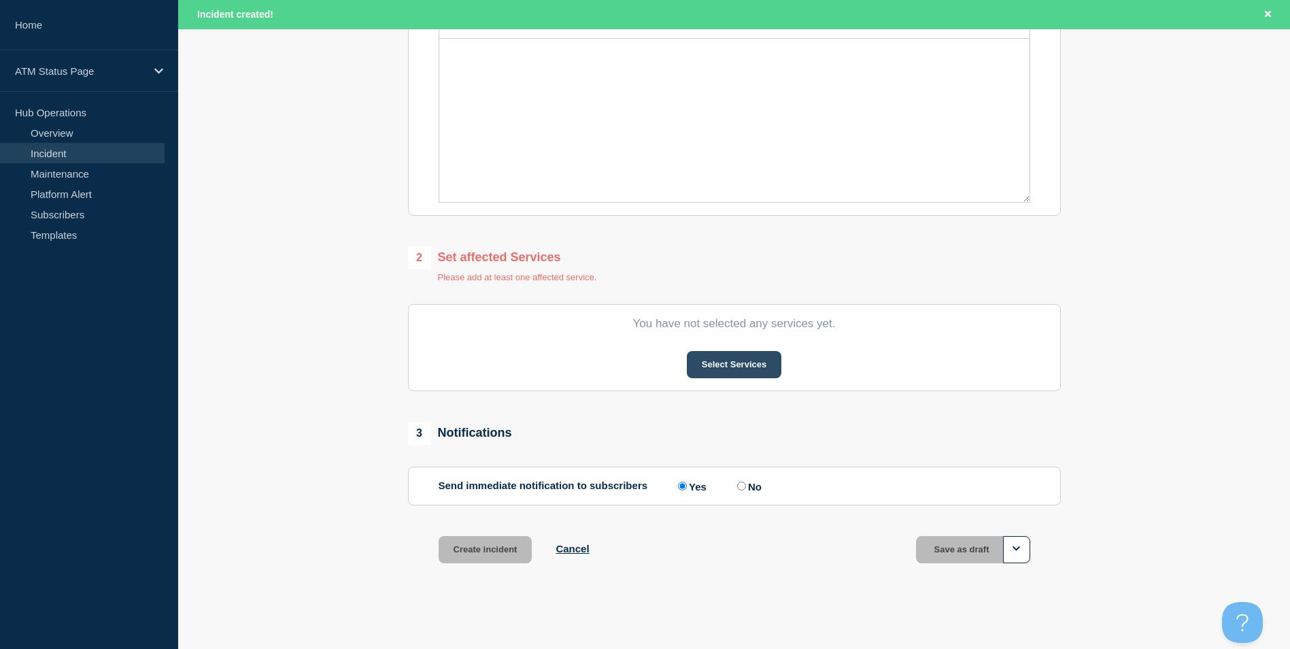
click at [722, 369] on button "Select Services" at bounding box center [734, 364] width 94 height 27
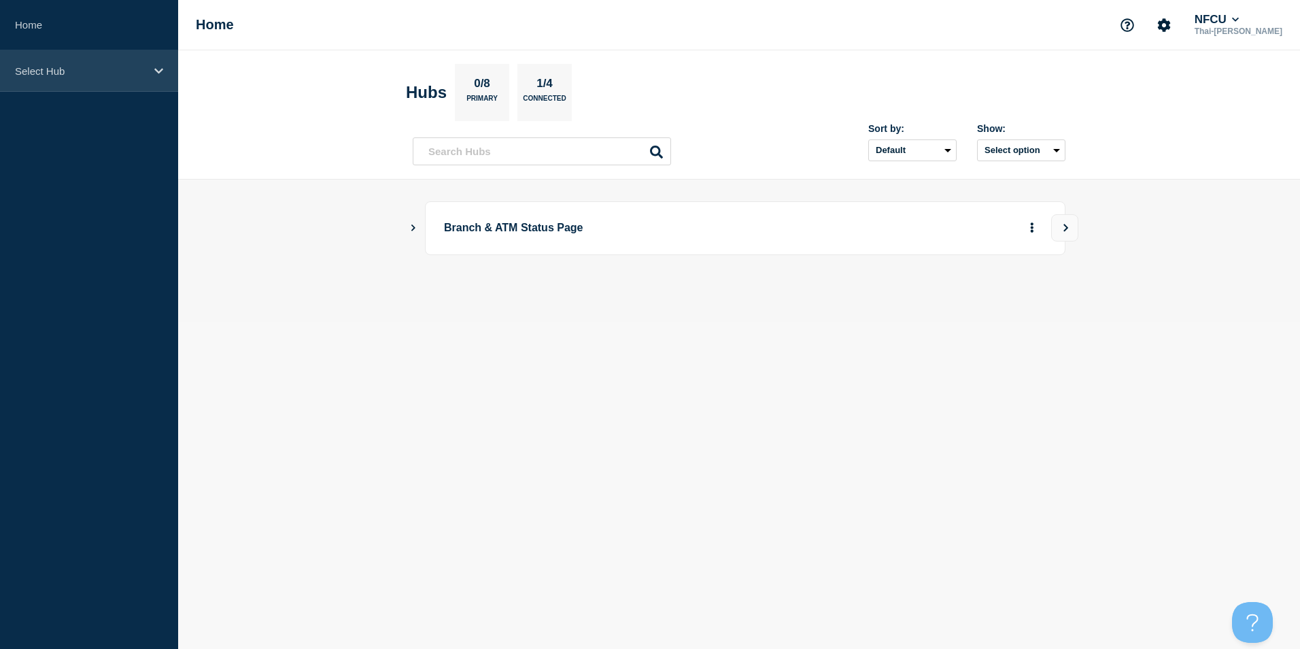
click at [92, 76] on p "Select Hub" at bounding box center [80, 71] width 131 height 12
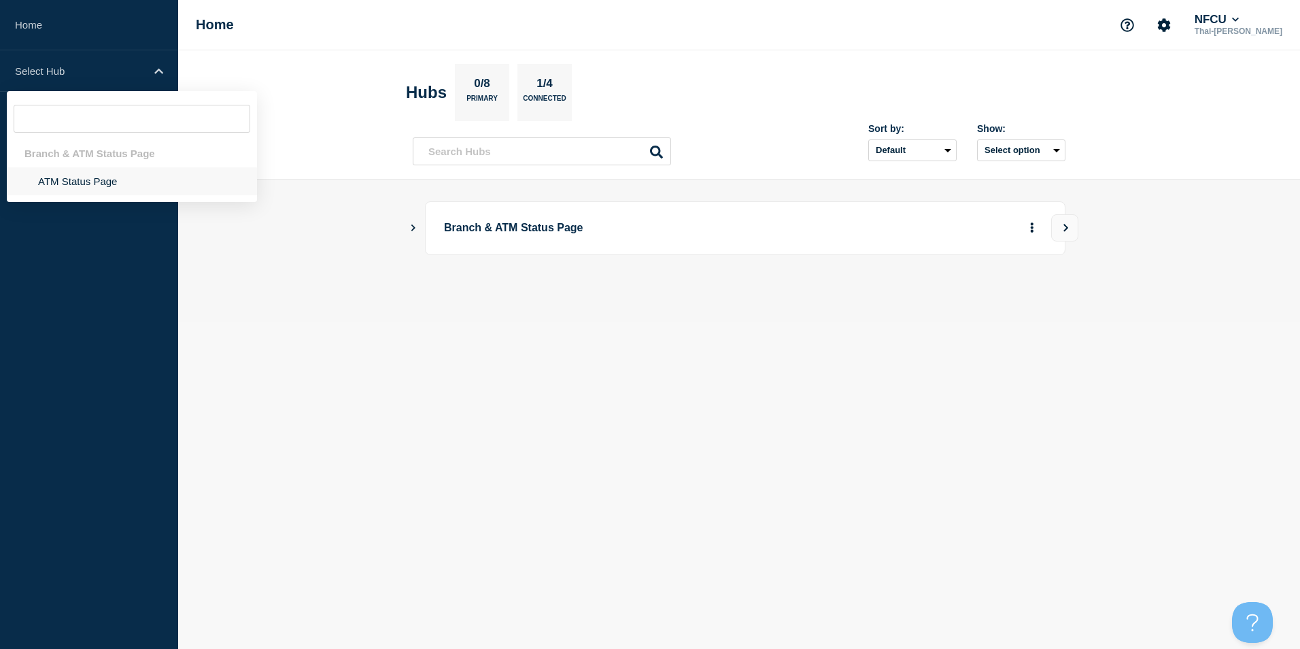
click at [69, 182] on li "ATM Status Page" at bounding box center [132, 181] width 250 height 28
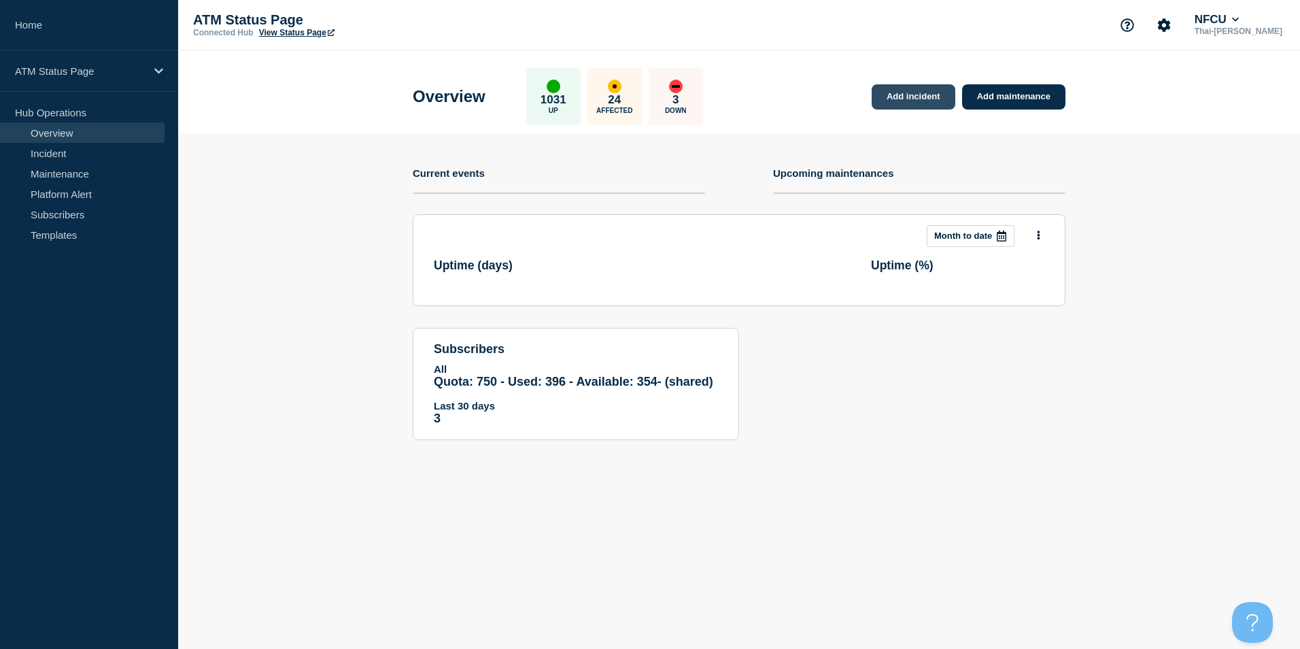
click at [914, 101] on link "Add incident" at bounding box center [914, 96] width 84 height 25
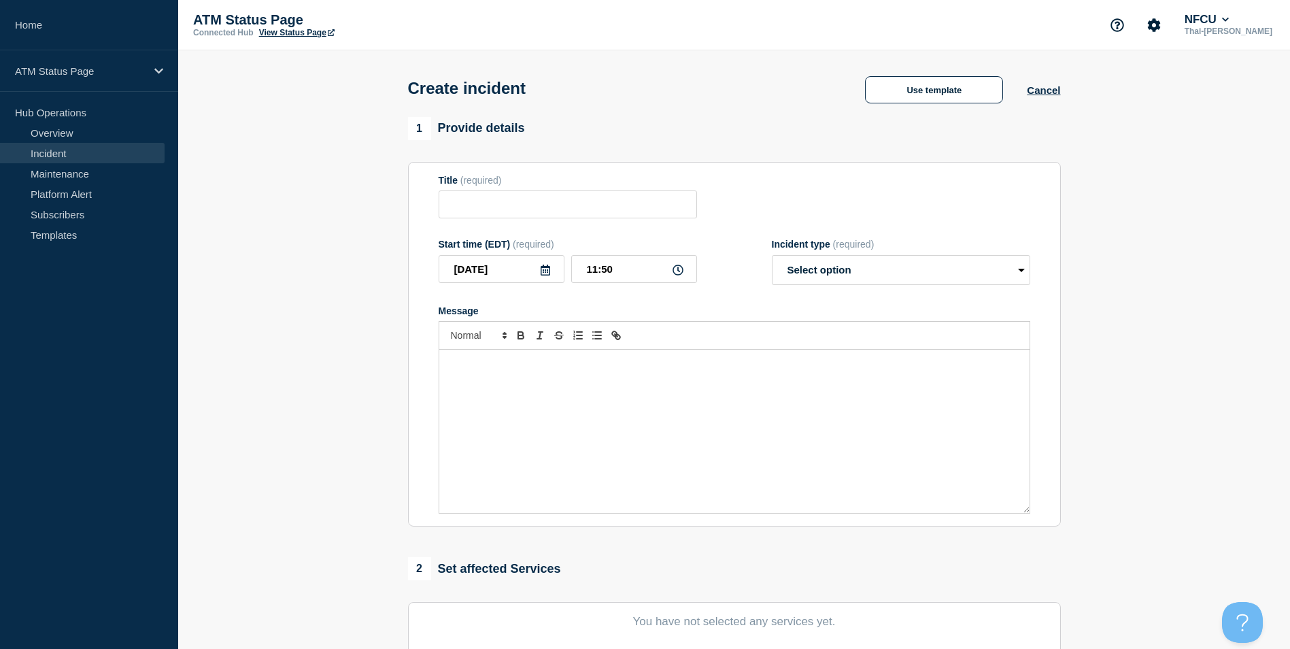
scroll to position [304, 0]
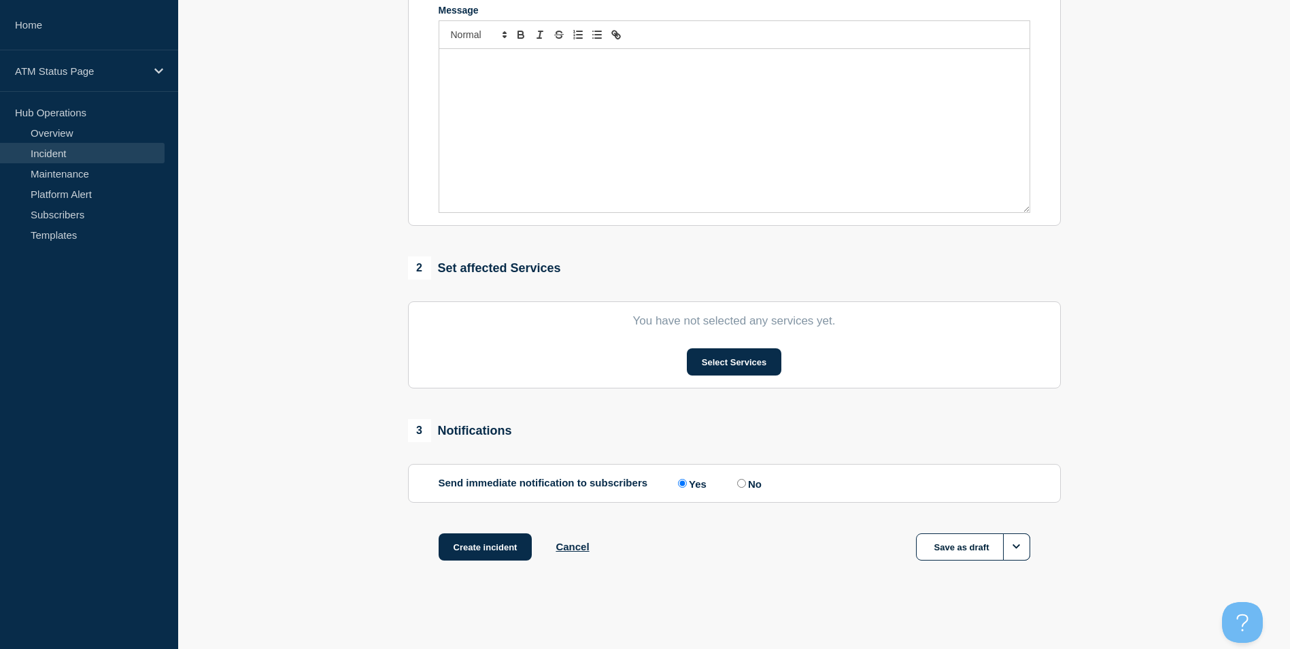
click at [721, 377] on section "You have not selected any services yet. Select Services" at bounding box center [734, 344] width 653 height 87
click at [727, 364] on button "Select Services" at bounding box center [734, 361] width 94 height 27
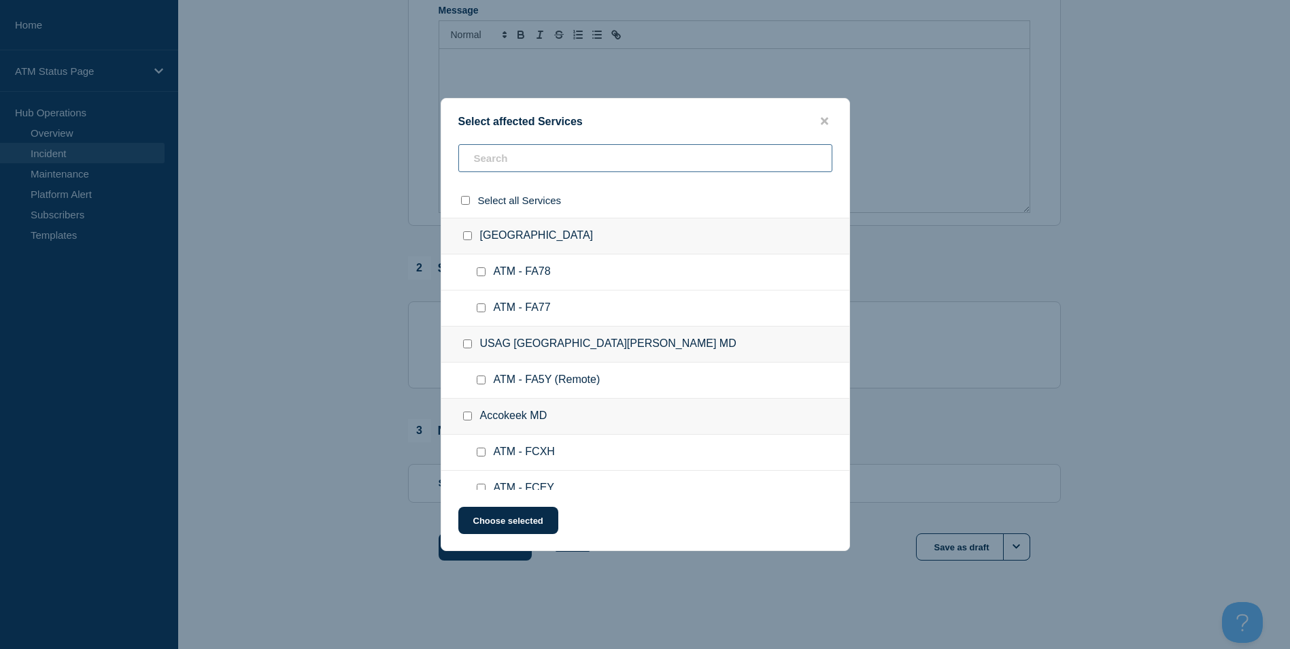
click at [542, 161] on input "text" at bounding box center [645, 158] width 374 height 28
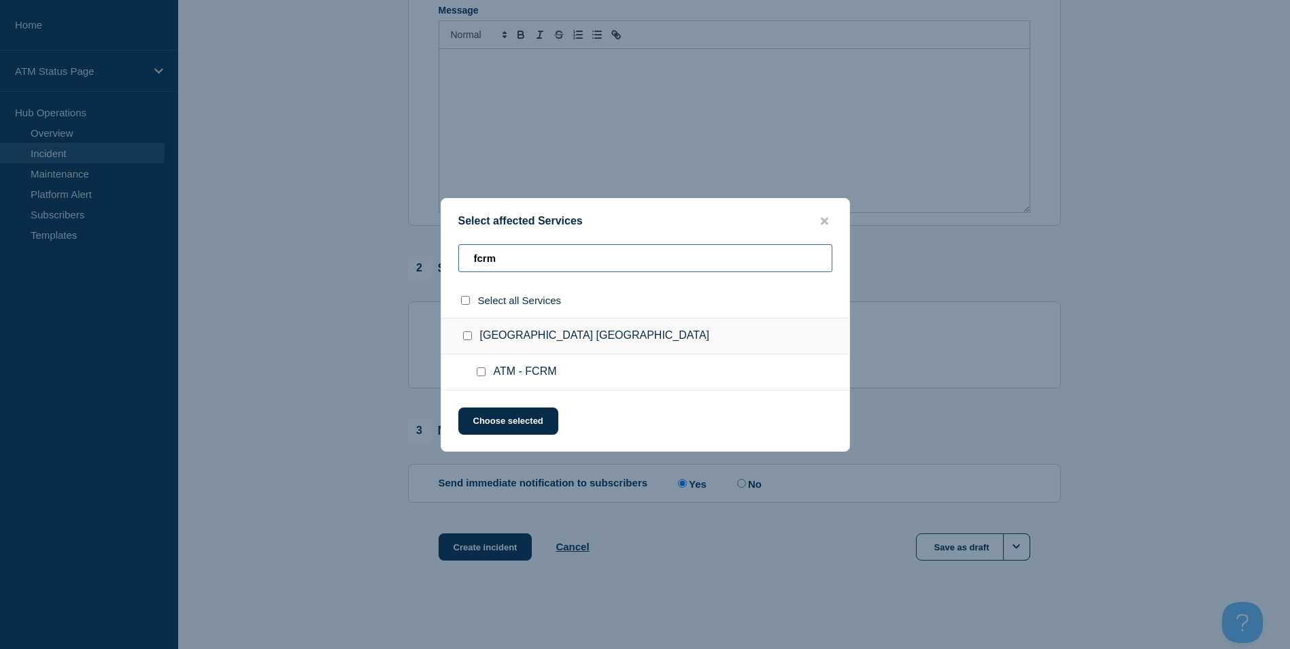
type input "fcrm"
click at [477, 373] on input "ATM - FCRM checkbox" at bounding box center [481, 371] width 9 height 9
checkbox input "true"
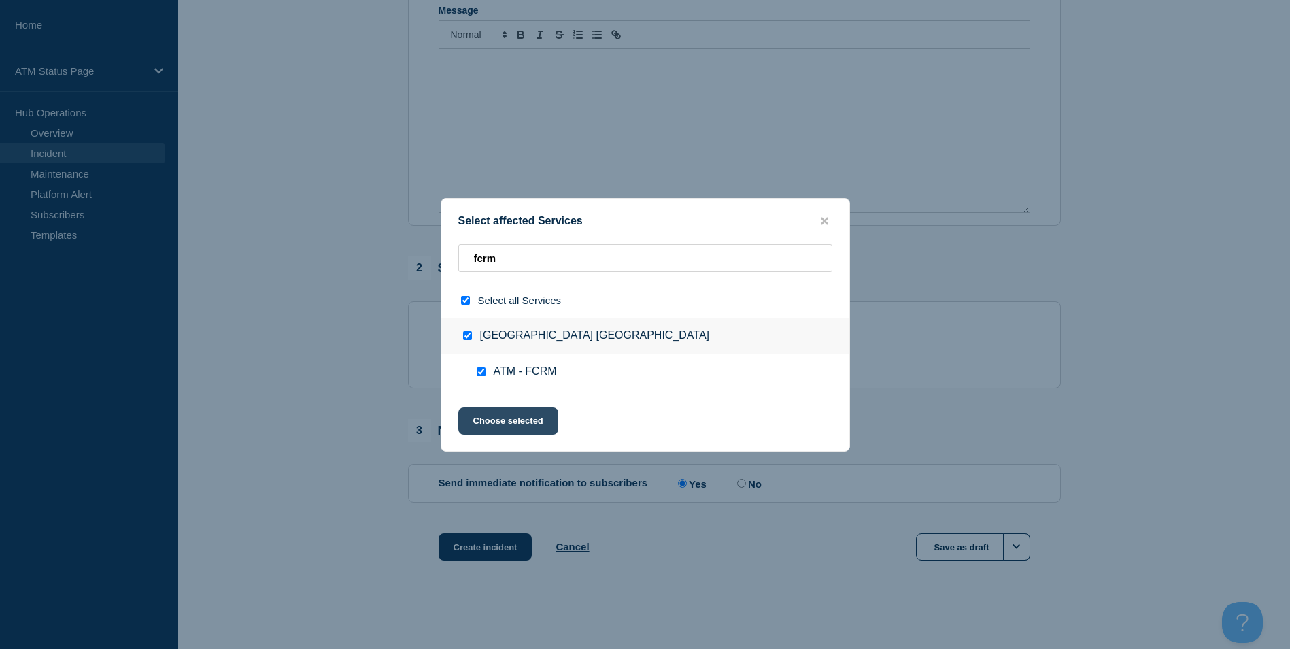
click at [516, 426] on button "Choose selected" at bounding box center [508, 420] width 100 height 27
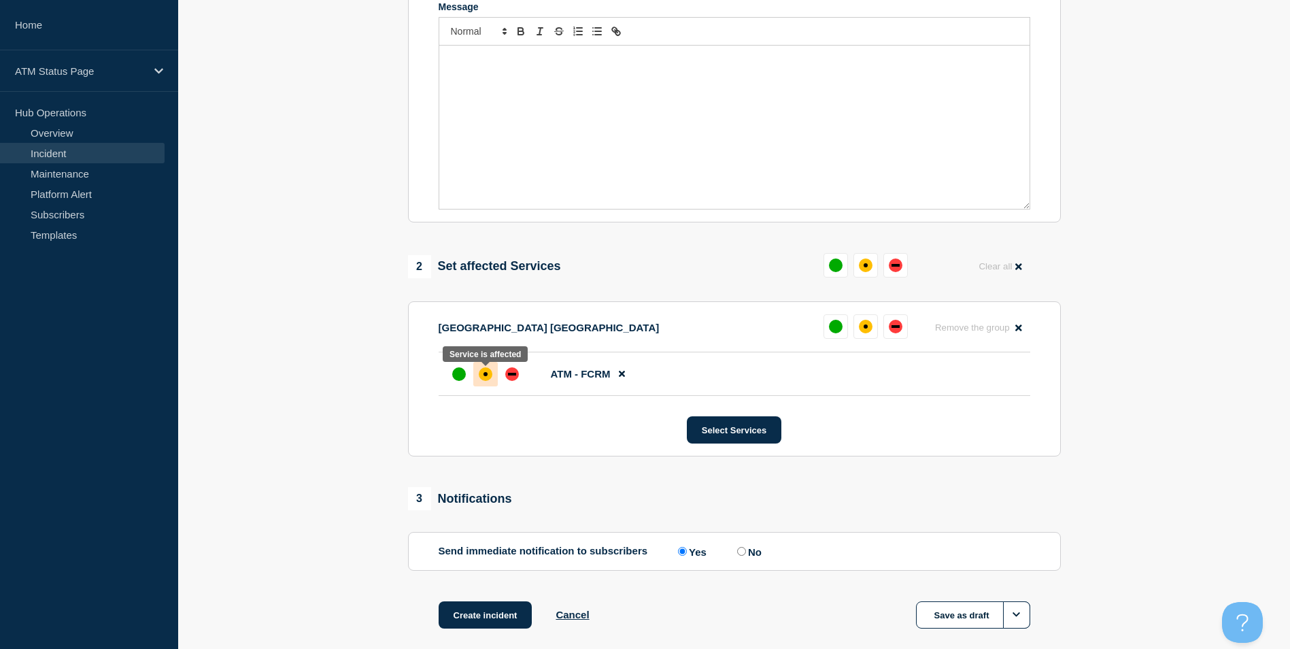
click at [485, 376] on div "affected" at bounding box center [485, 374] width 4 height 4
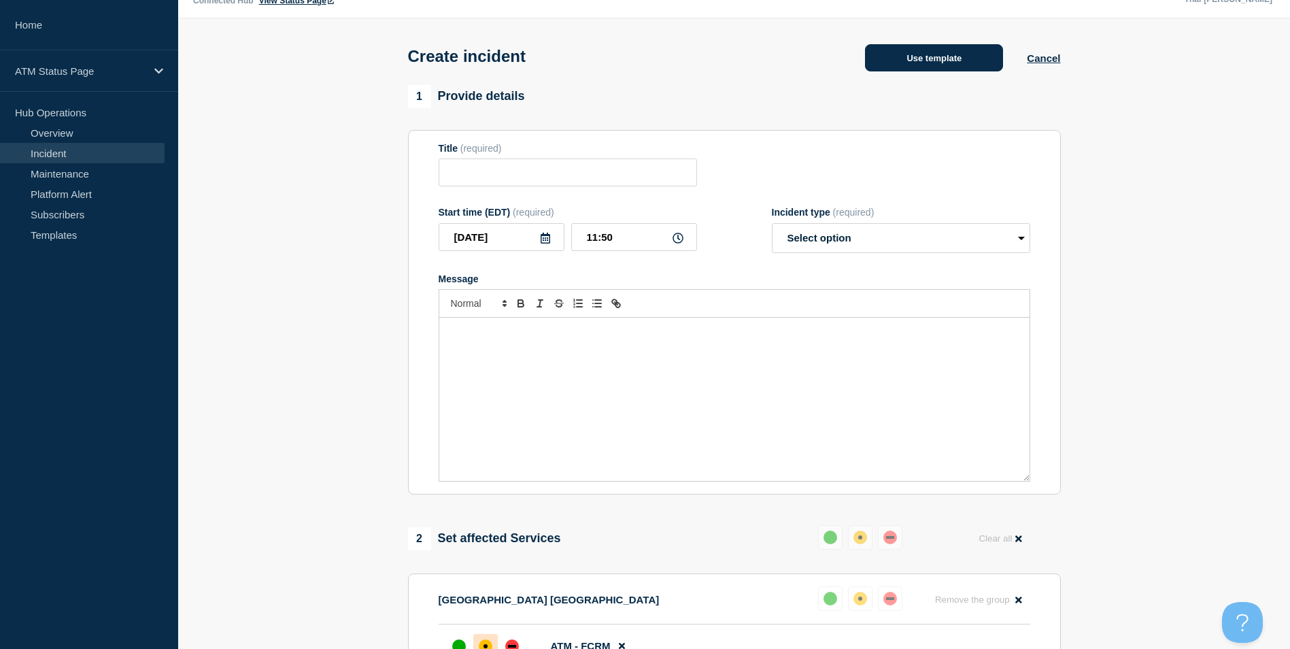
click at [903, 64] on button "Use template" at bounding box center [934, 57] width 138 height 27
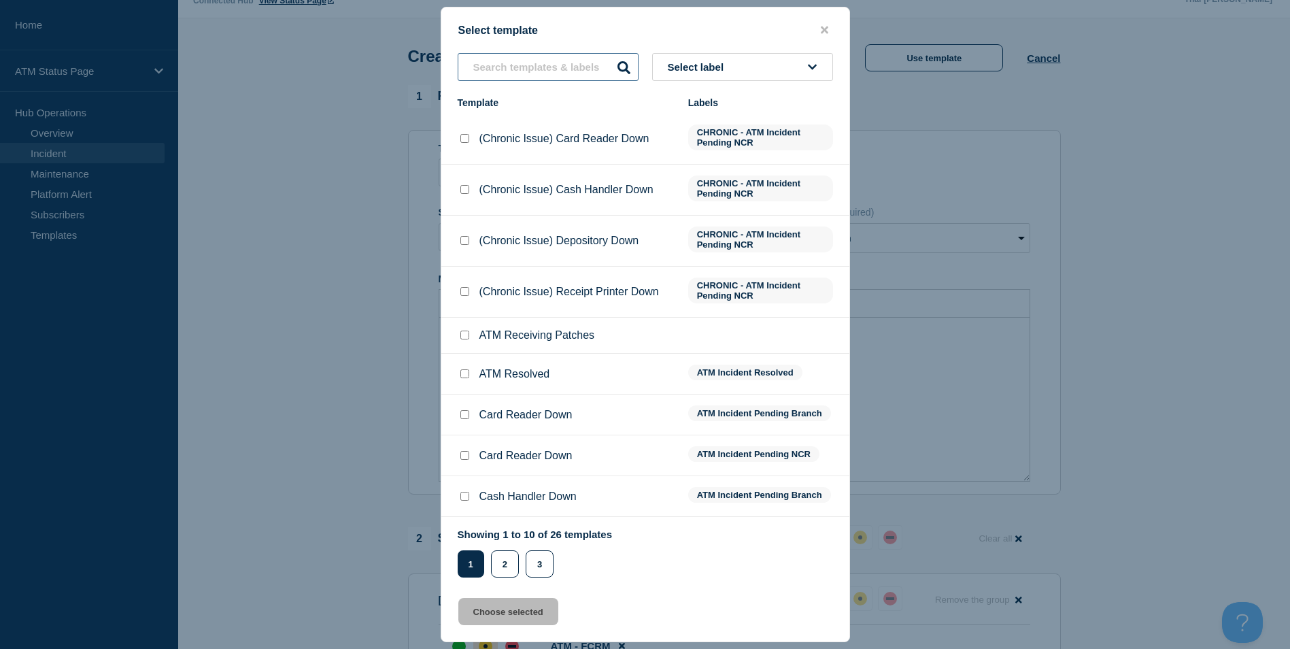
click at [531, 64] on input "text" at bounding box center [548, 67] width 181 height 28
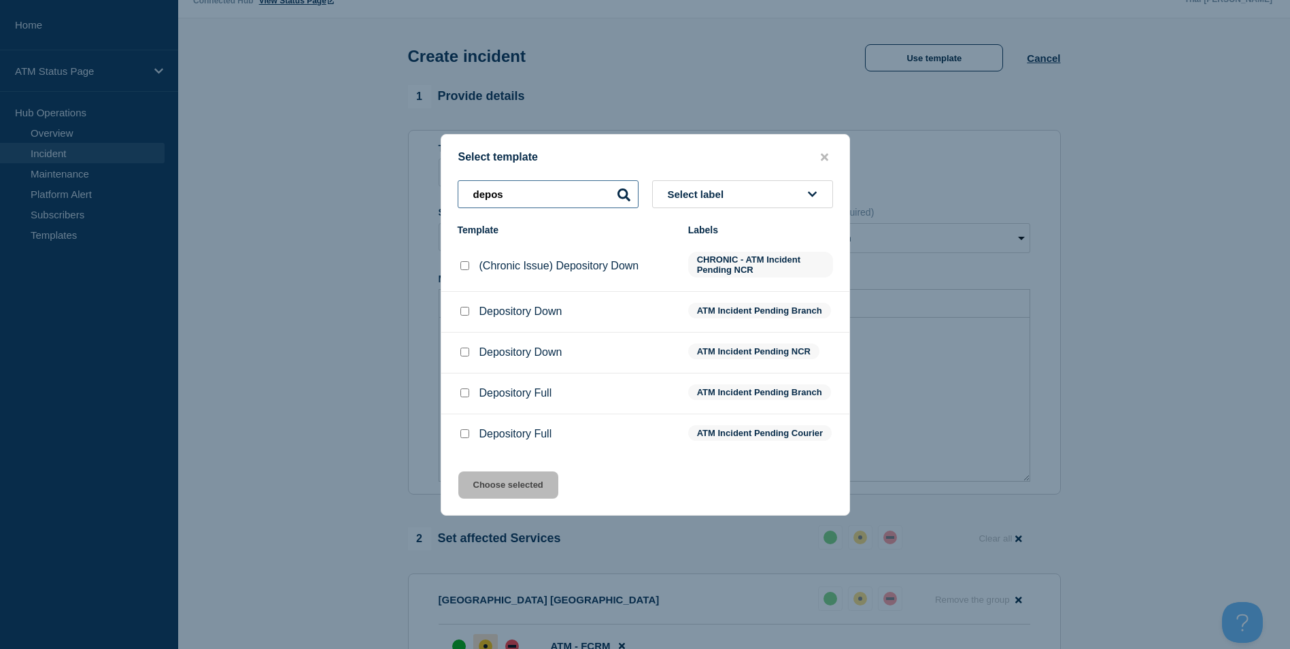
type input "depos"
click at [460, 309] on input "Depository Down checkbox" at bounding box center [464, 311] width 9 height 9
checkbox input "true"
click at [522, 496] on button "Choose selected" at bounding box center [508, 484] width 100 height 27
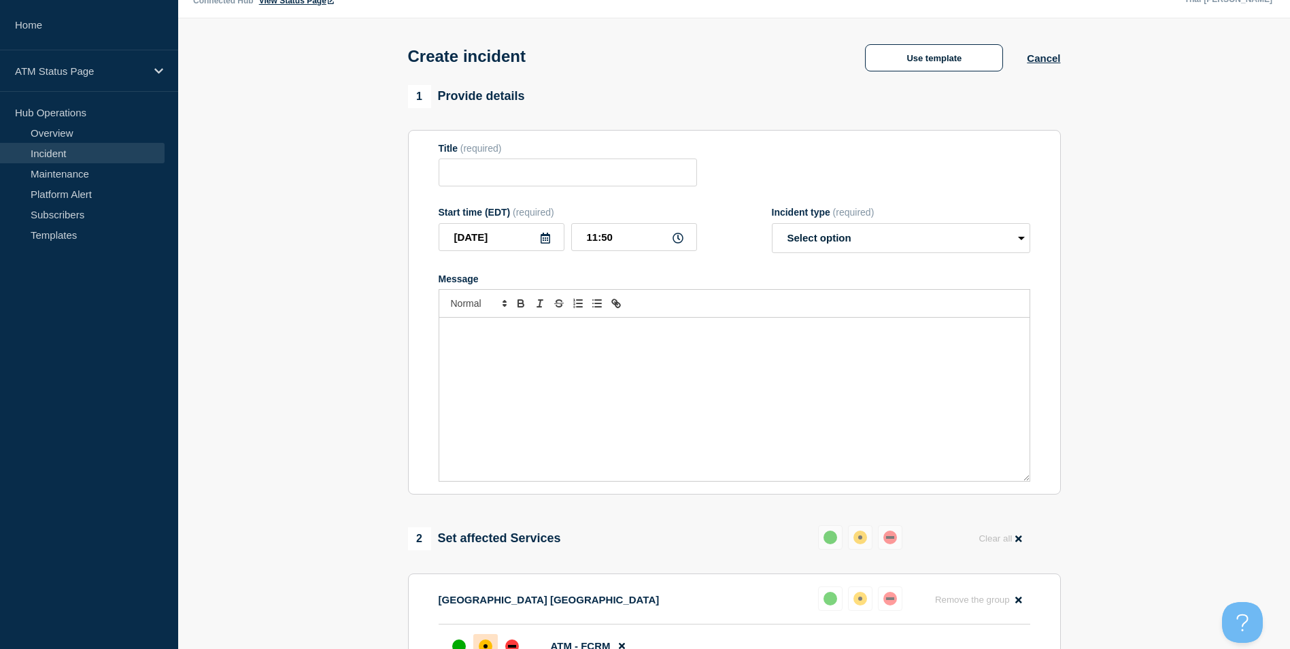
type input "Depository Down"
select select "identified"
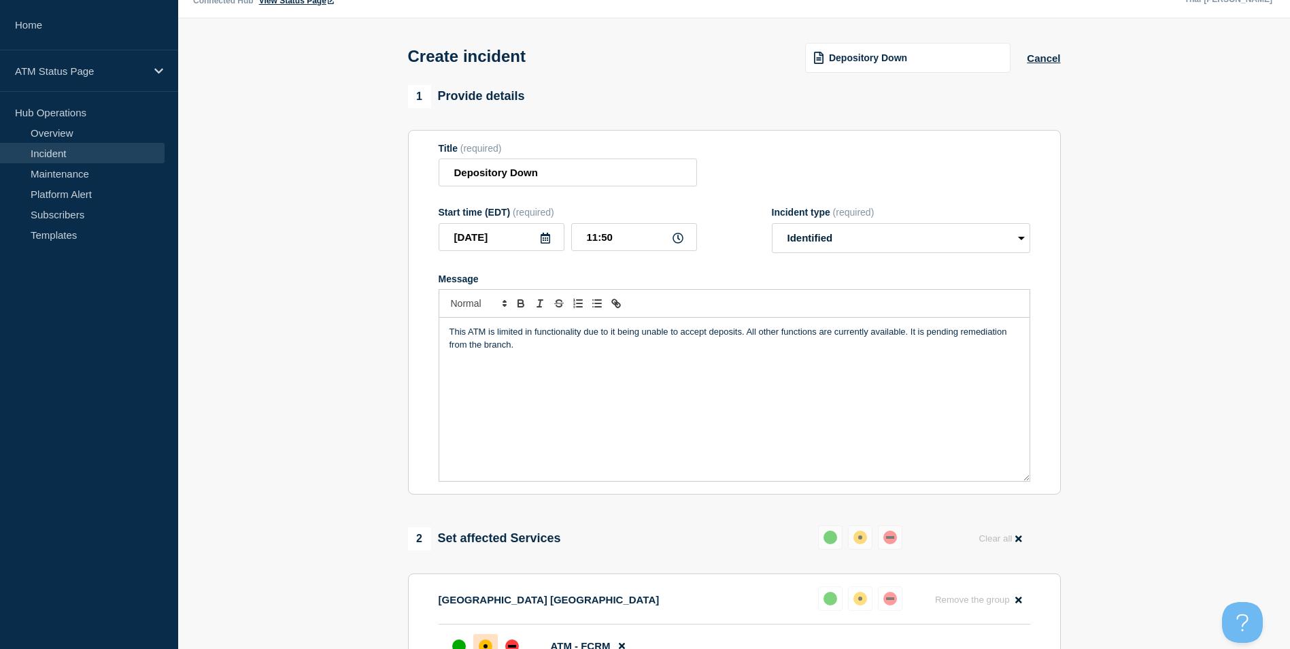
scroll to position [375, 0]
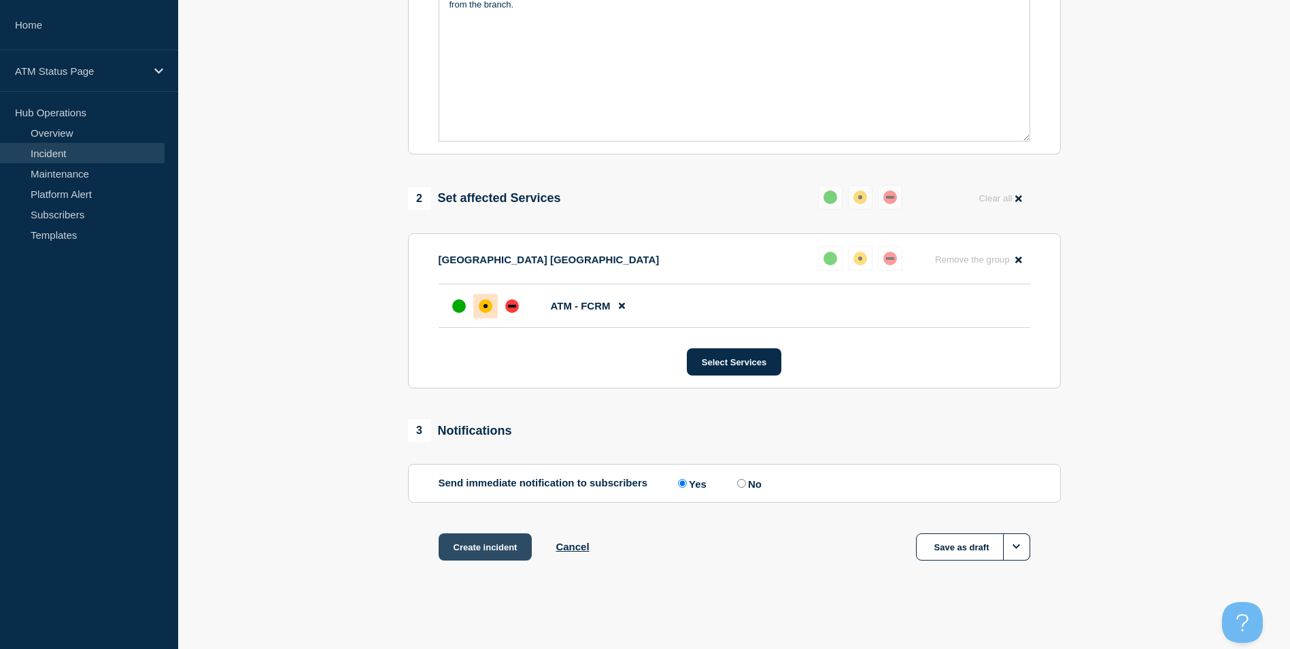
click at [507, 545] on button "Create incident" at bounding box center [485, 546] width 94 height 27
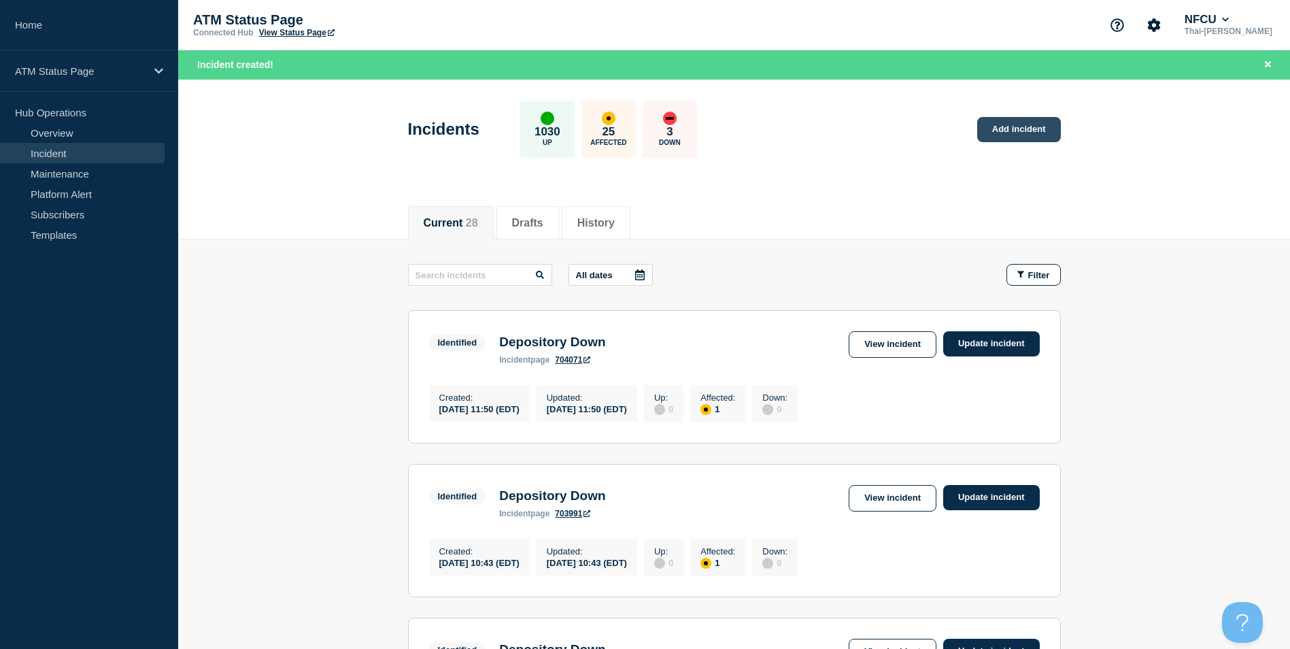
click at [1021, 139] on link "Add incident" at bounding box center [1019, 129] width 84 height 25
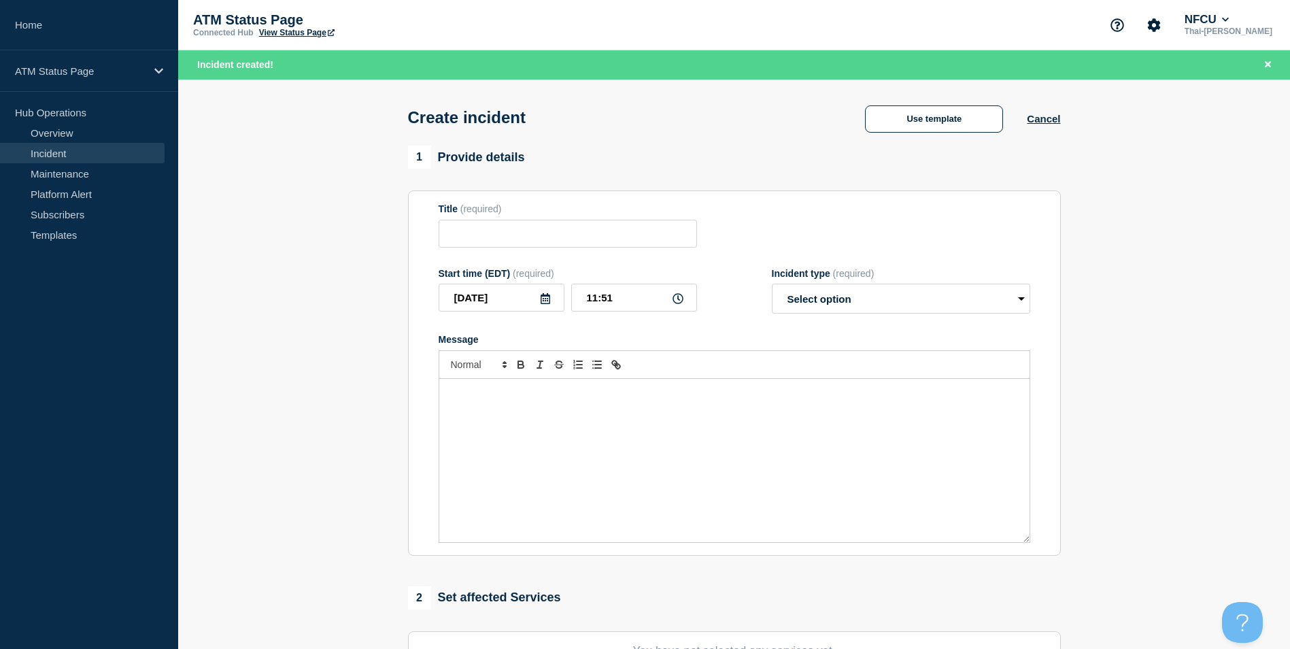
scroll to position [272, 0]
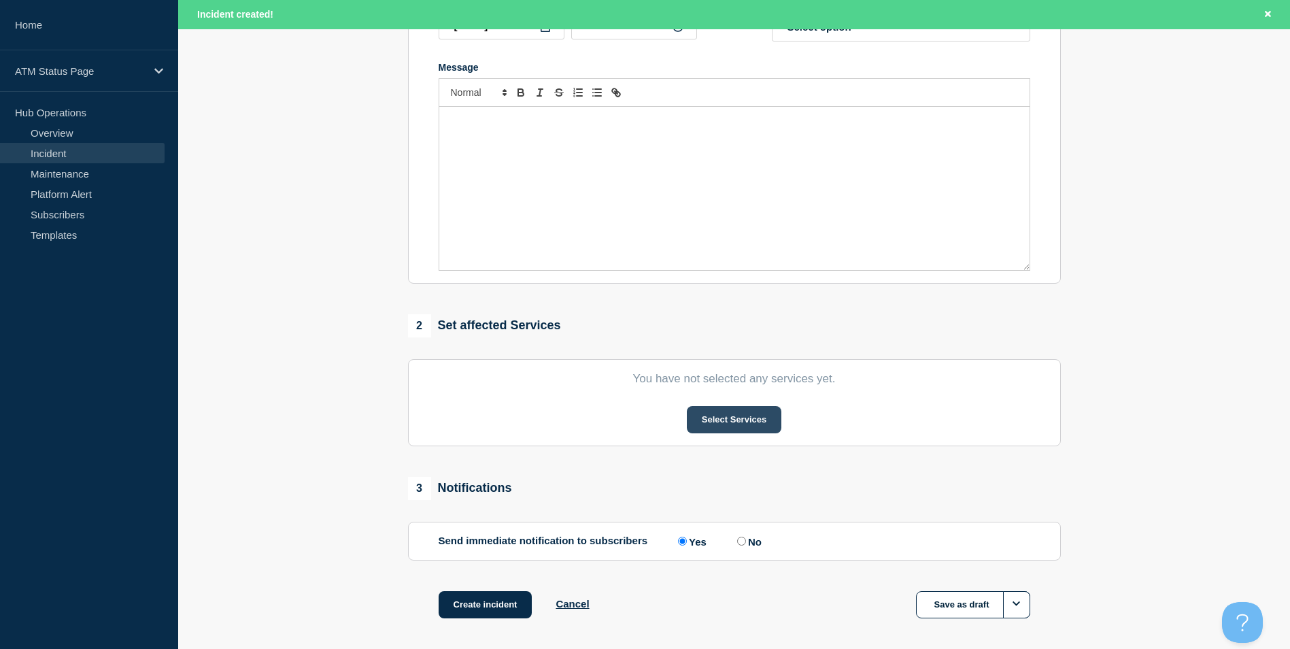
click at [733, 428] on button "Select Services" at bounding box center [734, 419] width 94 height 27
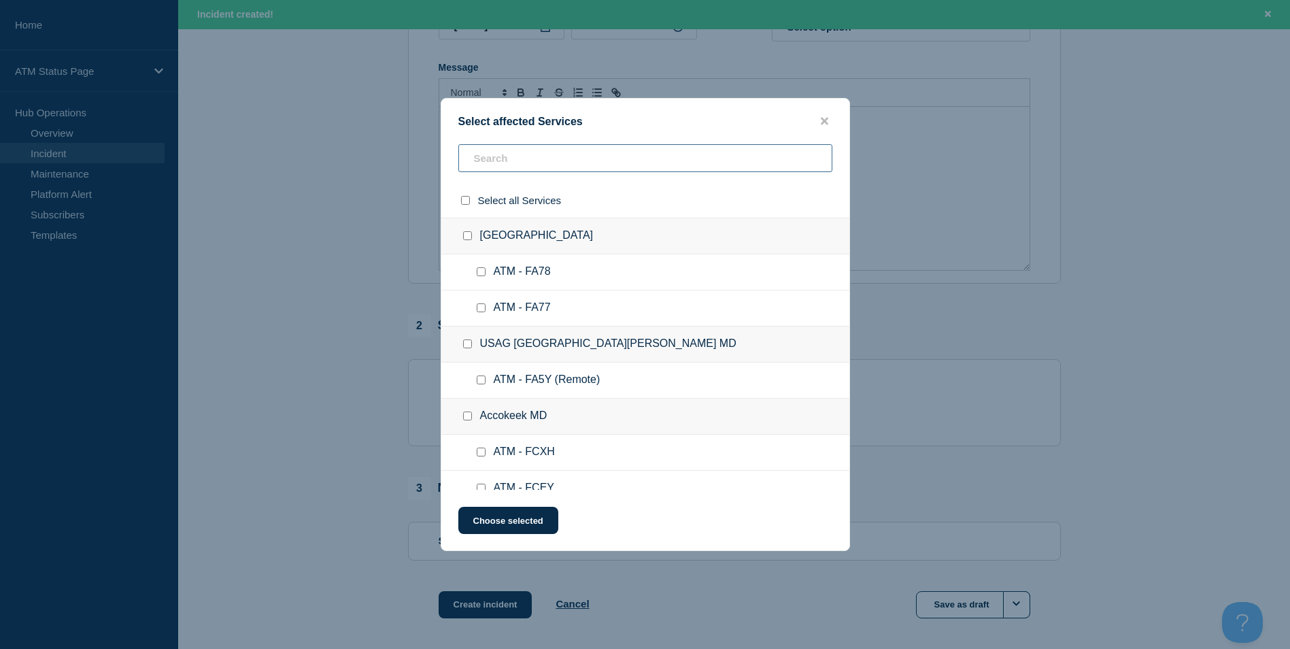
click at [539, 154] on input "text" at bounding box center [645, 158] width 374 height 28
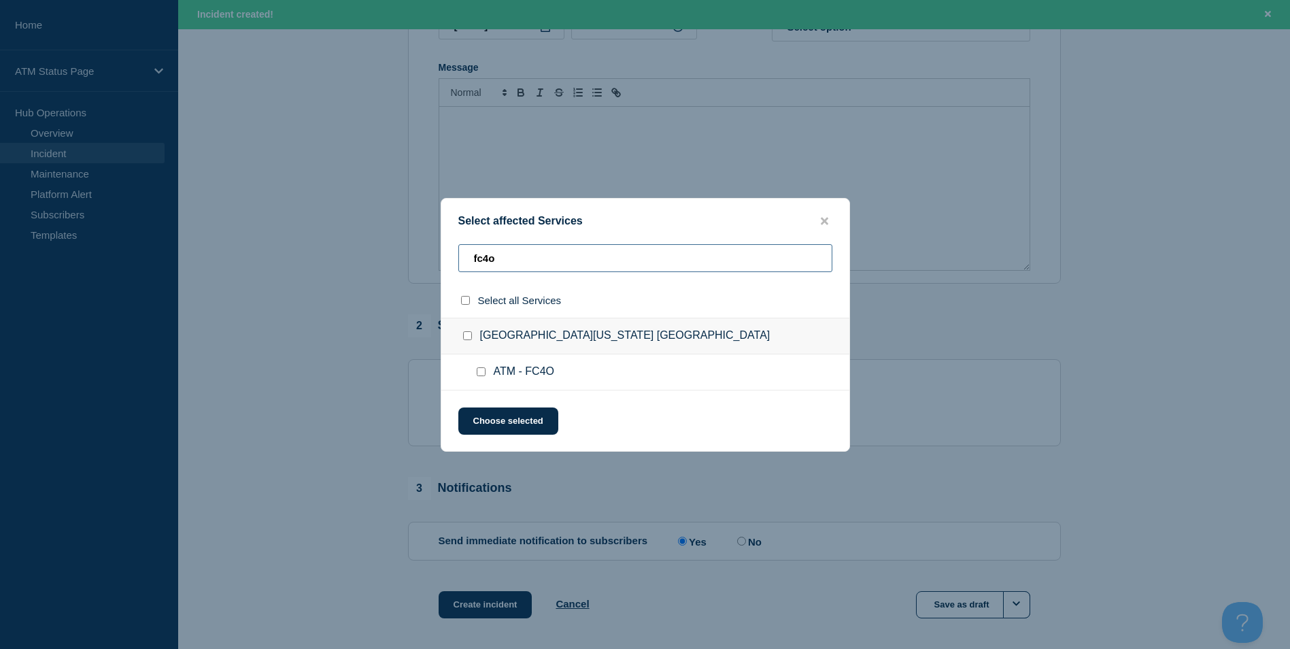
type input "fc4o"
click at [483, 372] on input "ATM - FC4O checkbox" at bounding box center [481, 371] width 9 height 9
checkbox input "true"
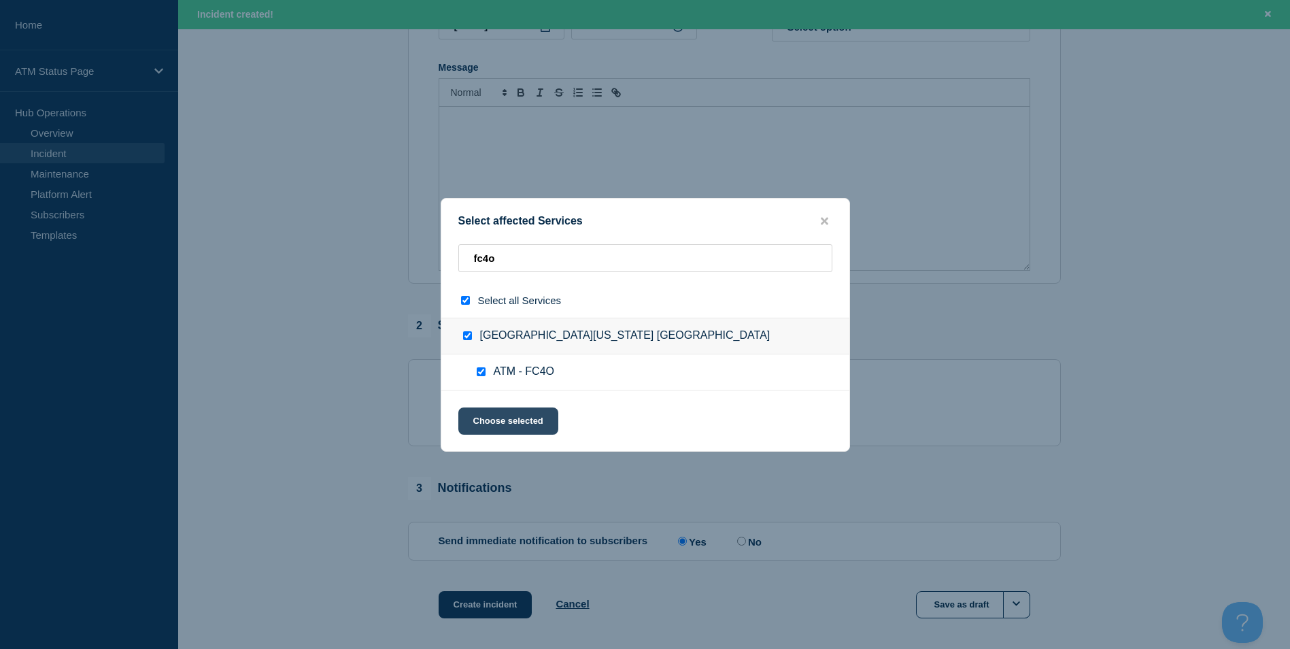
click at [510, 411] on button "Choose selected" at bounding box center [508, 420] width 100 height 27
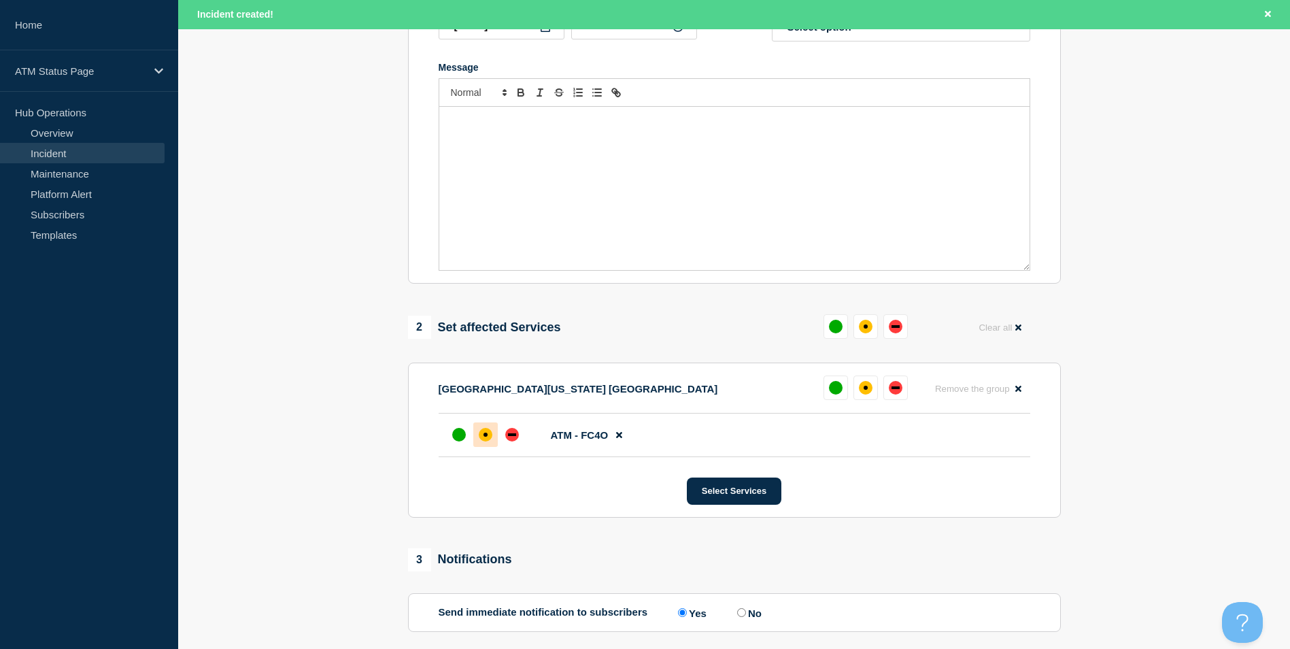
click at [492, 428] on div at bounding box center [485, 434] width 24 height 24
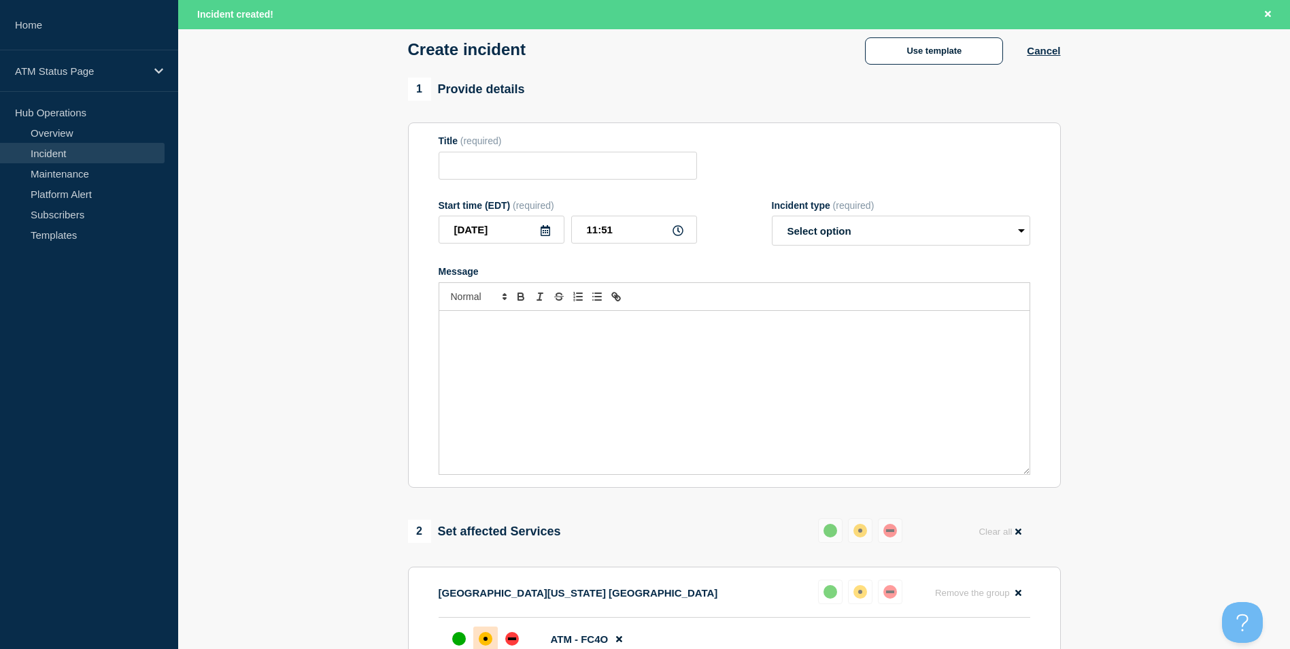
scroll to position [0, 0]
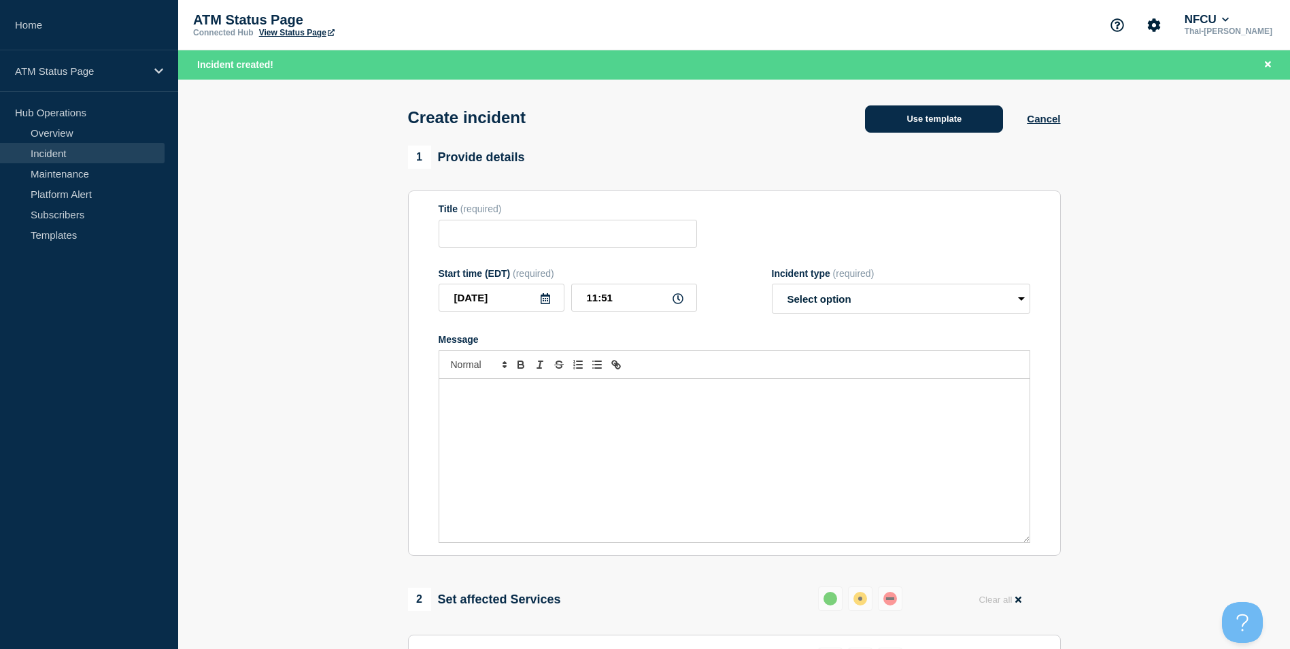
click at [935, 112] on button "Use template" at bounding box center [934, 118] width 138 height 27
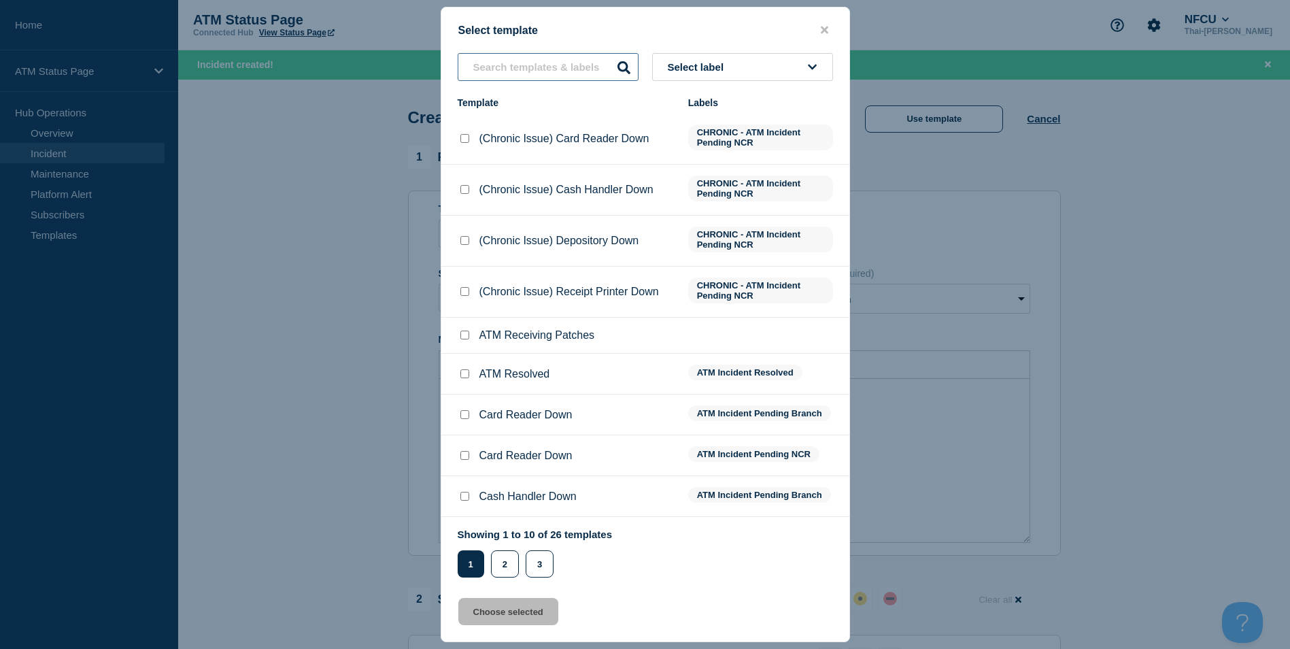
click at [545, 78] on input "text" at bounding box center [548, 67] width 181 height 28
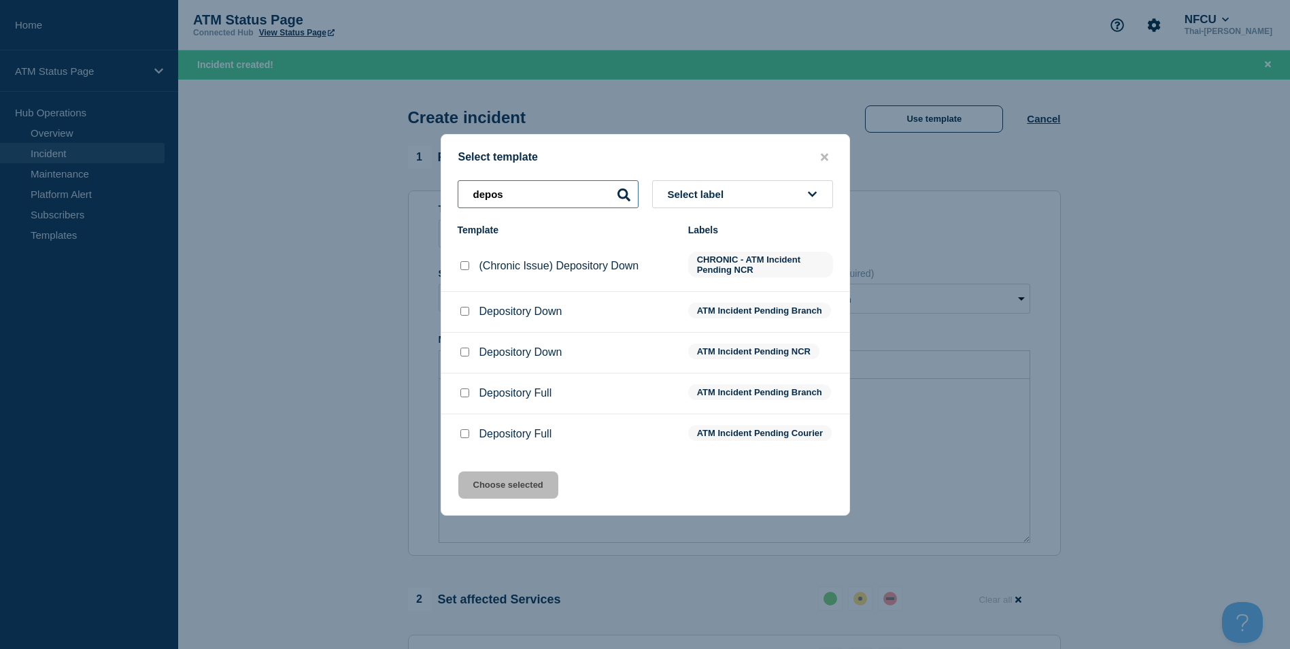
type input "depos"
click at [462, 309] on input "Depository Down checkbox" at bounding box center [464, 311] width 9 height 9
checkbox input "true"
click at [506, 482] on button "Choose selected" at bounding box center [508, 484] width 100 height 27
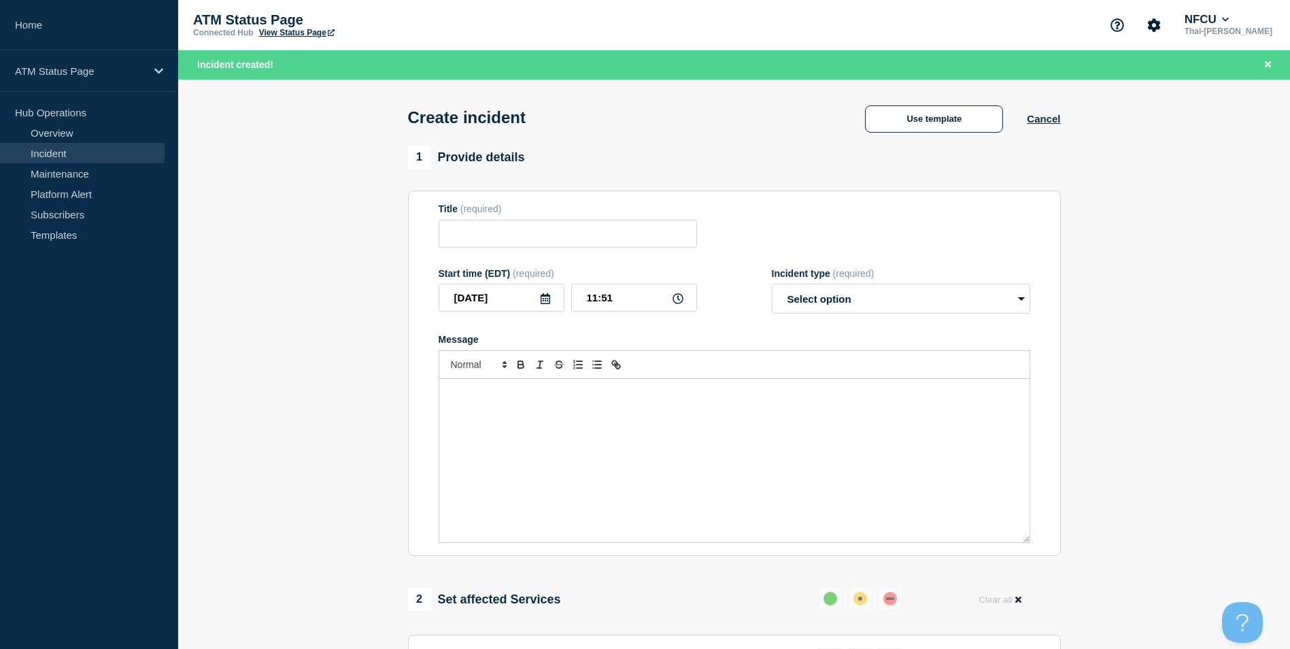
type input "Depository Down"
select select "identified"
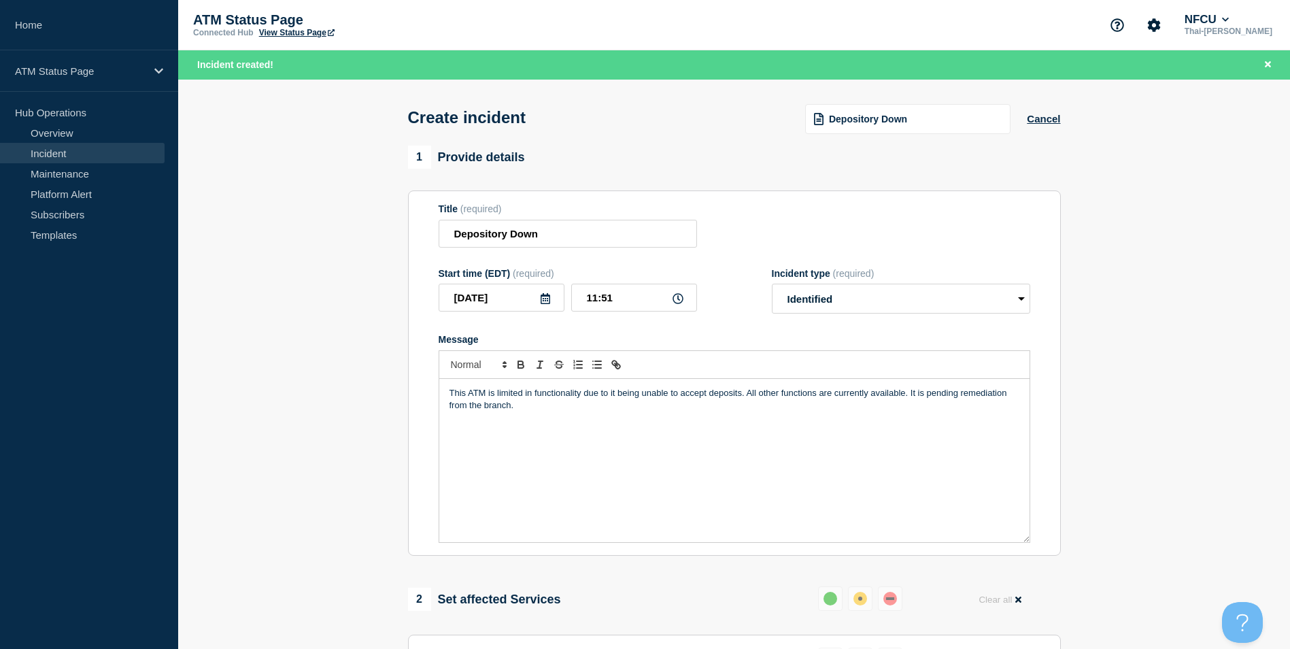
scroll to position [404, 0]
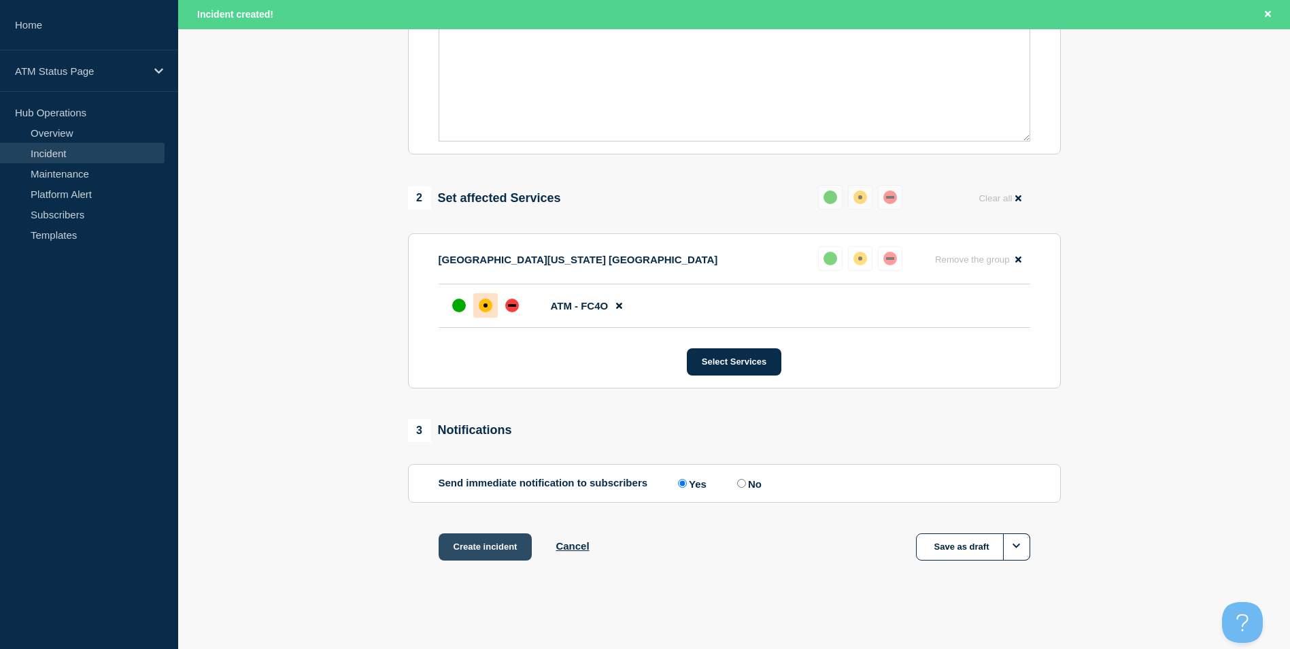
click at [489, 540] on button "Create incident" at bounding box center [485, 546] width 94 height 27
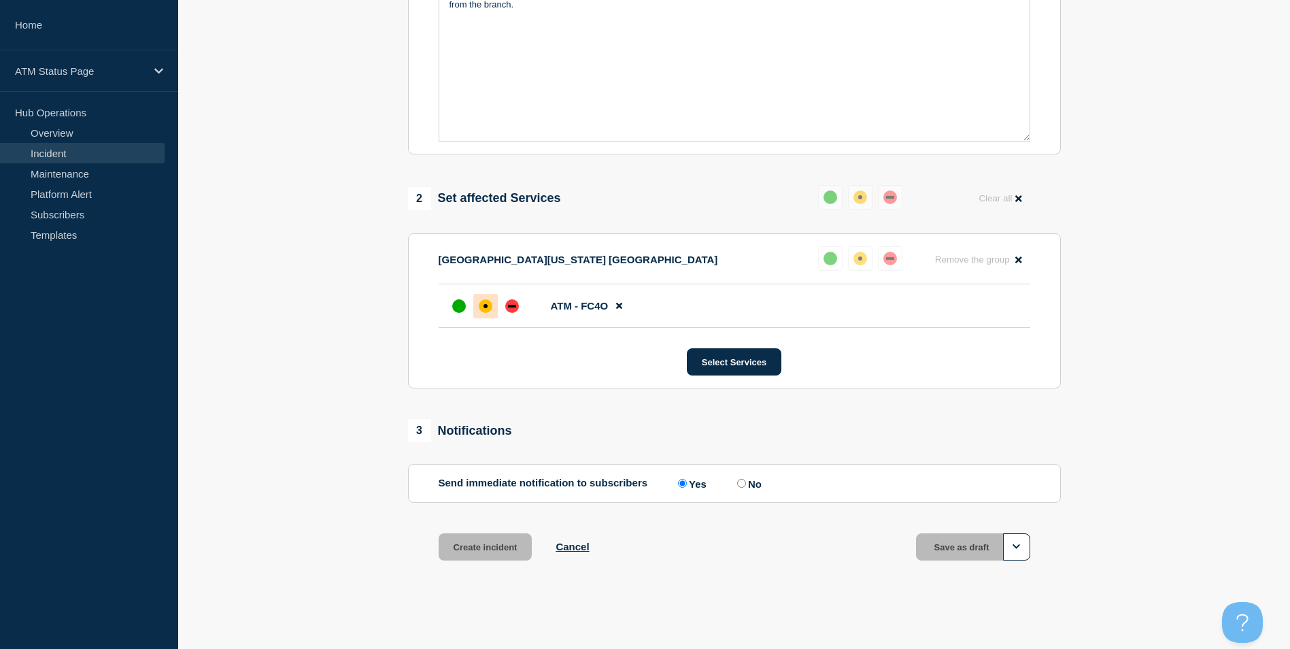
scroll to position [375, 0]
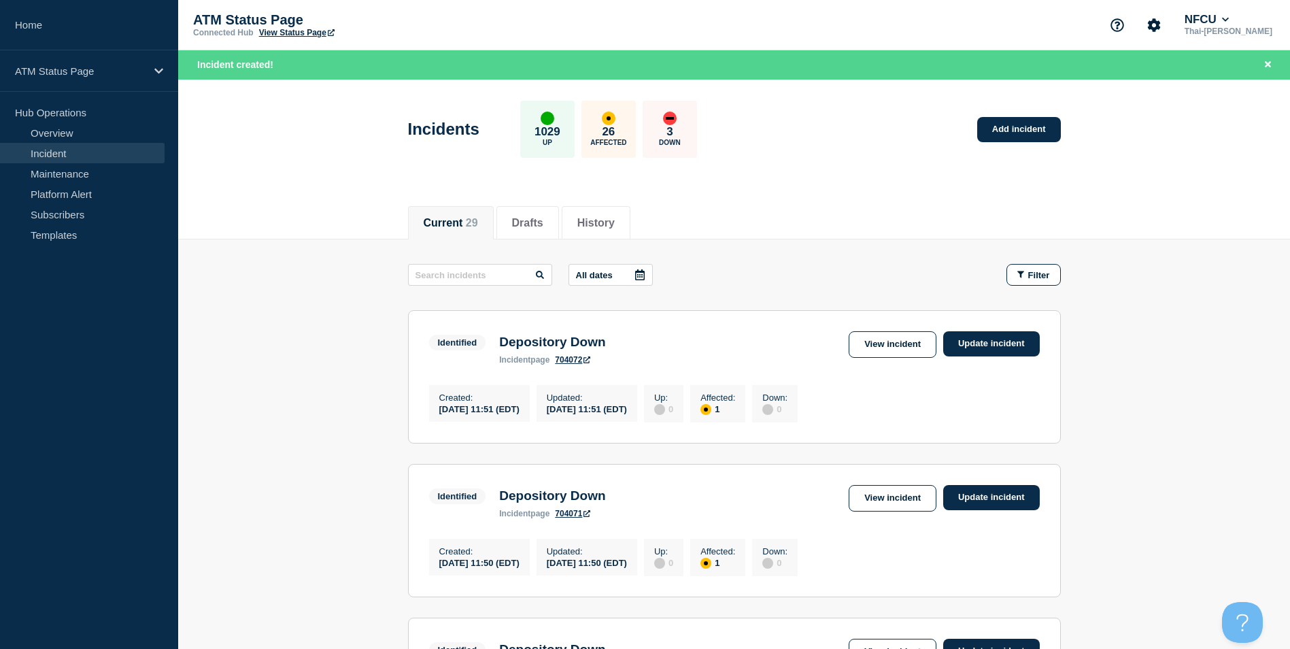
click at [1284, 131] on header "Incidents 1029 Up 26 Affected 3 Down Add incident" at bounding box center [733, 137] width 1111 height 114
